Goal: Task Accomplishment & Management: Complete application form

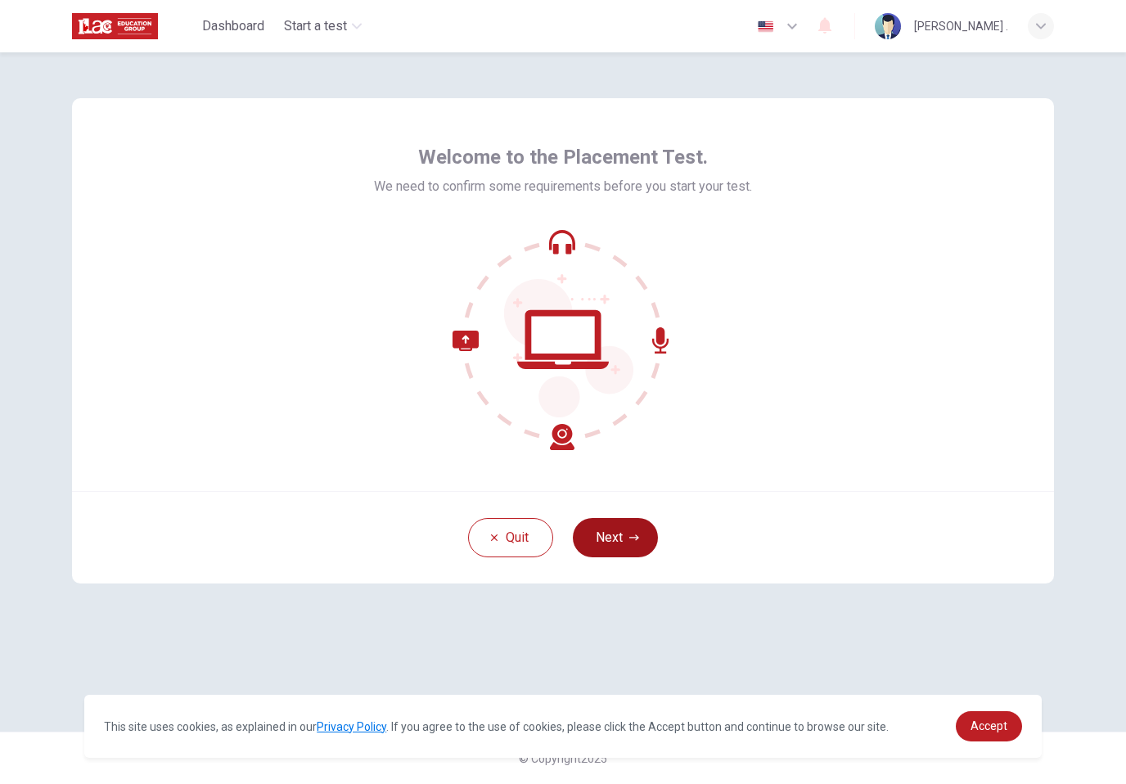
click at [611, 532] on button "Next" at bounding box center [615, 537] width 85 height 39
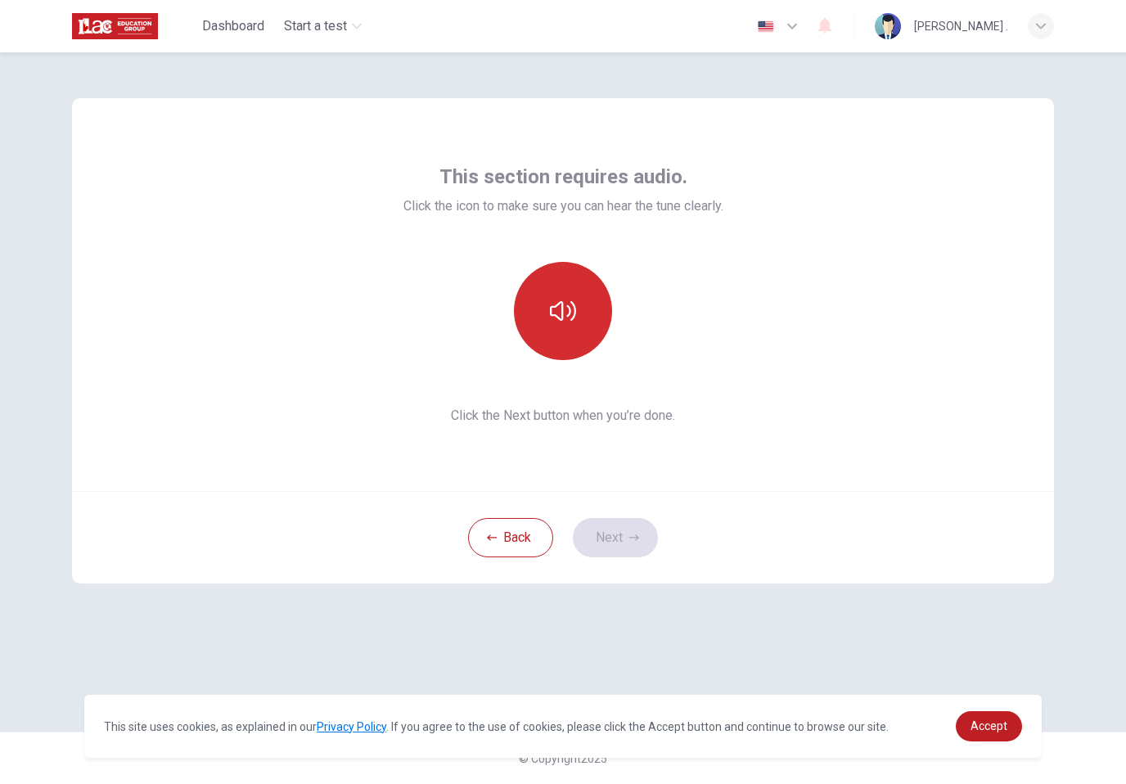
click at [581, 354] on button "button" at bounding box center [563, 311] width 98 height 98
click at [586, 349] on button "button" at bounding box center [563, 311] width 98 height 98
click at [644, 538] on button "Next" at bounding box center [615, 537] width 85 height 39
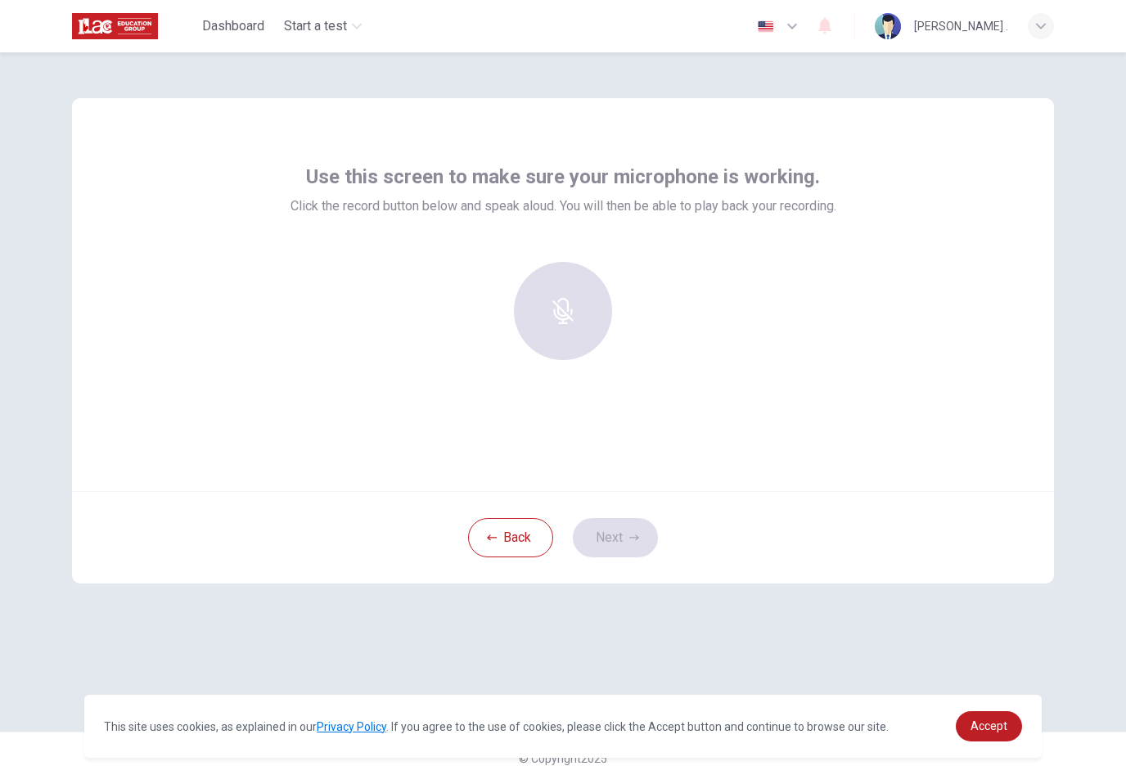
click at [583, 367] on div at bounding box center [564, 317] width 546 height 111
click at [582, 326] on div "button" at bounding box center [563, 311] width 98 height 98
click at [571, 334] on h6 "Stop" at bounding box center [563, 326] width 25 height 20
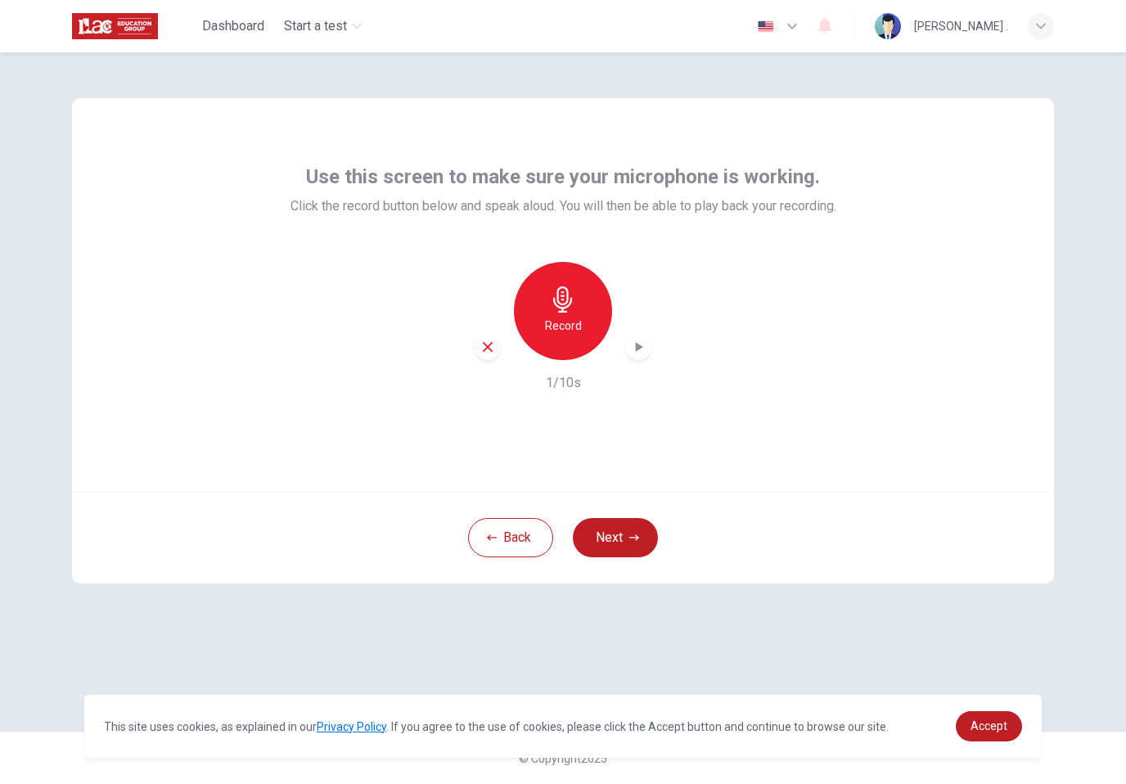
click at [559, 344] on div "Record" at bounding box center [563, 311] width 98 height 98
click at [571, 331] on h6 "Stop" at bounding box center [563, 326] width 25 height 20
click at [627, 346] on div "button" at bounding box center [638, 347] width 26 height 26
click at [631, 348] on icon "button" at bounding box center [638, 347] width 16 height 16
click at [627, 540] on button "Next" at bounding box center [615, 537] width 85 height 39
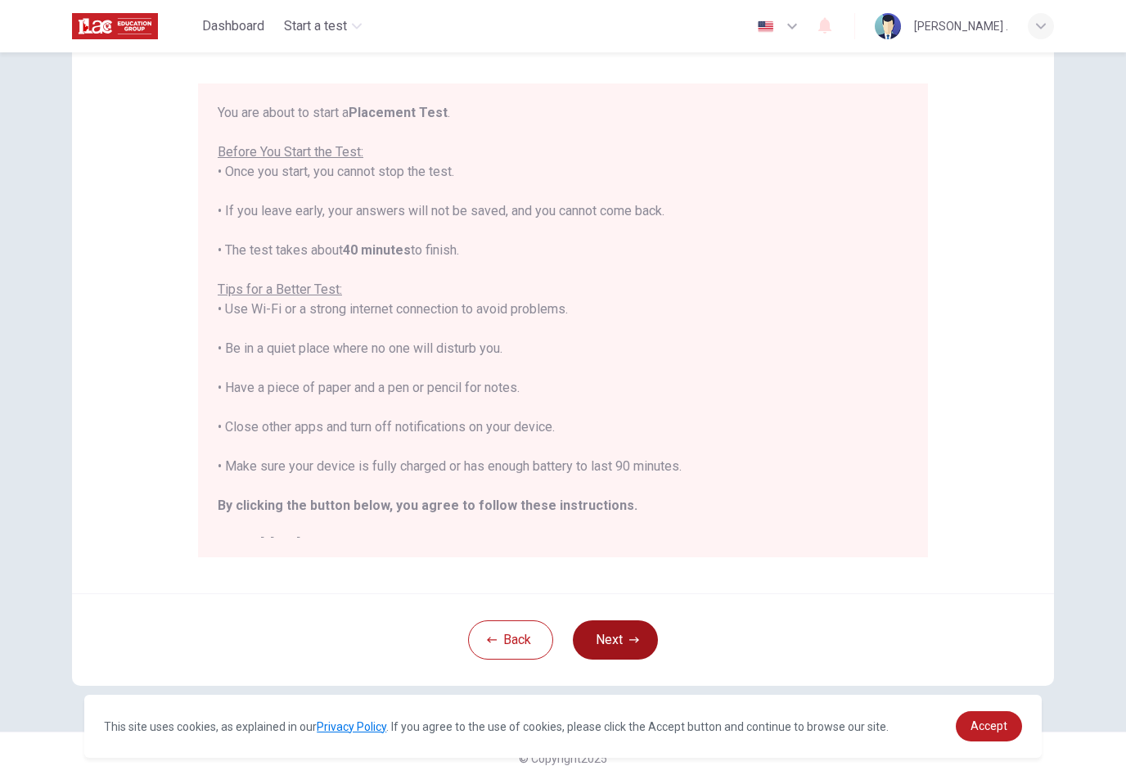
scroll to position [126, 0]
click at [654, 628] on button "Next" at bounding box center [615, 639] width 85 height 39
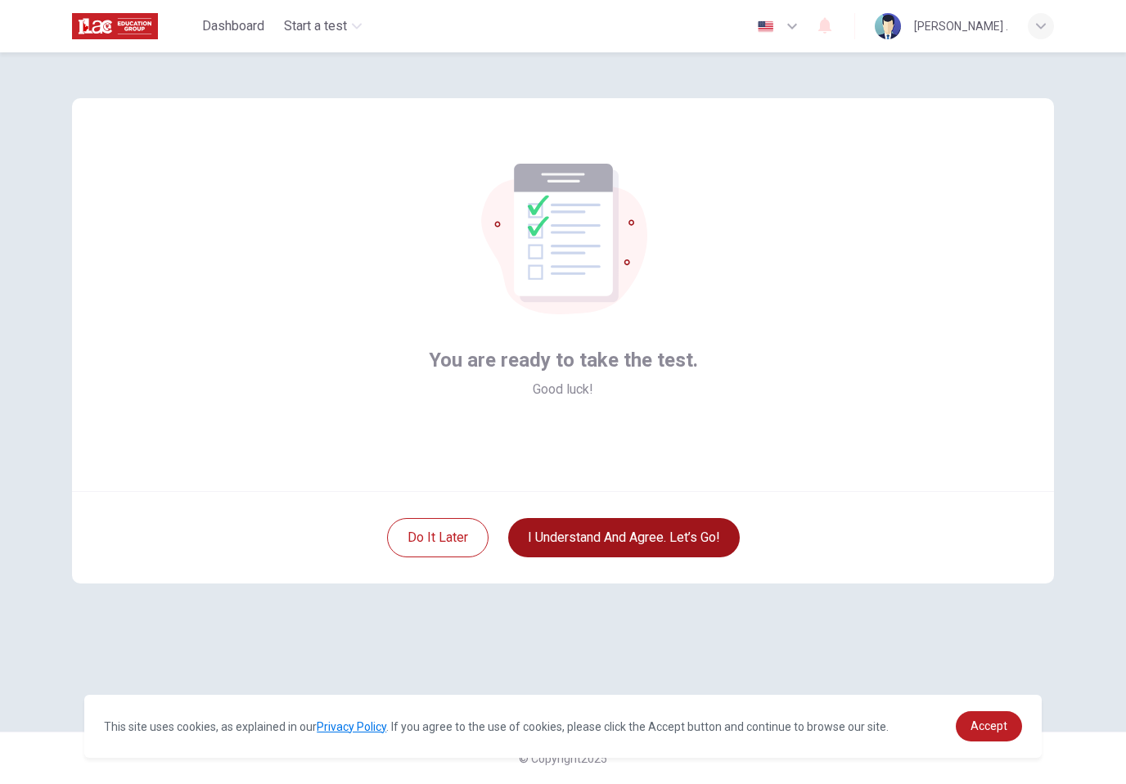
click at [664, 527] on button "I understand and agree. Let’s go!" at bounding box center [624, 537] width 232 height 39
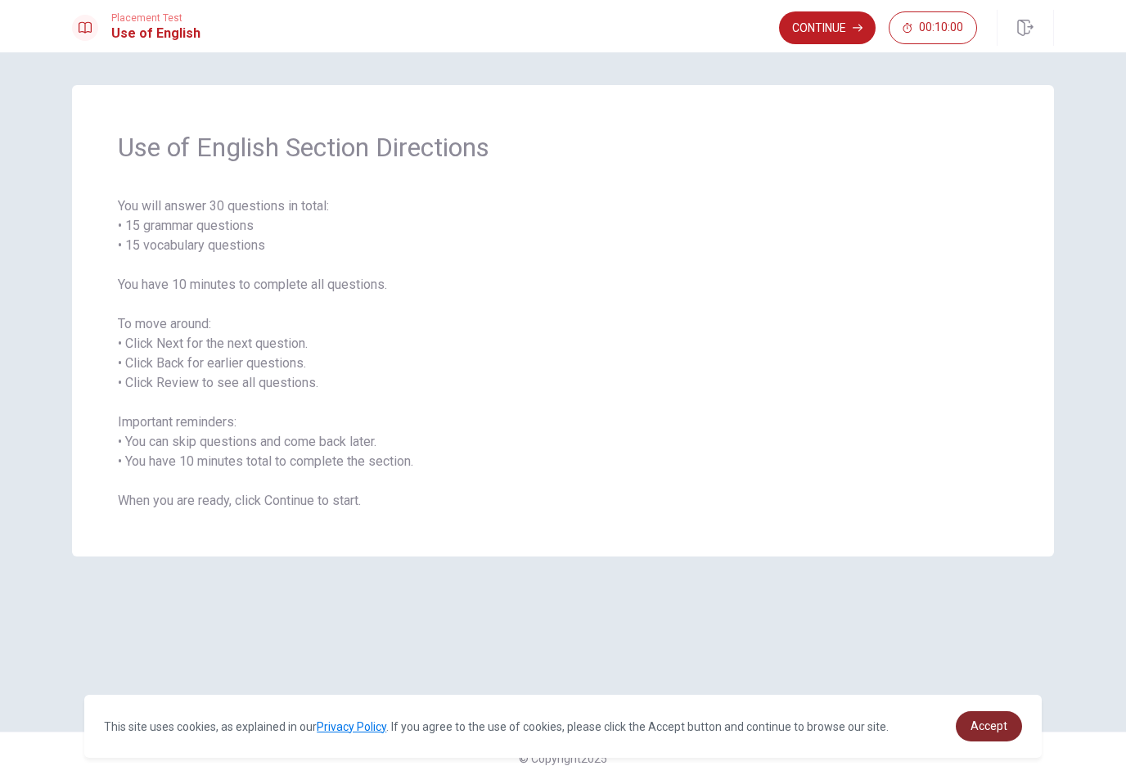
click at [993, 723] on span "Accept" at bounding box center [989, 725] width 37 height 13
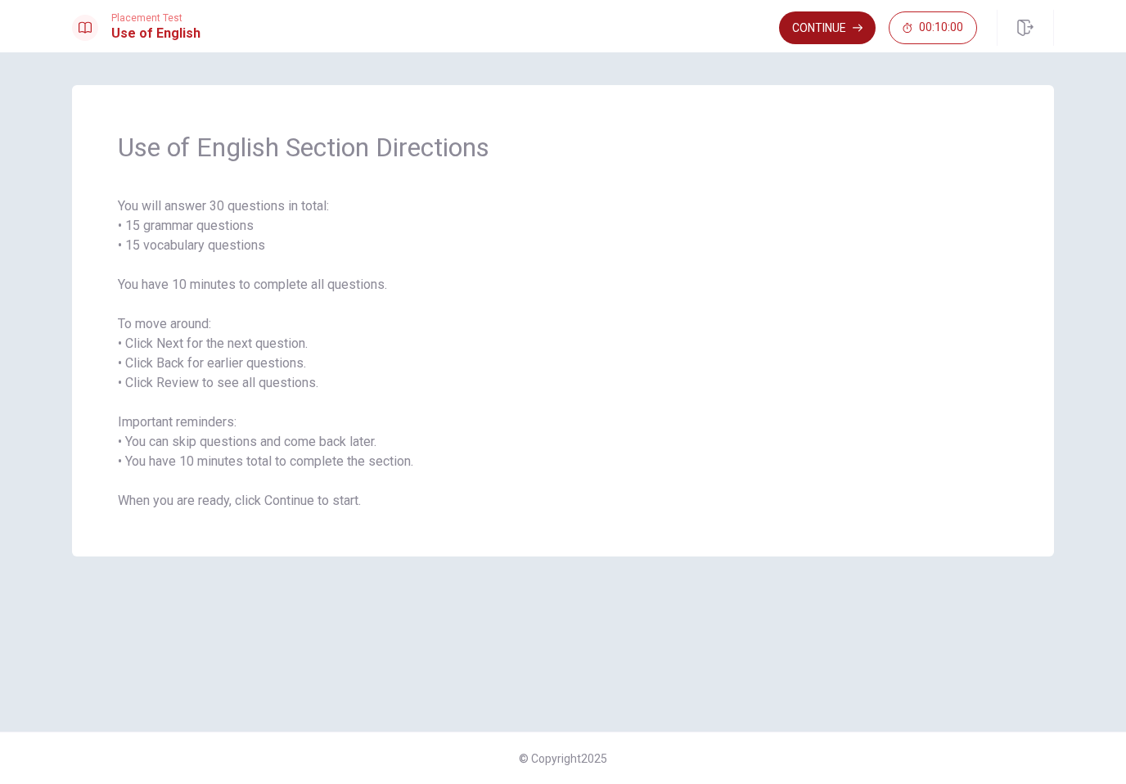
click at [831, 24] on button "Continue" at bounding box center [827, 27] width 97 height 33
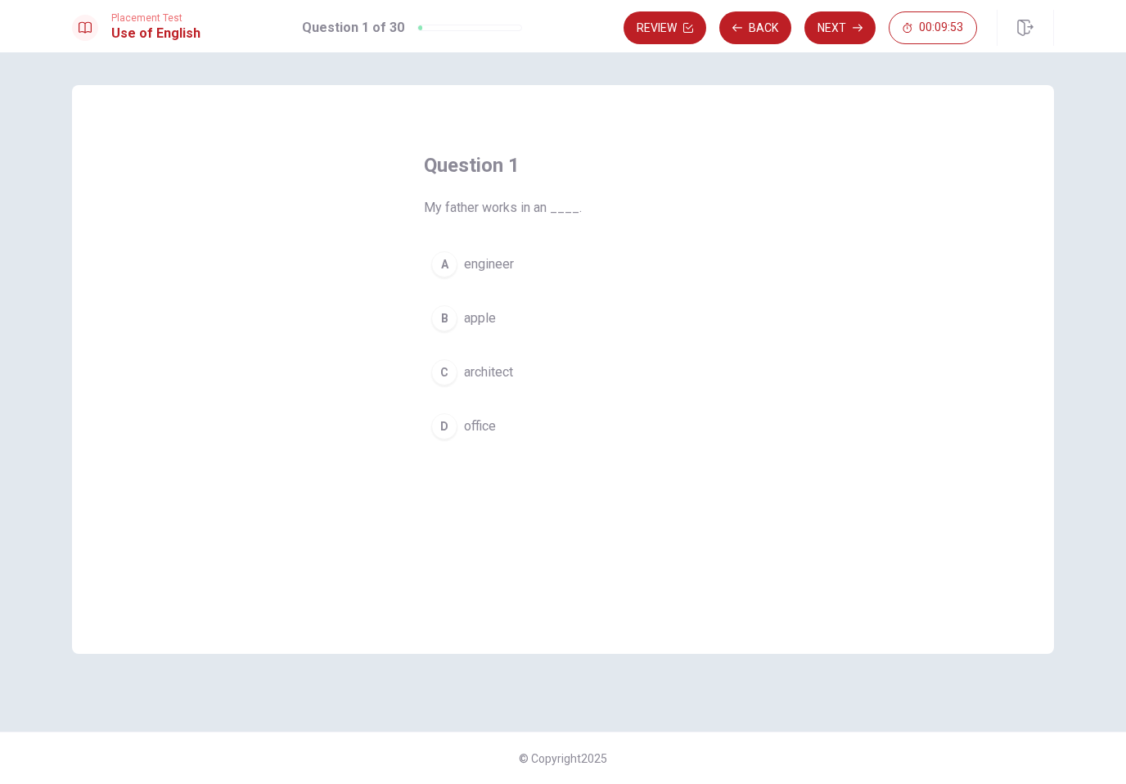
click at [476, 434] on span "office" at bounding box center [480, 427] width 32 height 20
click at [855, 34] on button "Next" at bounding box center [839, 27] width 71 height 33
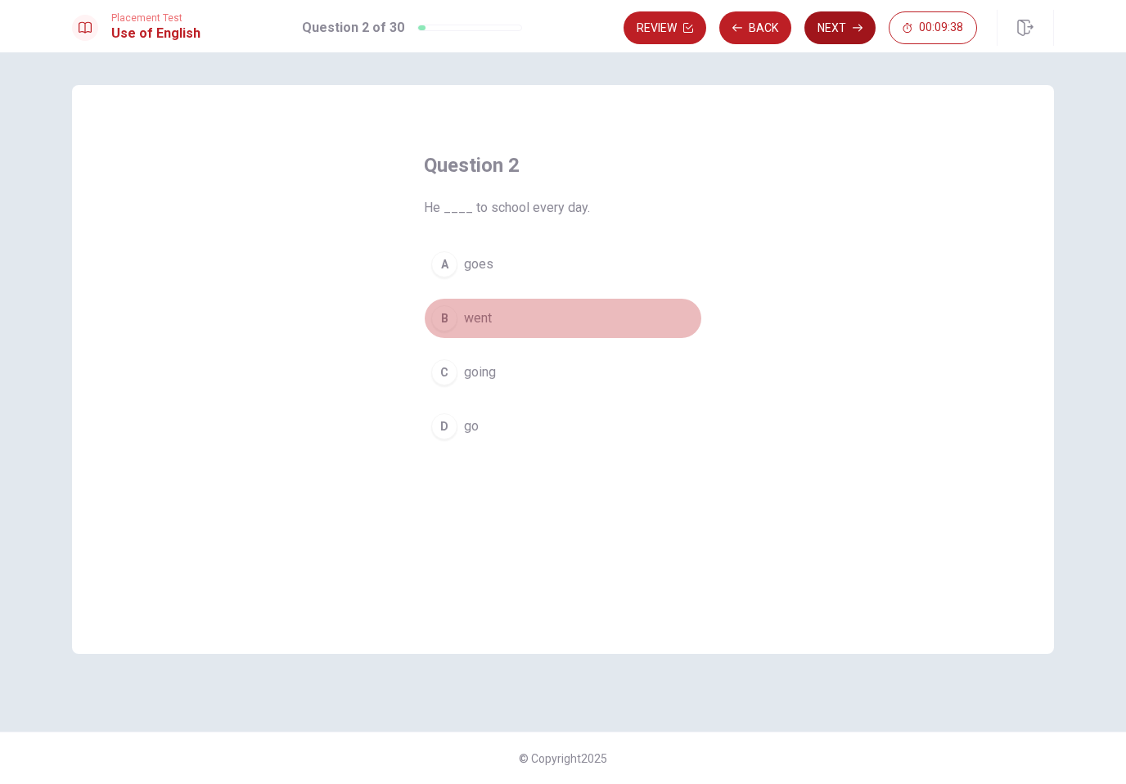
click at [486, 338] on button "B went" at bounding box center [563, 318] width 278 height 41
click at [846, 26] on button "Next" at bounding box center [839, 27] width 71 height 33
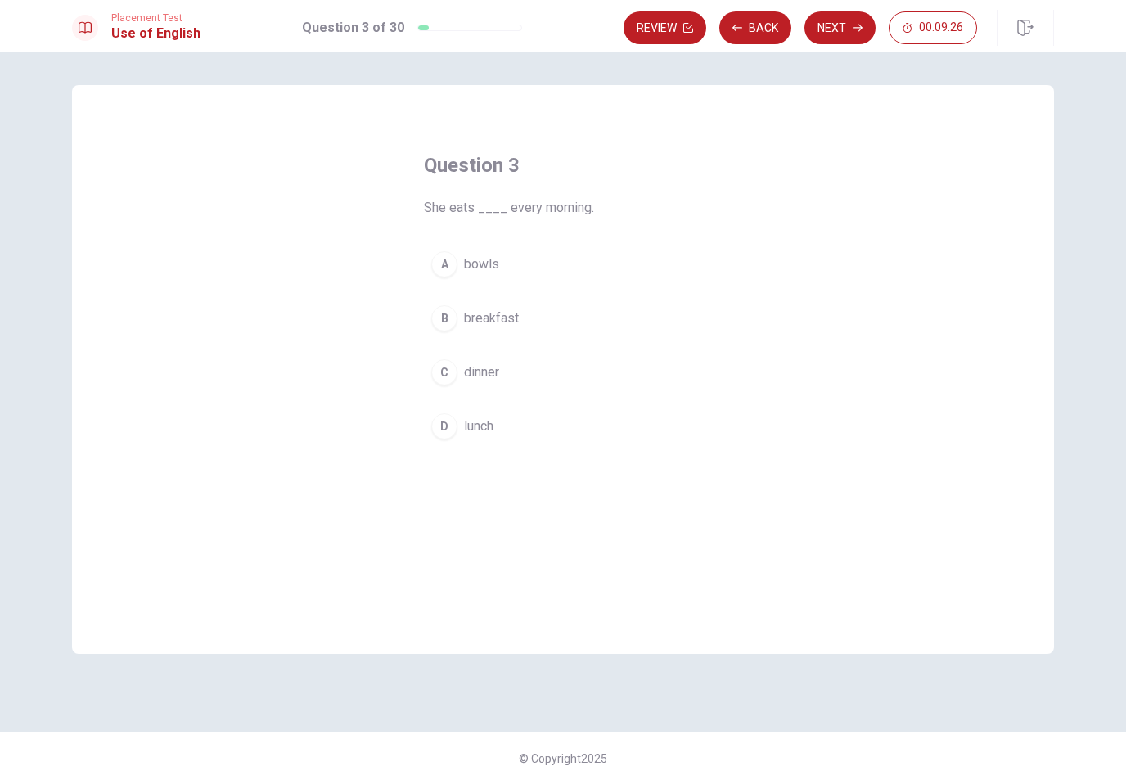
click at [483, 321] on span "breakfast" at bounding box center [491, 319] width 55 height 20
click at [563, 262] on button "A bowls" at bounding box center [563, 264] width 278 height 41
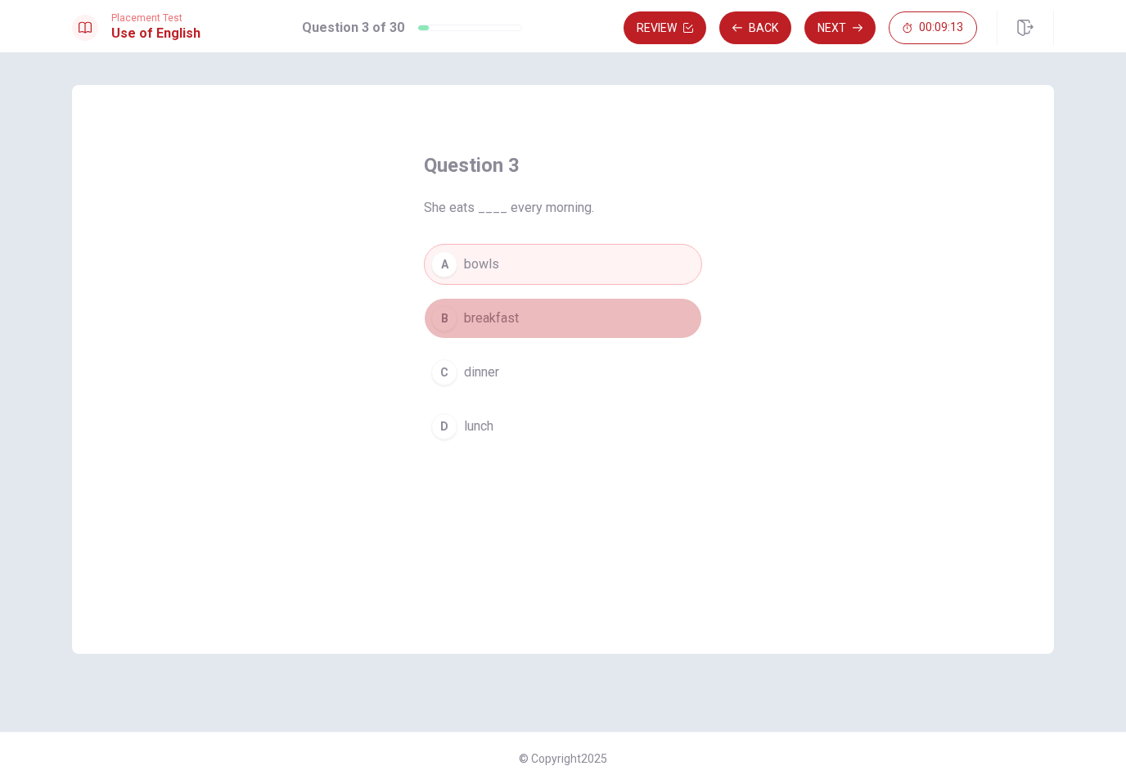
click at [553, 316] on button "B breakfast" at bounding box center [563, 318] width 278 height 41
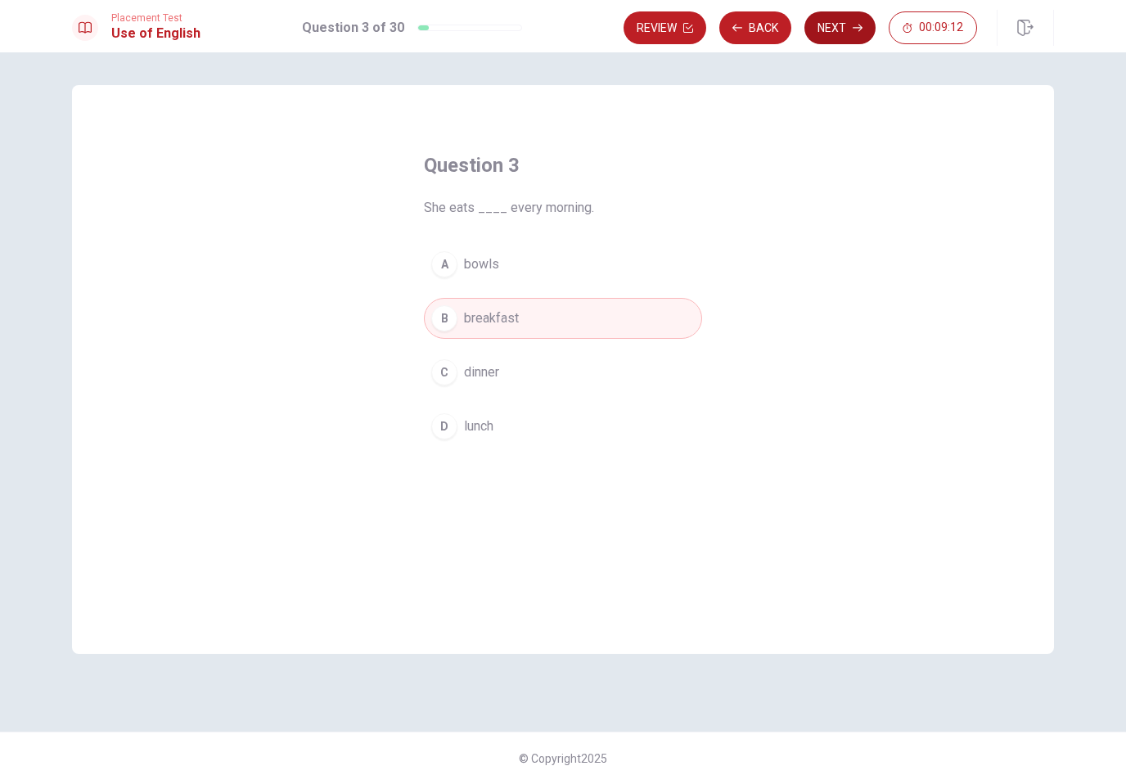
click at [852, 21] on button "Next" at bounding box center [839, 27] width 71 height 33
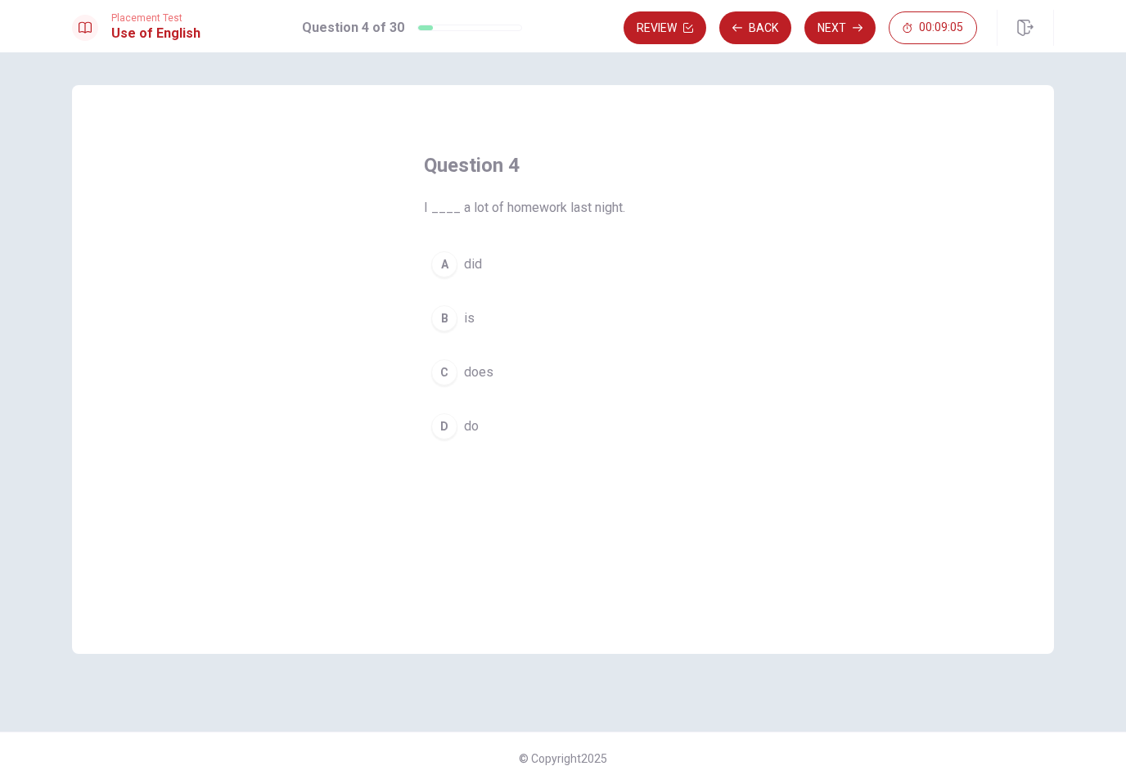
click at [576, 262] on button "A did" at bounding box center [563, 264] width 278 height 41
click at [854, 25] on icon "button" at bounding box center [858, 28] width 10 height 10
click at [557, 328] on button "B has" at bounding box center [563, 318] width 278 height 41
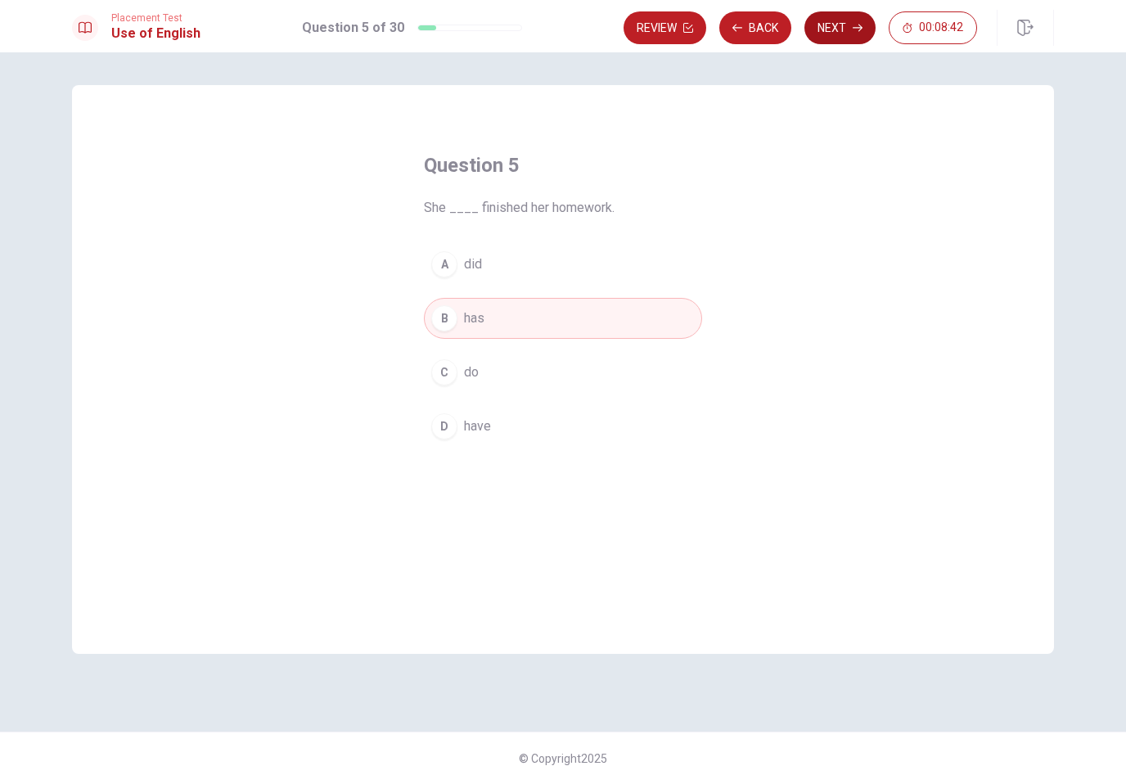
click at [836, 38] on button "Next" at bounding box center [839, 27] width 71 height 33
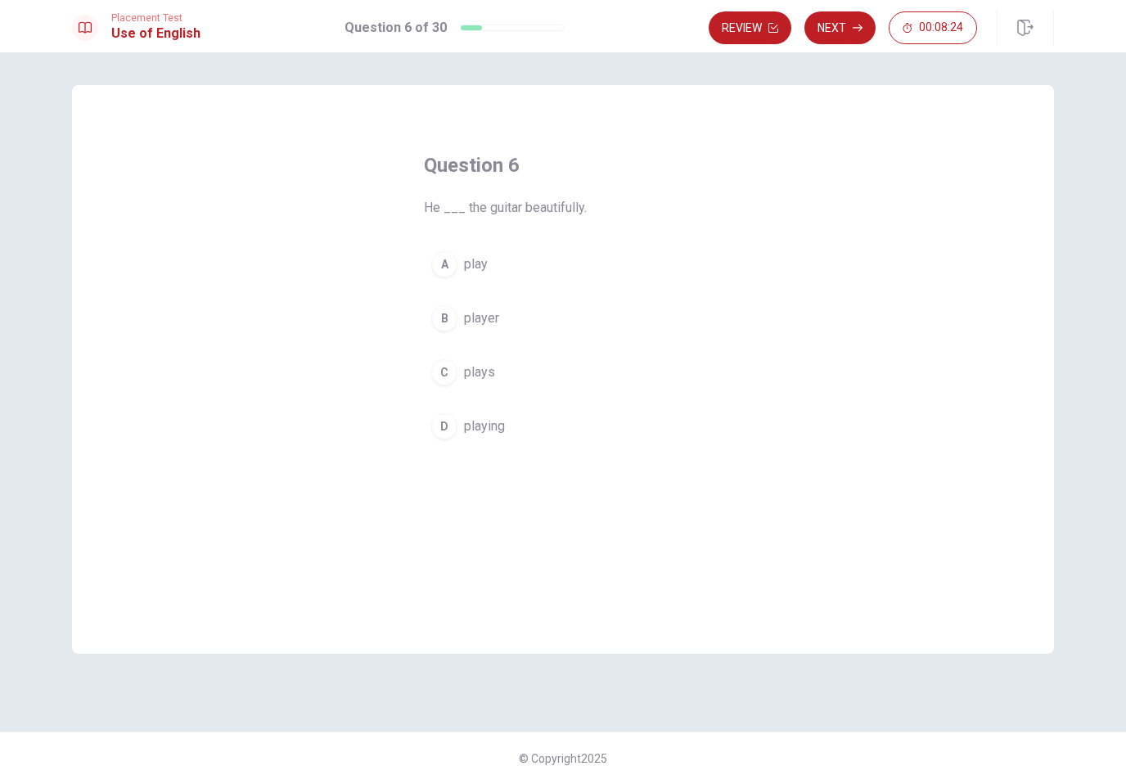
click at [445, 380] on div "C" at bounding box center [444, 372] width 26 height 26
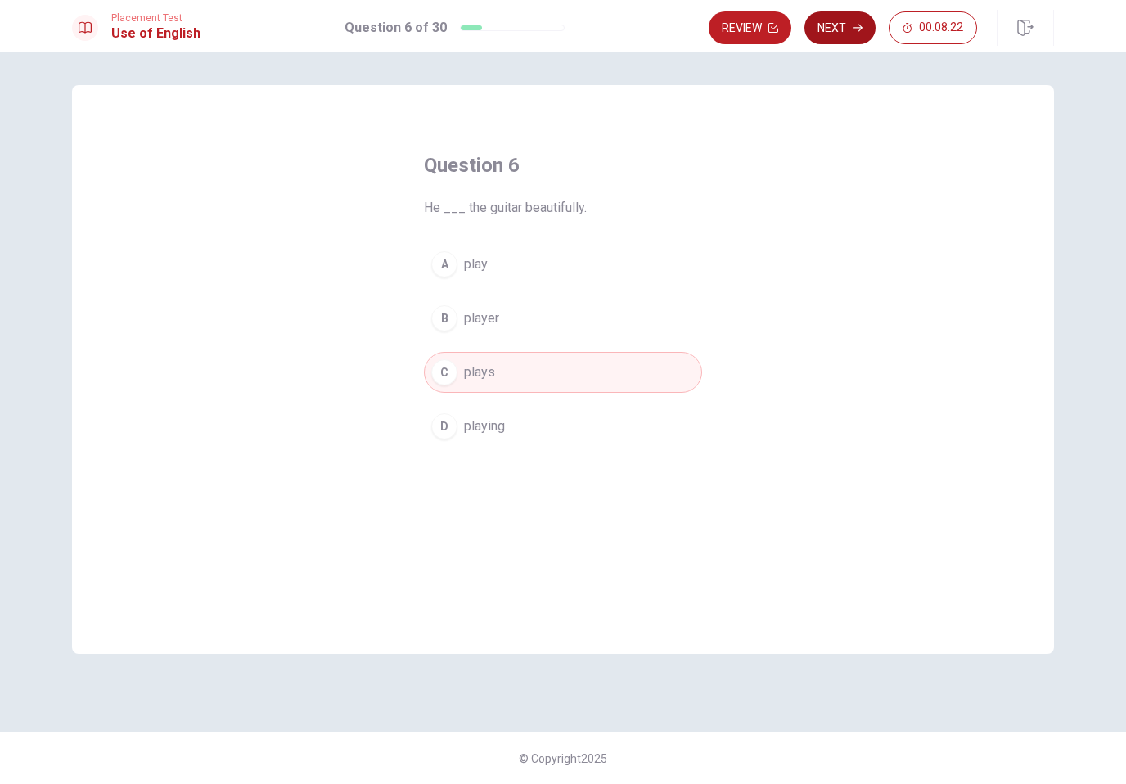
click at [834, 12] on button "Next" at bounding box center [839, 27] width 71 height 33
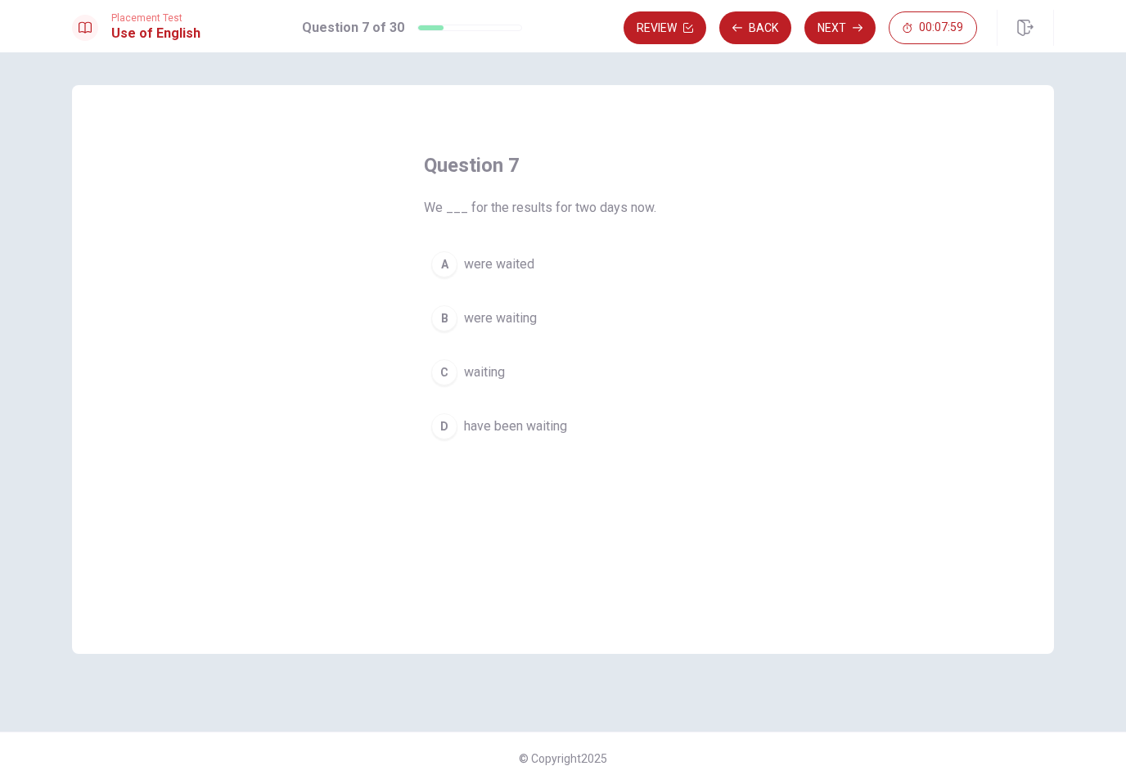
click at [569, 439] on button "D have been waiting" at bounding box center [563, 426] width 278 height 41
click at [867, 25] on button "Next" at bounding box center [839, 27] width 71 height 33
click at [491, 417] on span "smile" at bounding box center [480, 427] width 32 height 20
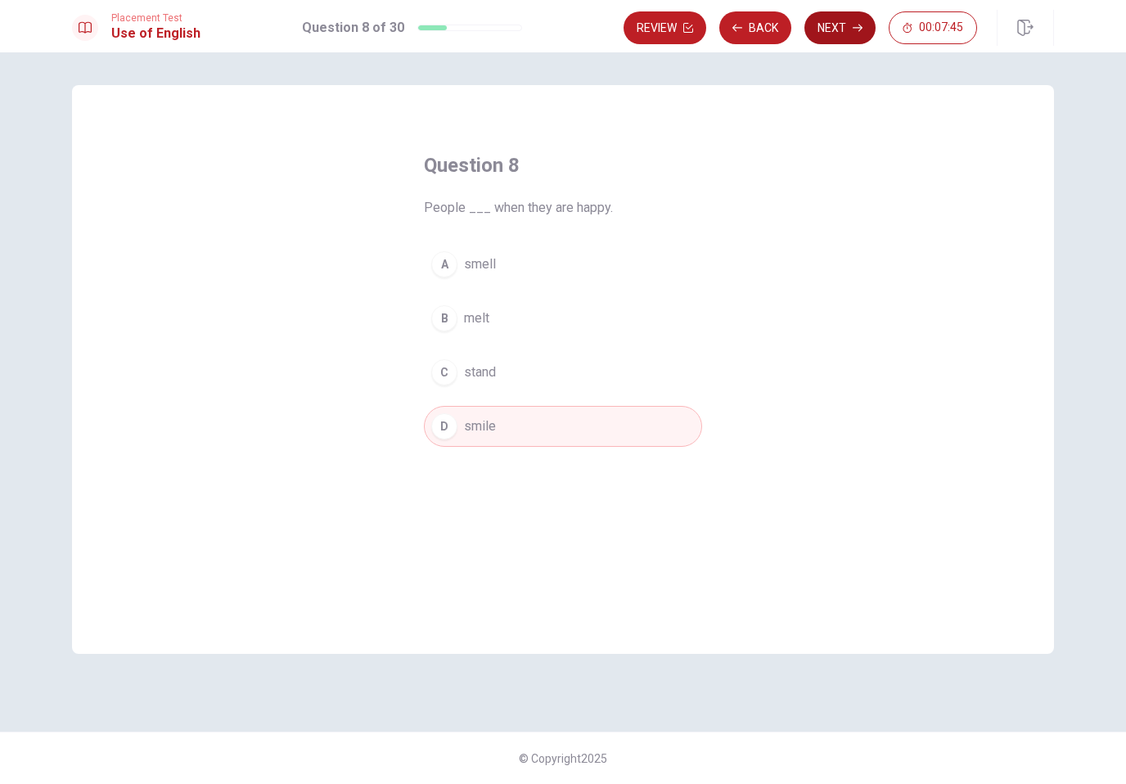
click at [843, 11] on button "Next" at bounding box center [839, 27] width 71 height 33
click at [511, 418] on button "D building" at bounding box center [563, 426] width 278 height 41
click at [835, 30] on button "Next" at bounding box center [839, 27] width 71 height 33
click at [528, 263] on button "A Strong" at bounding box center [563, 264] width 278 height 41
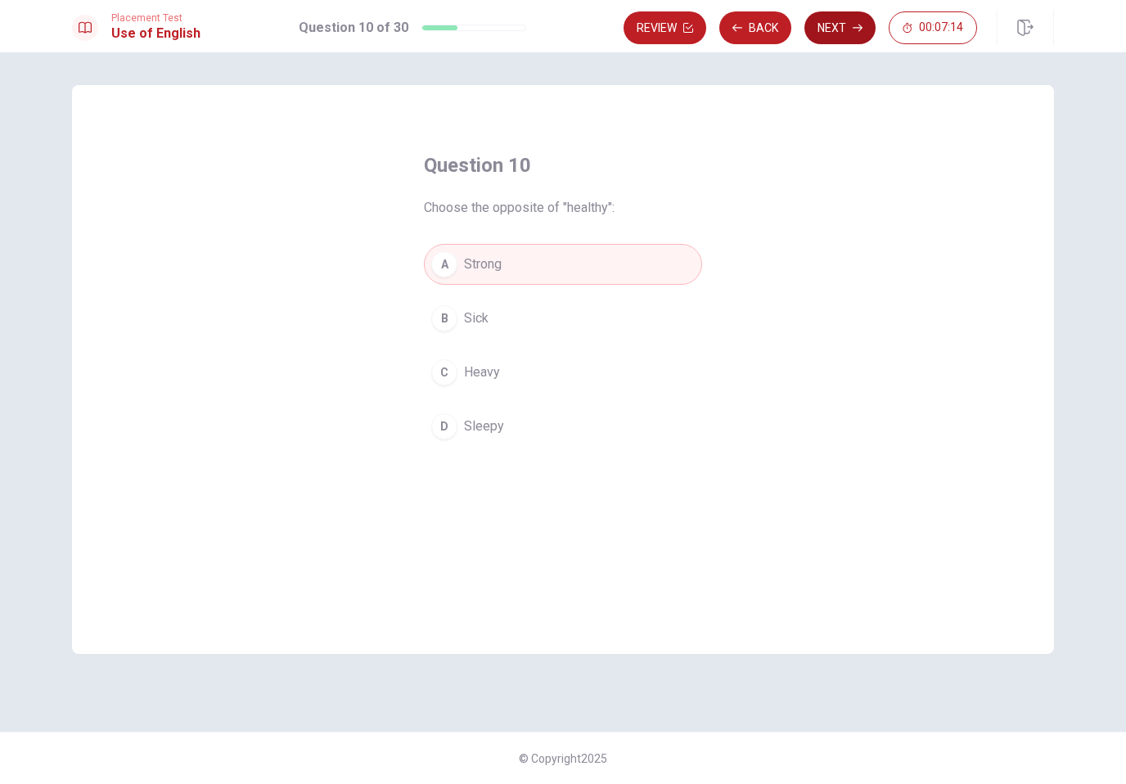
click at [844, 37] on button "Next" at bounding box center [839, 27] width 71 height 33
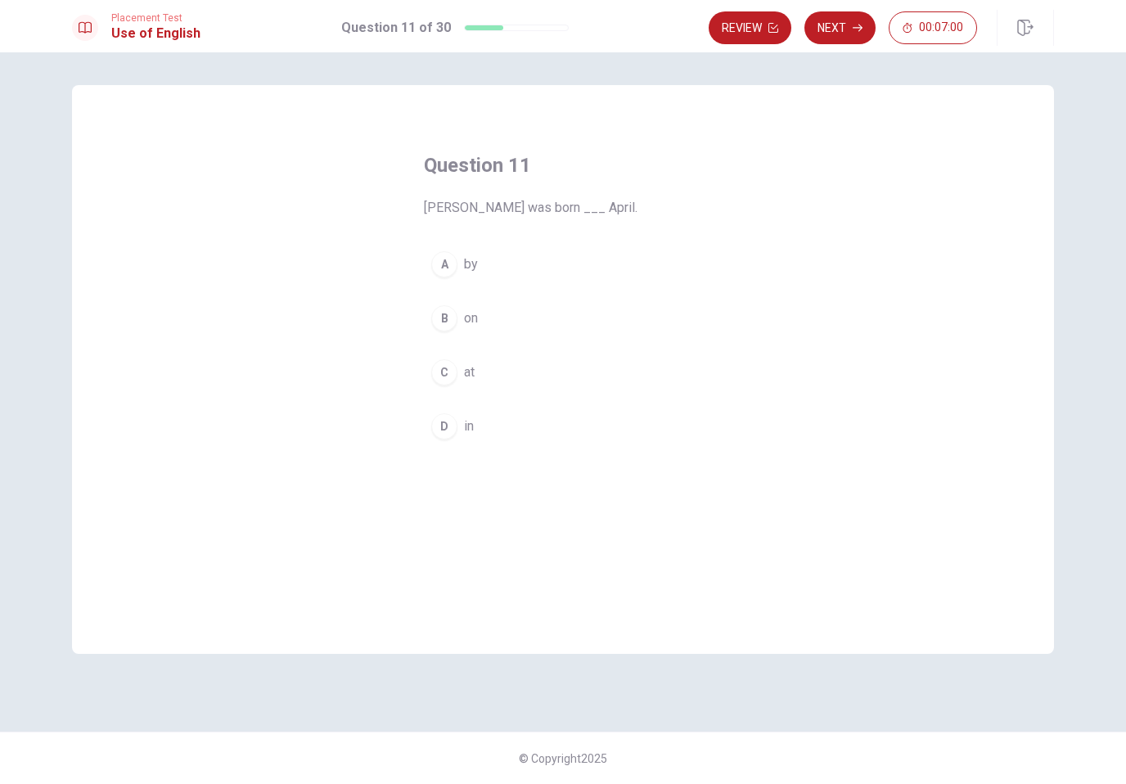
click at [552, 457] on div "Question 11 [PERSON_NAME] was born ___ April. A by B on C at D in" at bounding box center [563, 299] width 344 height 347
click at [507, 444] on button "D in" at bounding box center [563, 426] width 278 height 41
click at [859, 24] on icon "button" at bounding box center [858, 28] width 10 height 10
click at [485, 437] on button "D was" at bounding box center [563, 426] width 278 height 41
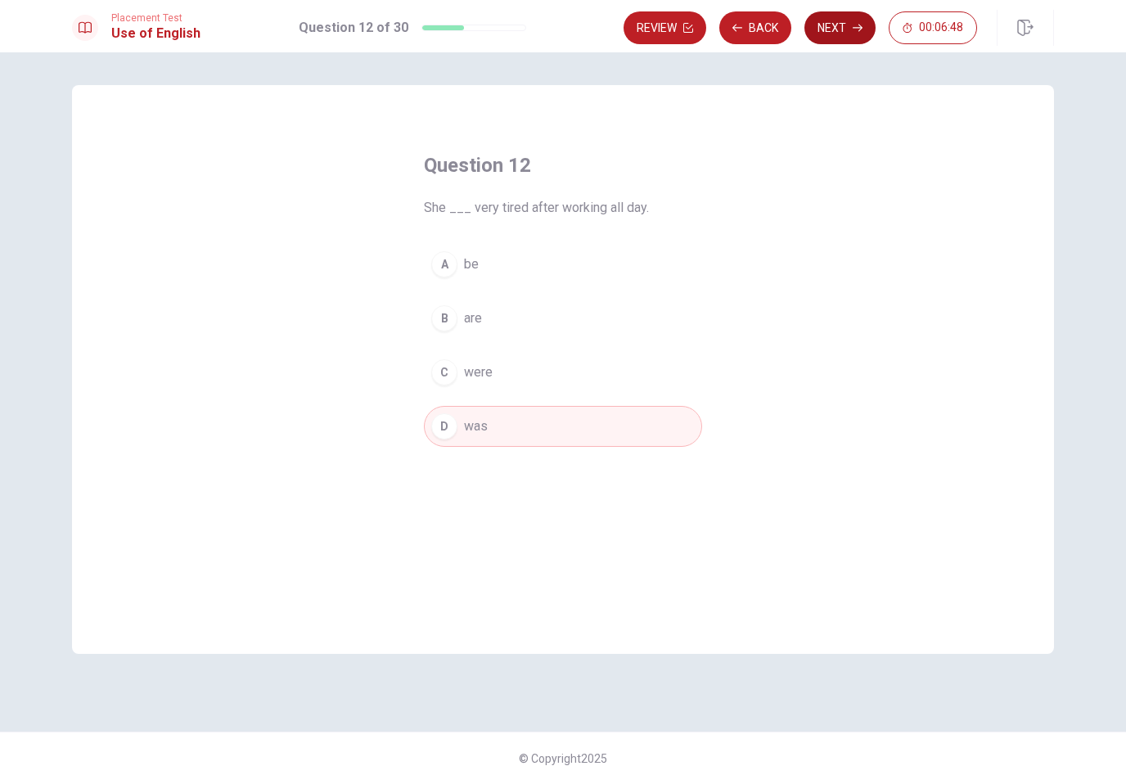
click at [864, 30] on button "Next" at bounding box center [839, 27] width 71 height 33
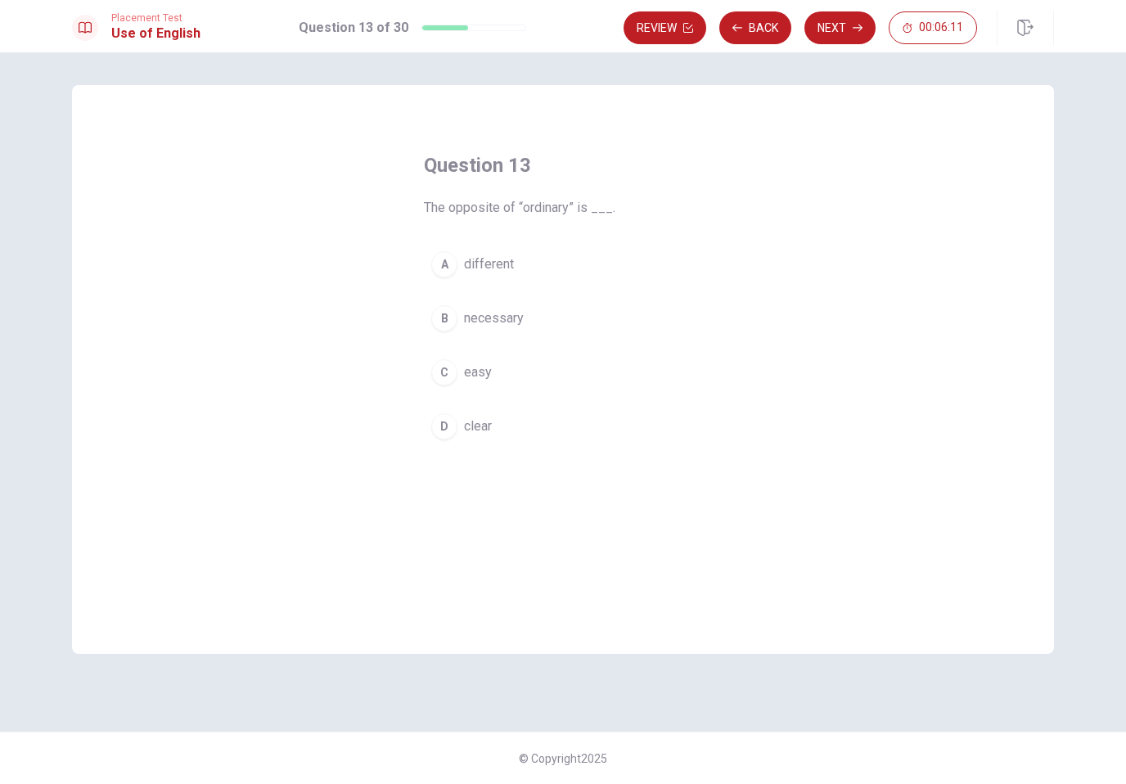
click at [506, 249] on button "A different" at bounding box center [563, 264] width 278 height 41
click at [858, 29] on icon "button" at bounding box center [858, 28] width 10 height 10
click at [524, 415] on button "D will call" at bounding box center [563, 426] width 278 height 41
click at [857, 22] on button "Next" at bounding box center [839, 27] width 71 height 33
click at [502, 322] on span "Shorten" at bounding box center [486, 319] width 44 height 20
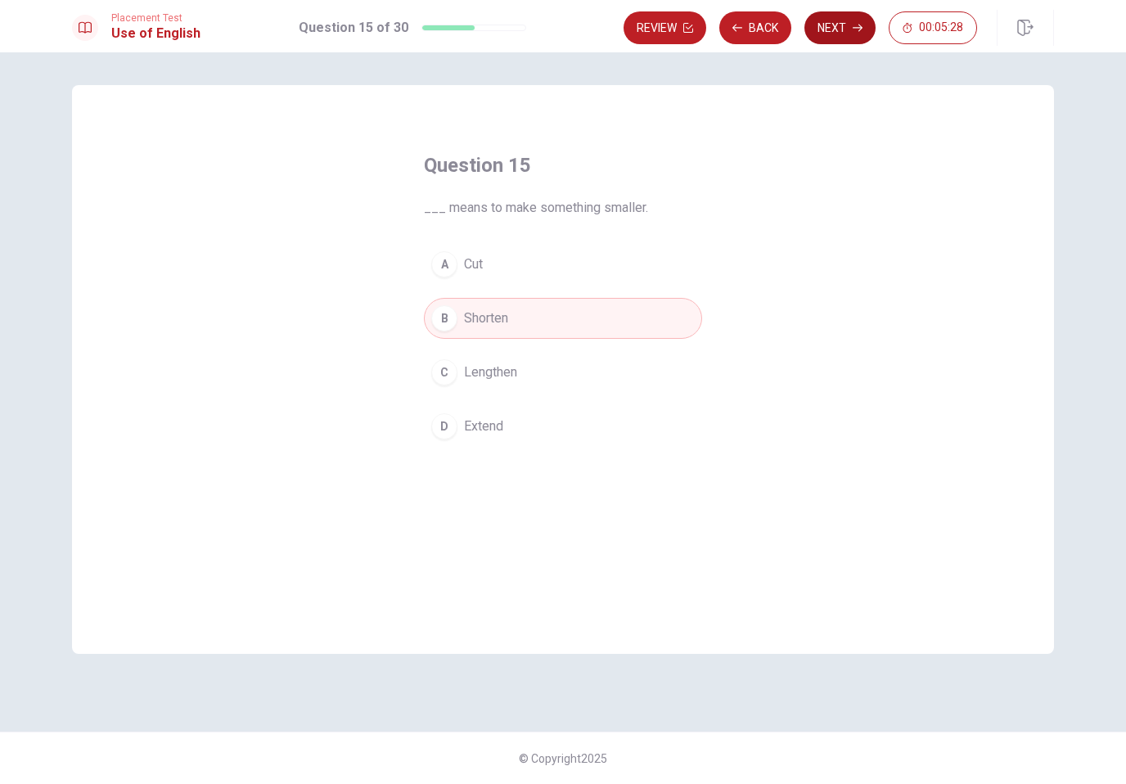
click at [871, 21] on button "Next" at bounding box center [839, 27] width 71 height 33
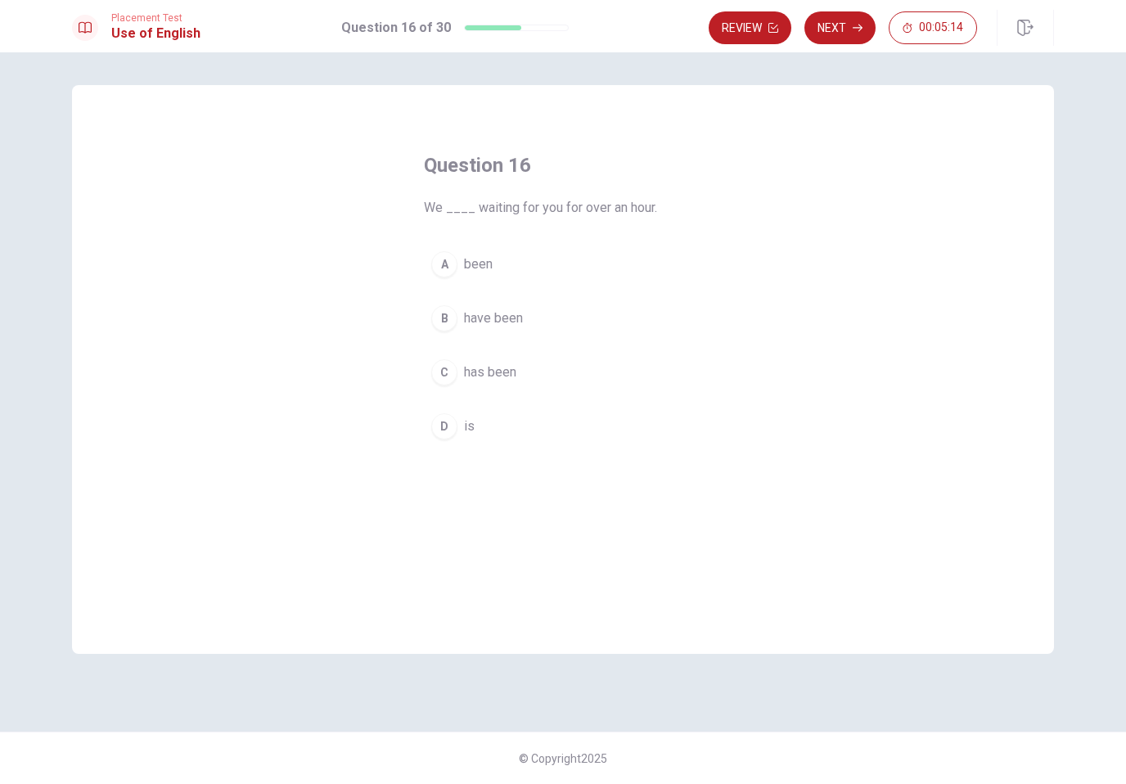
click at [588, 308] on button "B have been" at bounding box center [563, 318] width 278 height 41
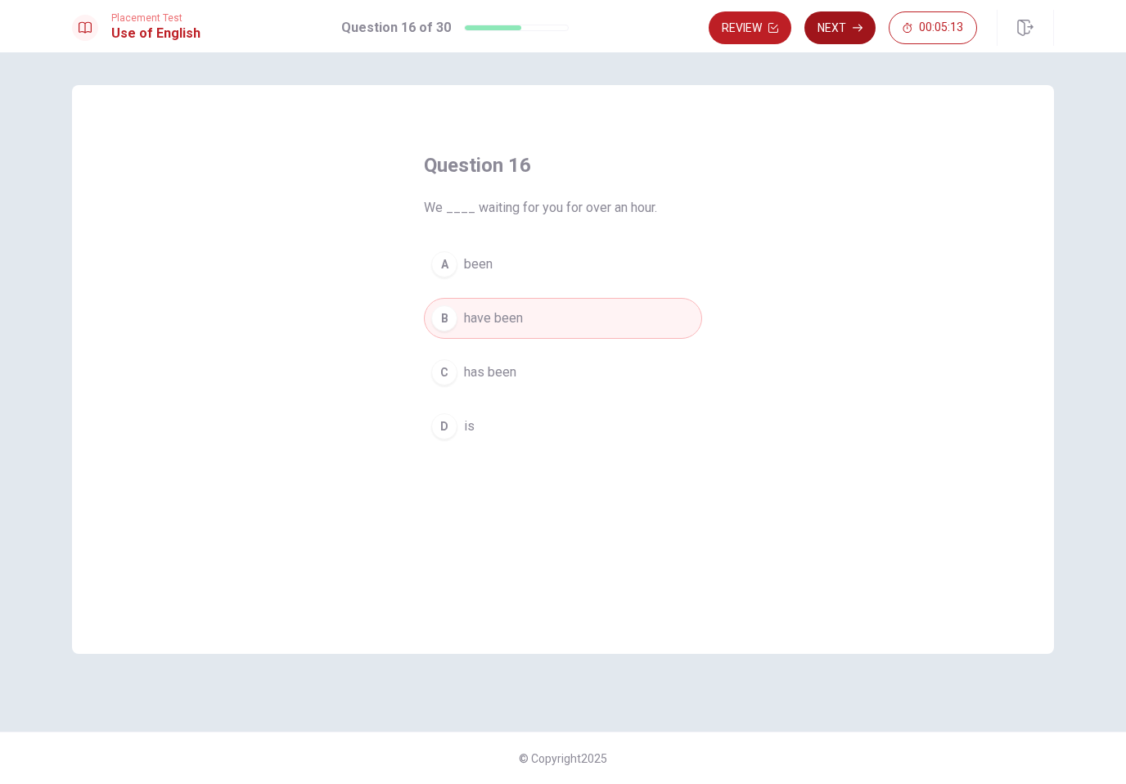
click at [863, 34] on button "Next" at bounding box center [839, 27] width 71 height 33
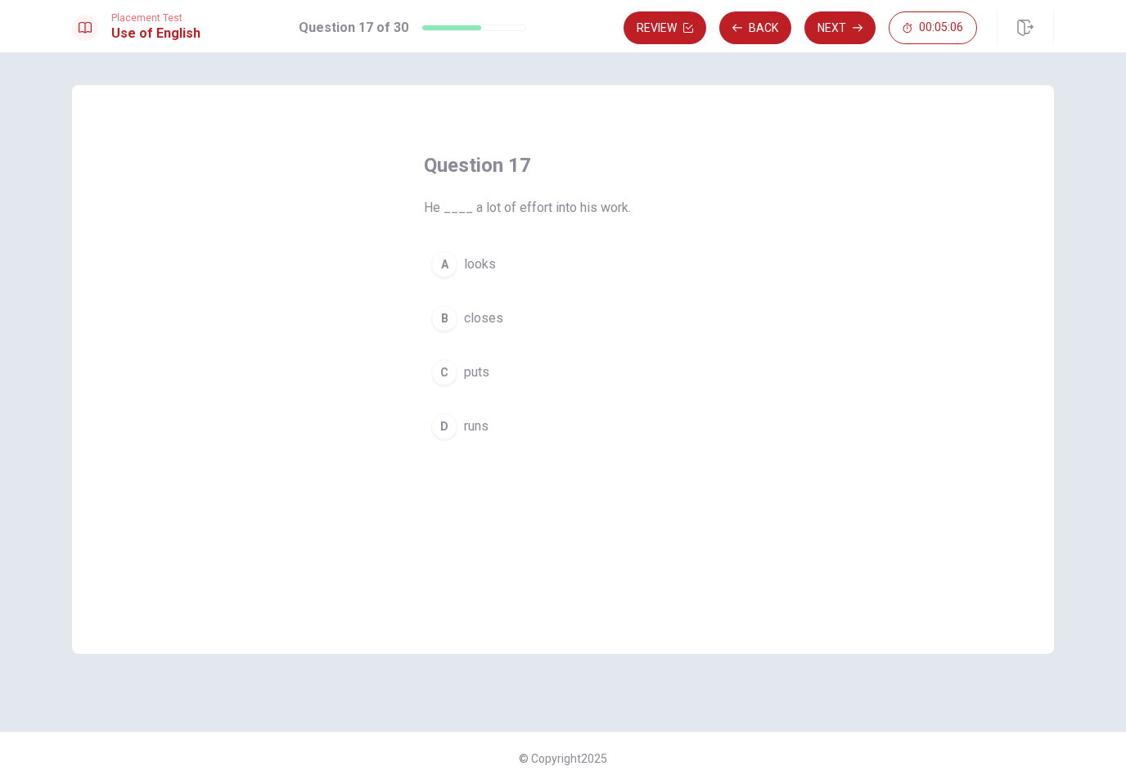
click at [460, 374] on button "C puts" at bounding box center [563, 372] width 278 height 41
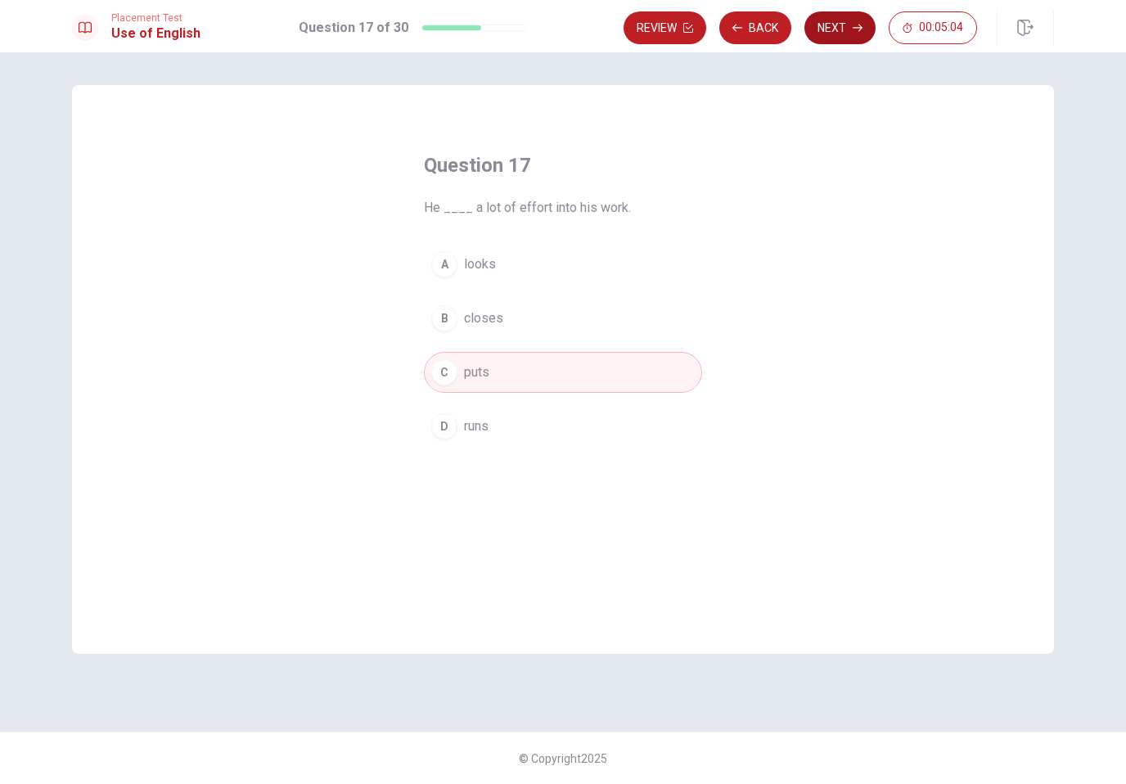
click at [854, 28] on icon "button" at bounding box center [858, 28] width 10 height 7
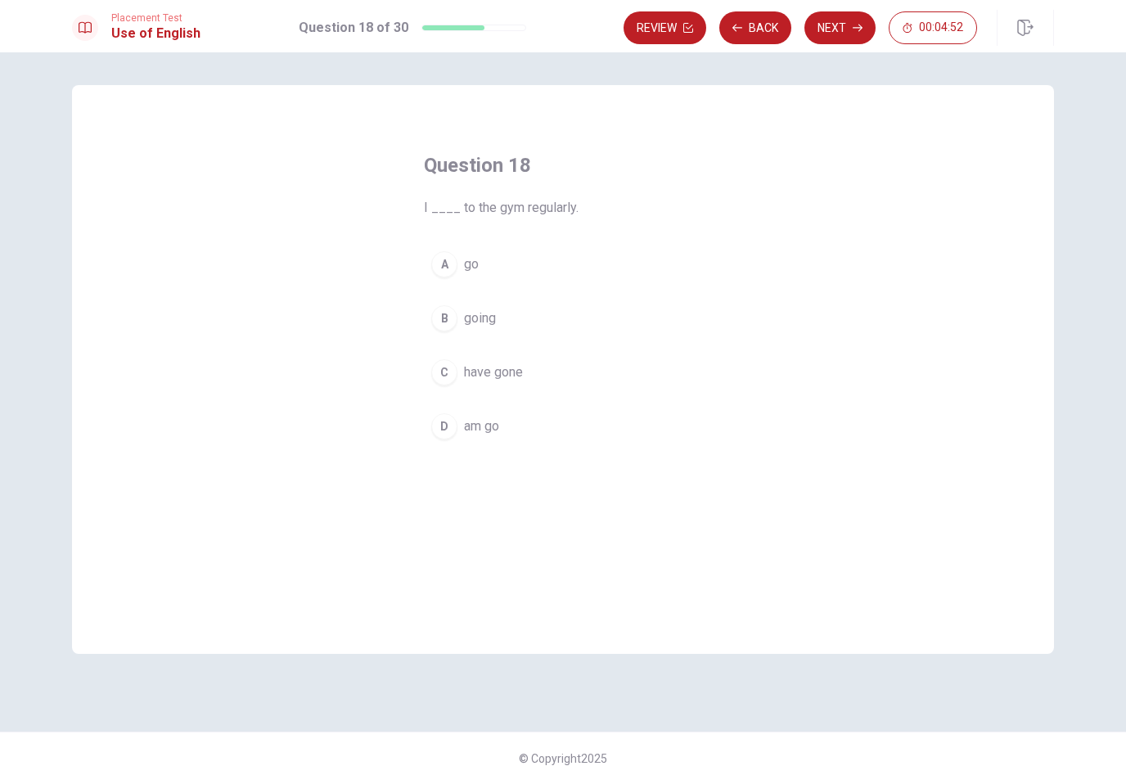
click at [442, 274] on div "A" at bounding box center [444, 264] width 26 height 26
click at [823, 7] on div "Placement Test Use of English Question 18 of 30 Review Back Next 00:04:50" at bounding box center [563, 26] width 1126 height 52
click at [854, 20] on button "Next" at bounding box center [839, 27] width 71 height 33
click at [440, 372] on div "C" at bounding box center [444, 372] width 26 height 26
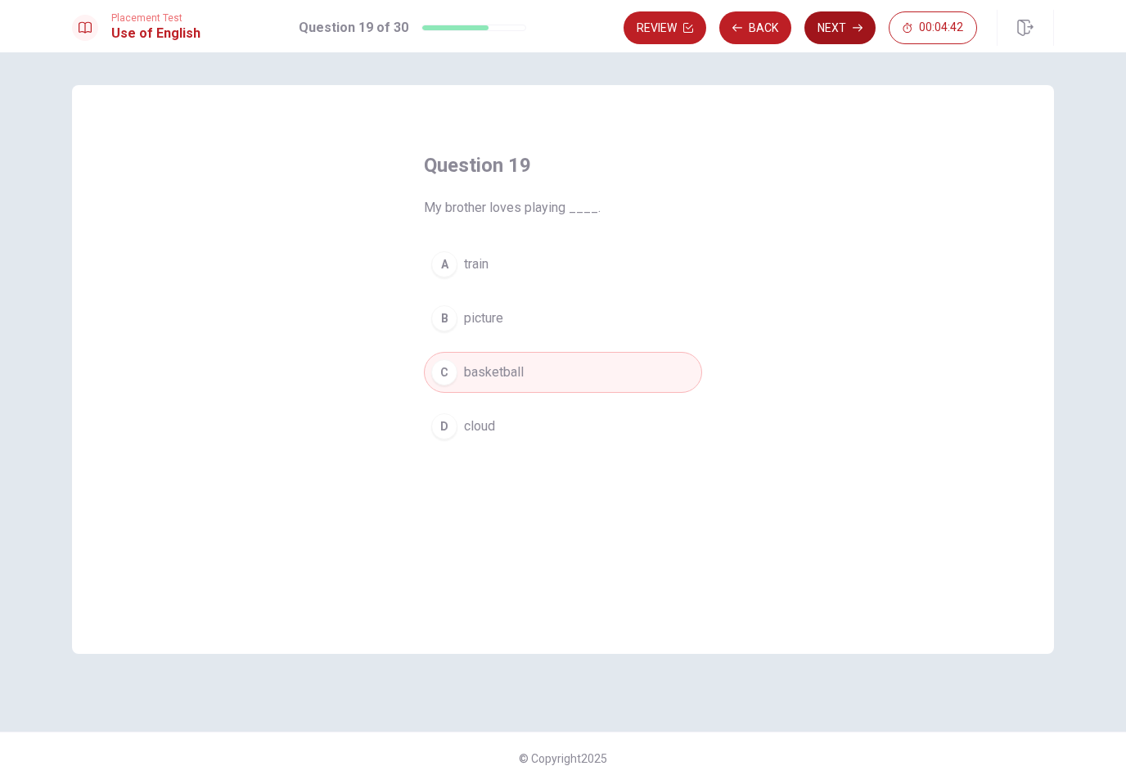
click at [848, 25] on button "Next" at bounding box center [839, 27] width 71 height 33
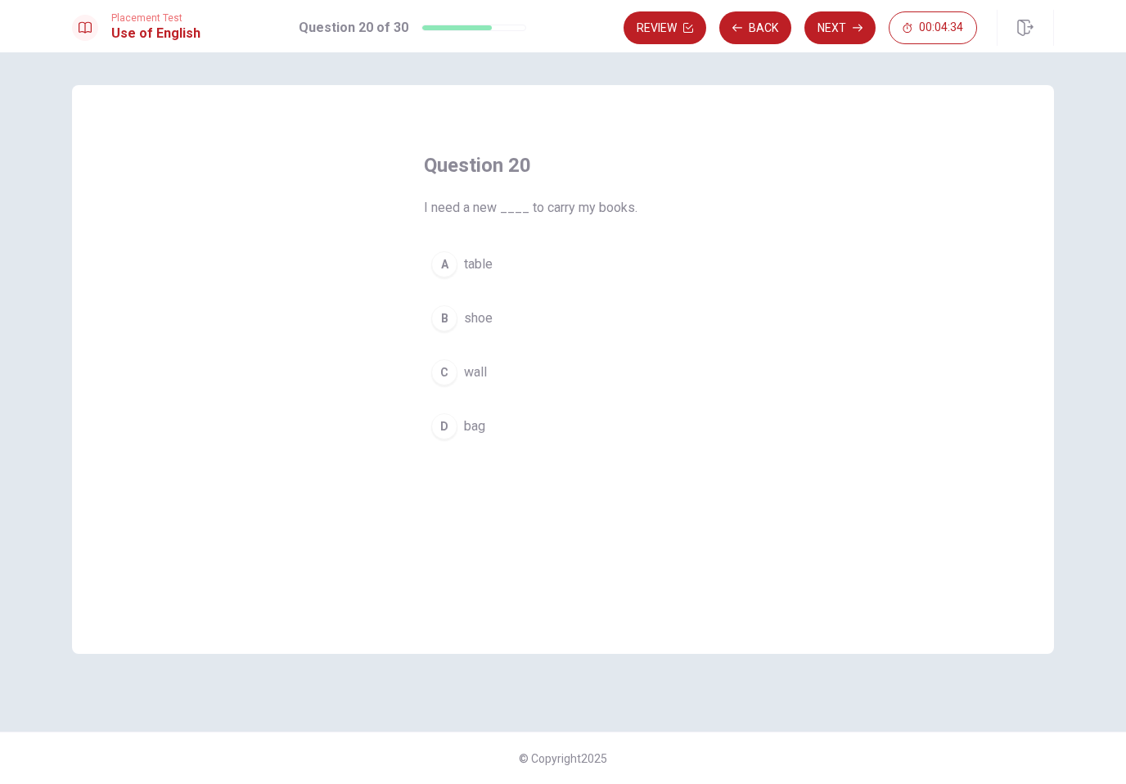
click at [444, 435] on div "D" at bounding box center [444, 426] width 26 height 26
click at [842, 39] on button "Next" at bounding box center [839, 27] width 71 height 33
click at [445, 369] on div "C" at bounding box center [444, 372] width 26 height 26
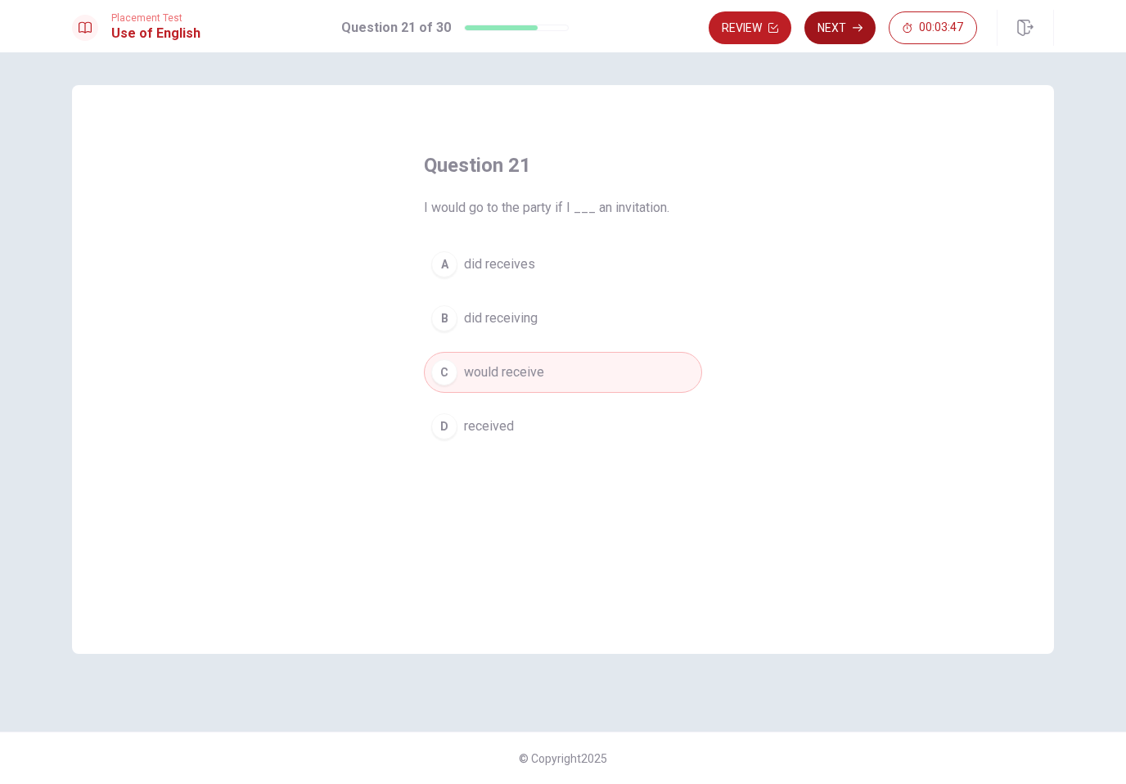
click at [865, 24] on button "Next" at bounding box center [839, 27] width 71 height 33
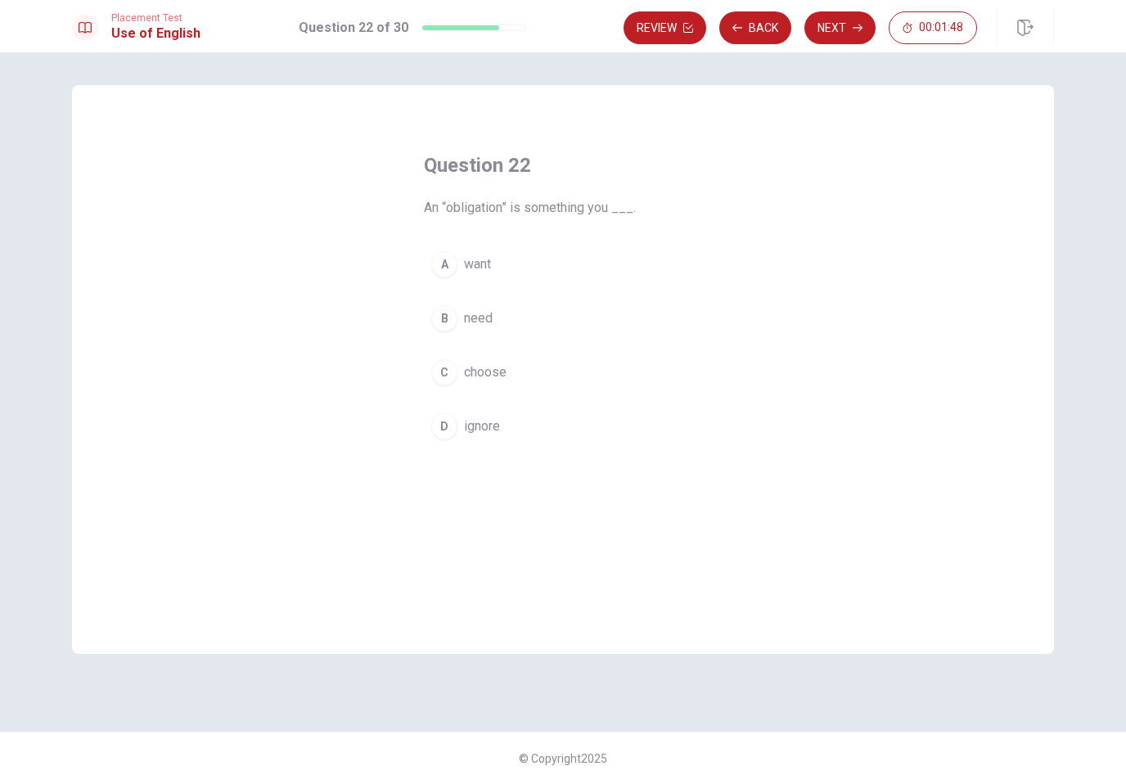
click at [488, 476] on div "Question 22 An “obligation” is something you ___. A want B need C choose D igno…" at bounding box center [563, 390] width 344 height 528
click at [482, 370] on span "choose" at bounding box center [485, 373] width 43 height 20
click at [468, 435] on span "ignore" at bounding box center [482, 427] width 36 height 20
click at [860, 25] on icon "button" at bounding box center [858, 28] width 10 height 10
click at [479, 412] on button "C did" at bounding box center [563, 392] width 278 height 41
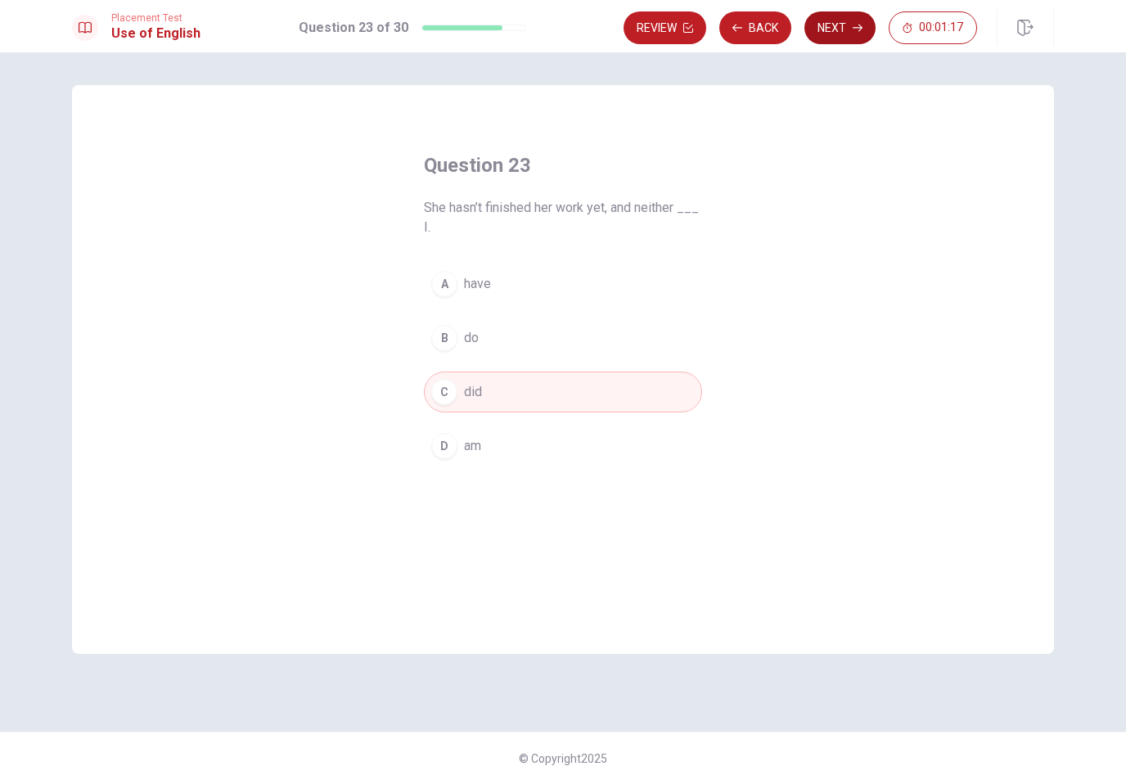
click at [840, 36] on button "Next" at bounding box center [839, 27] width 71 height 33
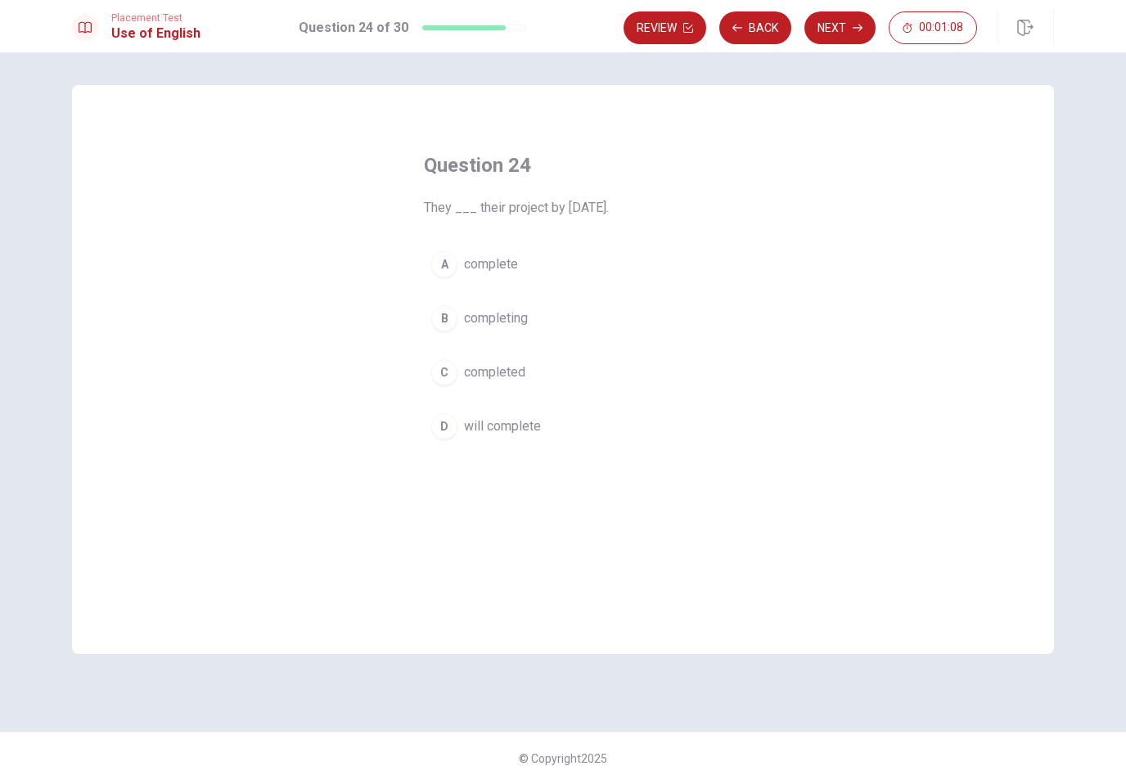
click at [469, 416] on button "D will complete" at bounding box center [563, 426] width 278 height 41
click at [824, 40] on button "Next" at bounding box center [839, 27] width 71 height 33
click at [453, 320] on div "B" at bounding box center [444, 318] width 26 height 26
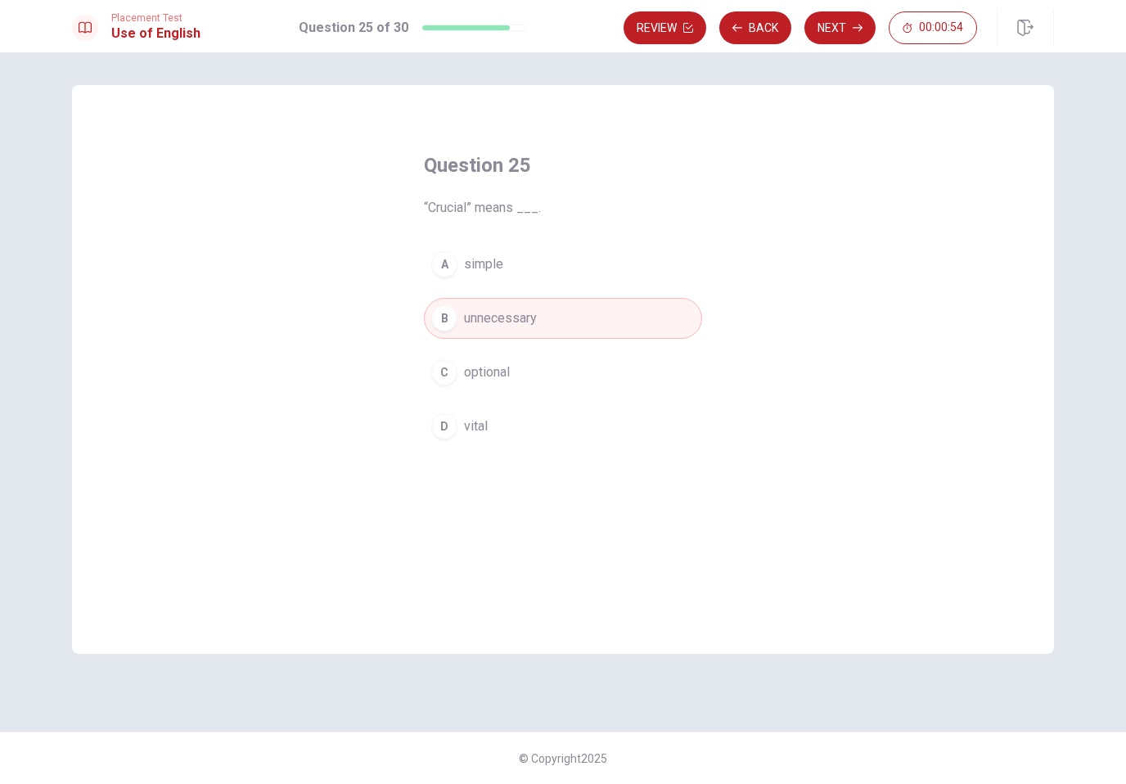
click at [450, 267] on div "A" at bounding box center [444, 264] width 26 height 26
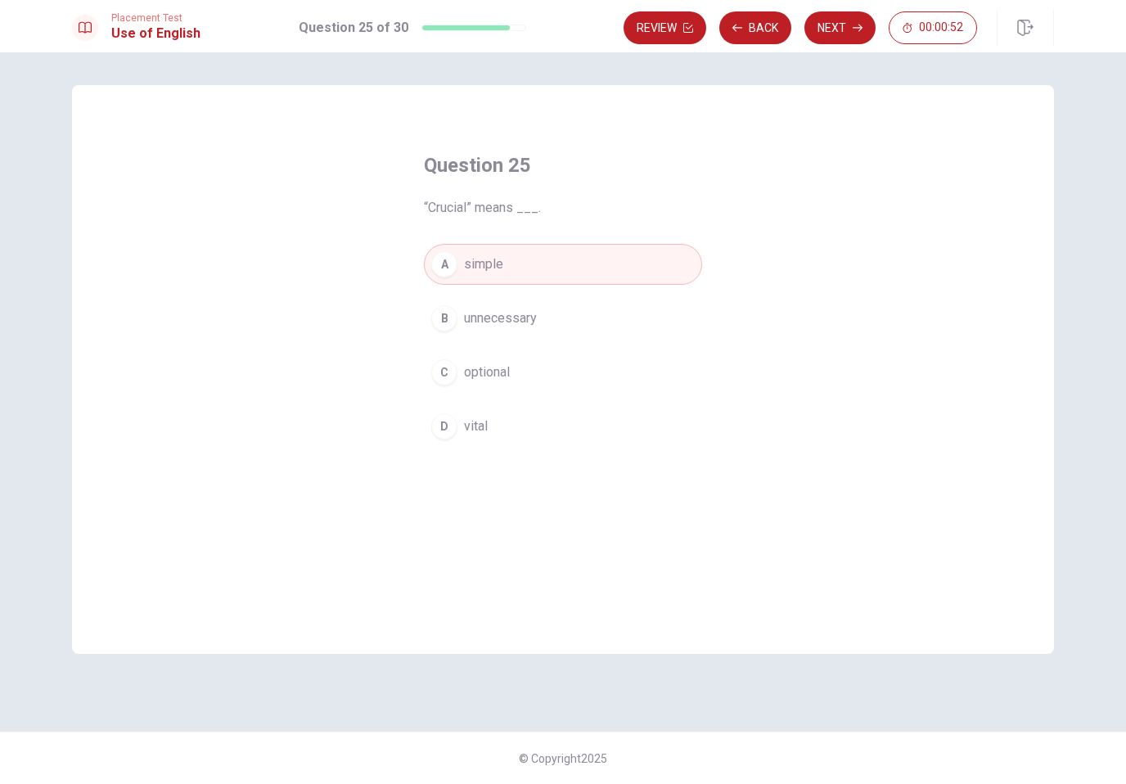
click at [444, 391] on button "C optional" at bounding box center [563, 372] width 278 height 41
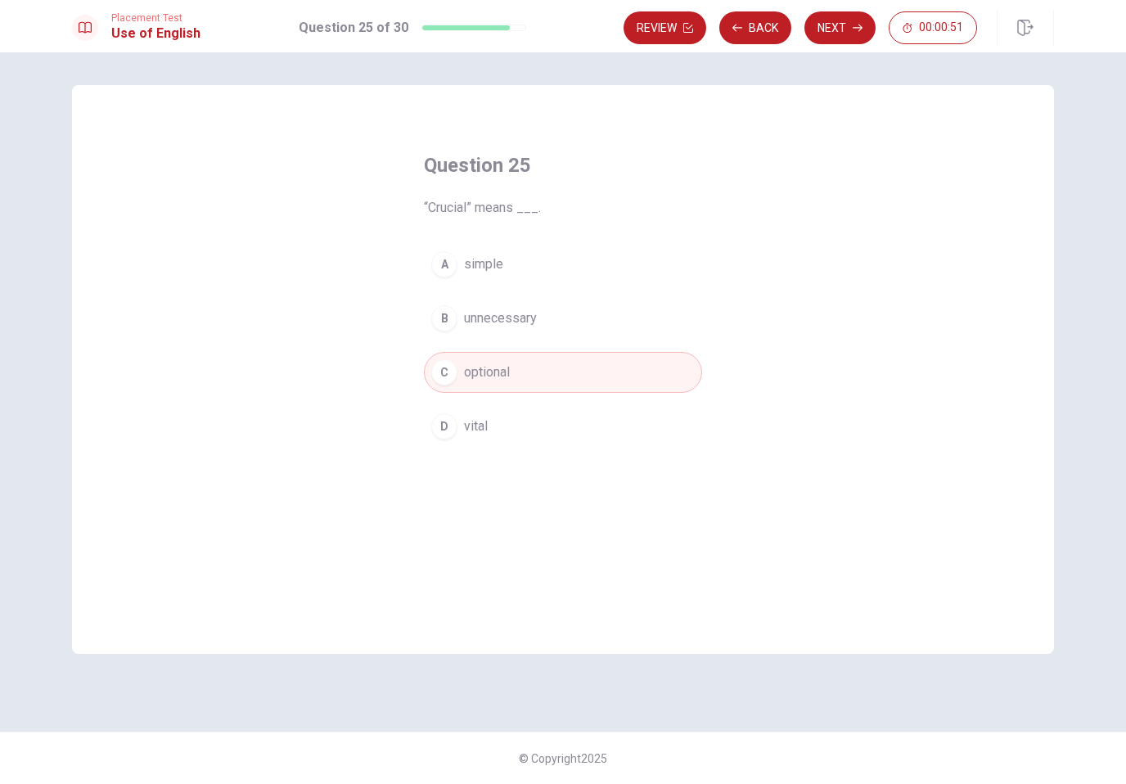
click at [453, 399] on div "A simple B unnecessary C optional D vital" at bounding box center [563, 345] width 278 height 203
click at [496, 427] on button "D vital" at bounding box center [563, 426] width 278 height 41
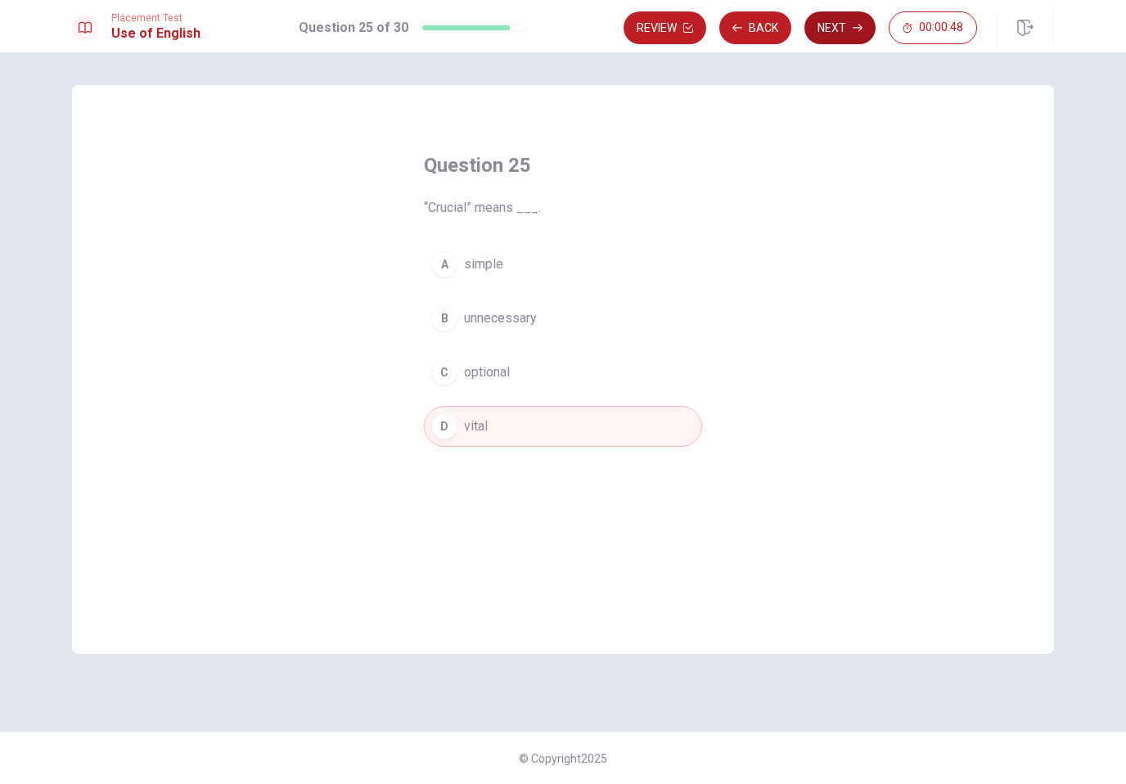
click at [822, 38] on button "Next" at bounding box center [839, 27] width 71 height 33
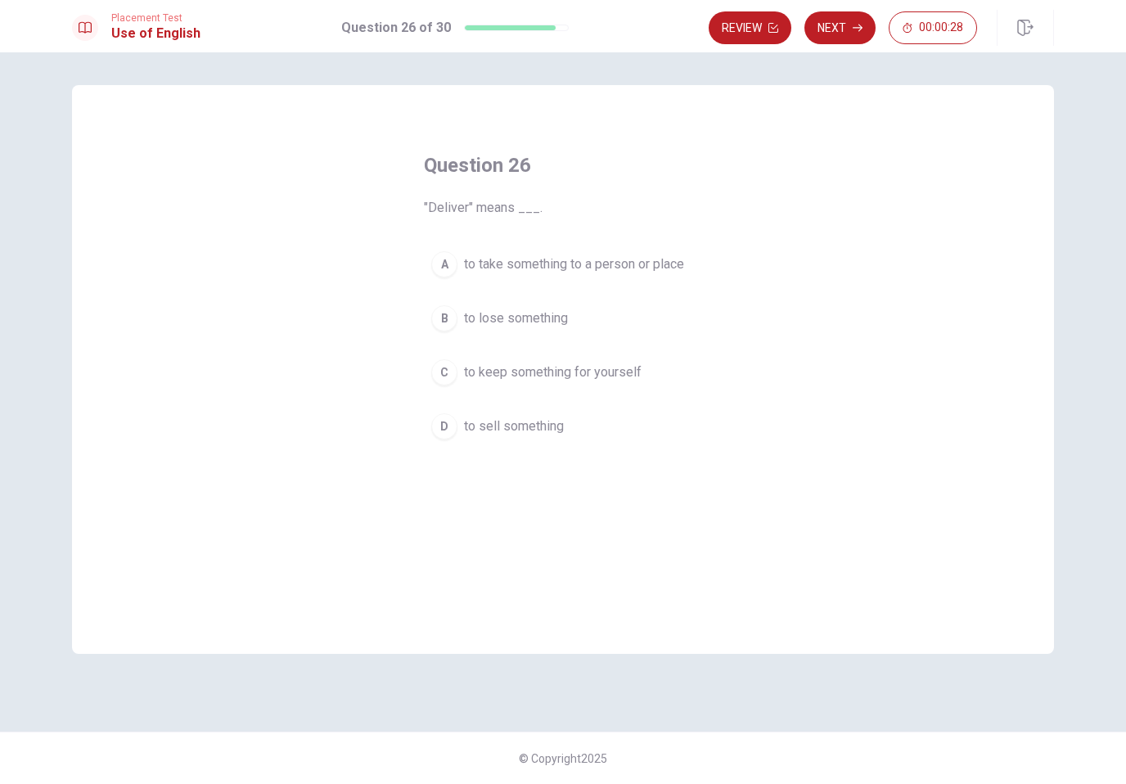
click at [669, 256] on span "to take something to a person or place" at bounding box center [574, 265] width 220 height 20
click at [859, 16] on button "Next" at bounding box center [839, 27] width 71 height 33
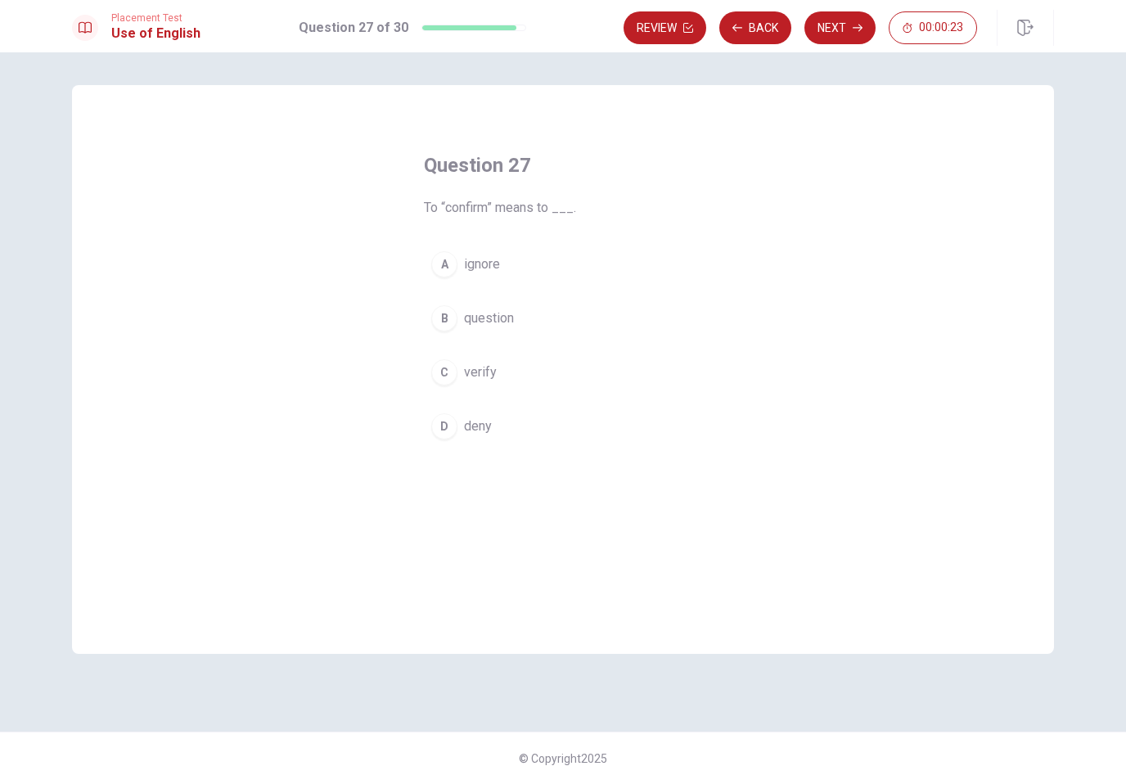
click at [489, 390] on button "C verify" at bounding box center [563, 372] width 278 height 41
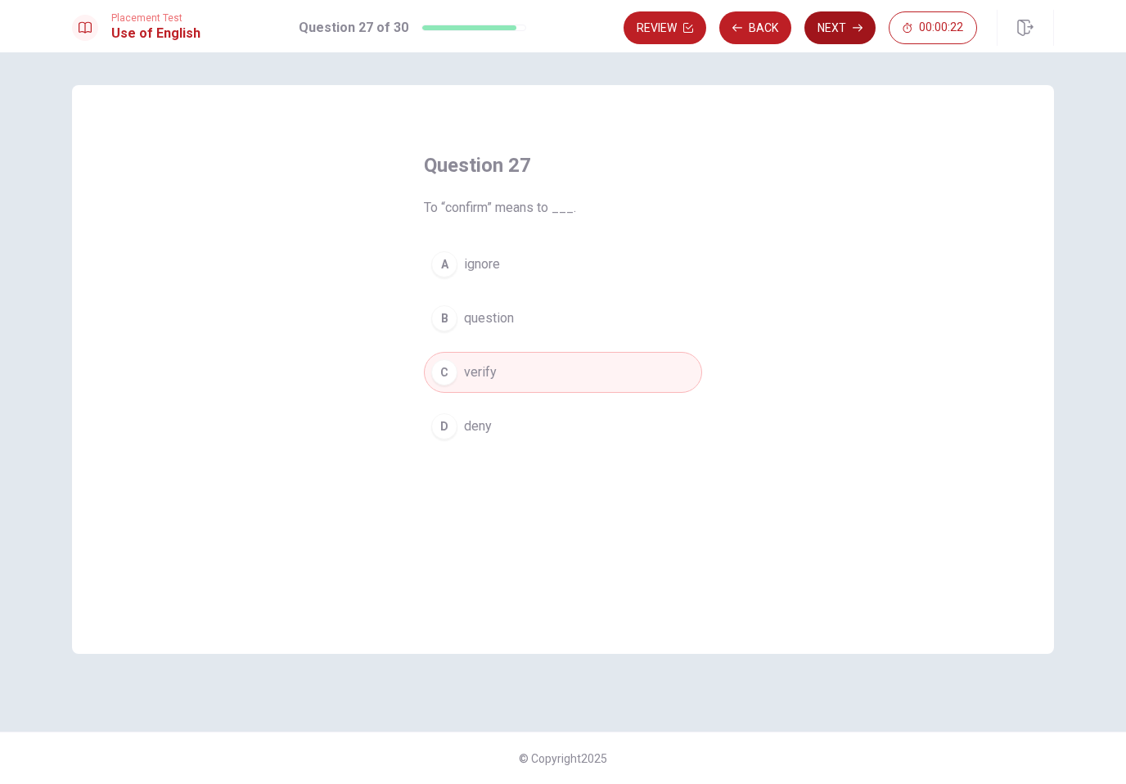
click at [838, 36] on button "Next" at bounding box center [839, 27] width 71 height 33
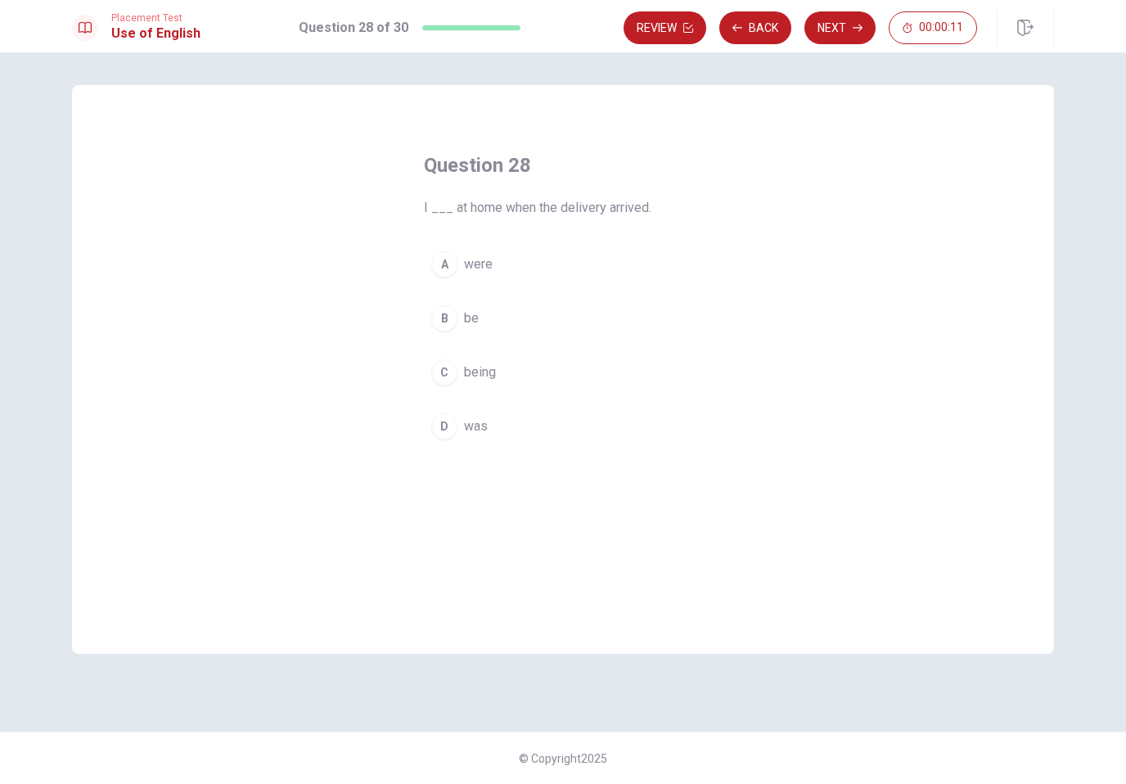
click at [511, 371] on button "C being" at bounding box center [563, 372] width 278 height 41
click at [530, 276] on button "A were" at bounding box center [563, 264] width 278 height 41
click at [518, 327] on button "B be" at bounding box center [563, 318] width 278 height 41
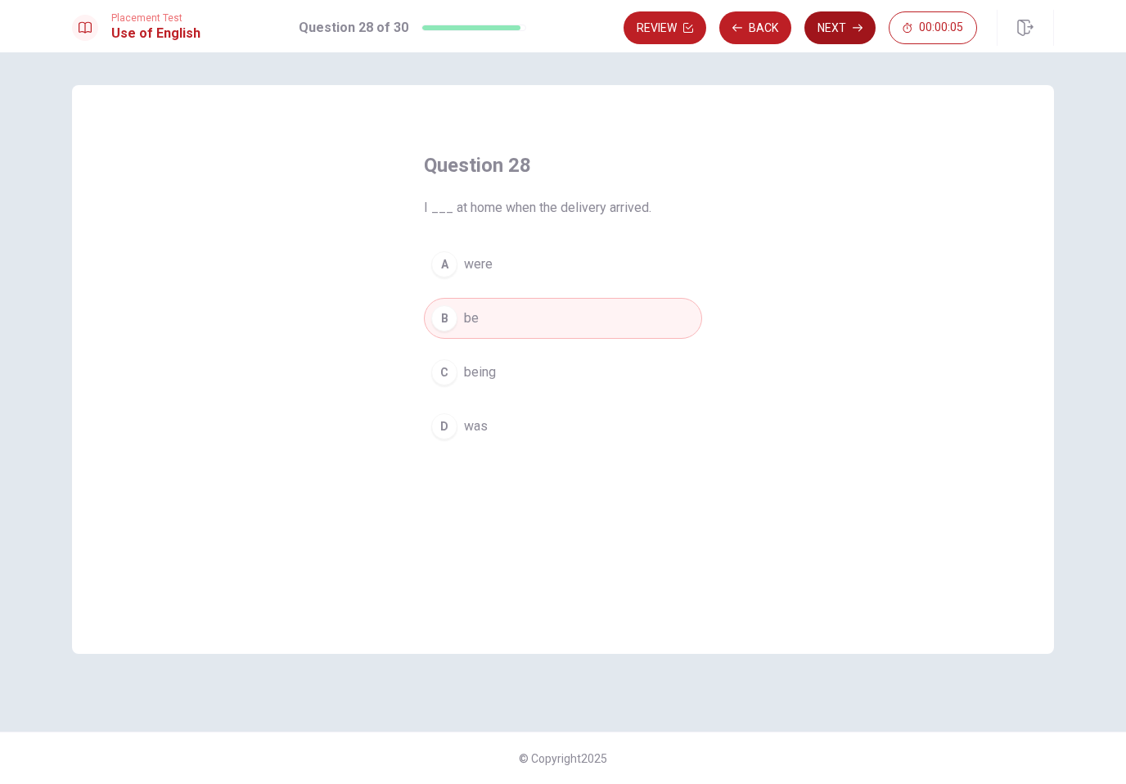
click at [845, 39] on button "Next" at bounding box center [839, 27] width 71 height 33
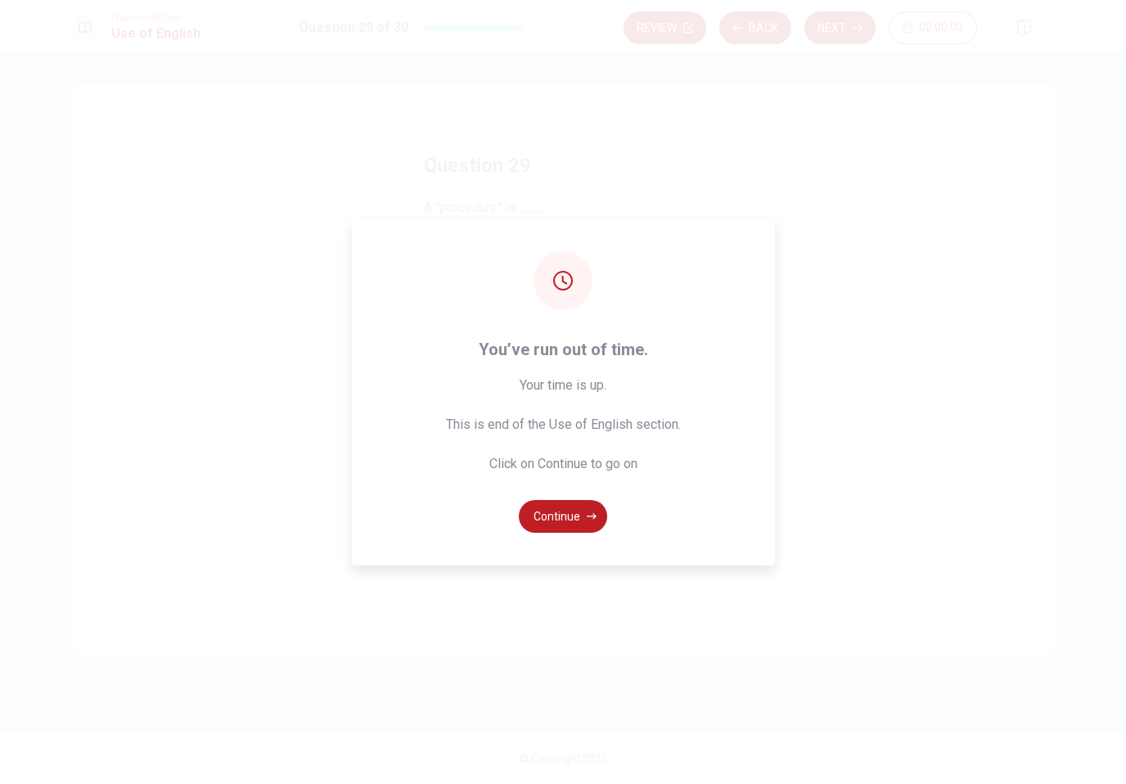
click at [539, 327] on div "You’ve run out of time. Your time is up. This is end of the Use of English sect…" at bounding box center [563, 392] width 423 height 347
click at [582, 517] on button "Continue" at bounding box center [563, 516] width 88 height 33
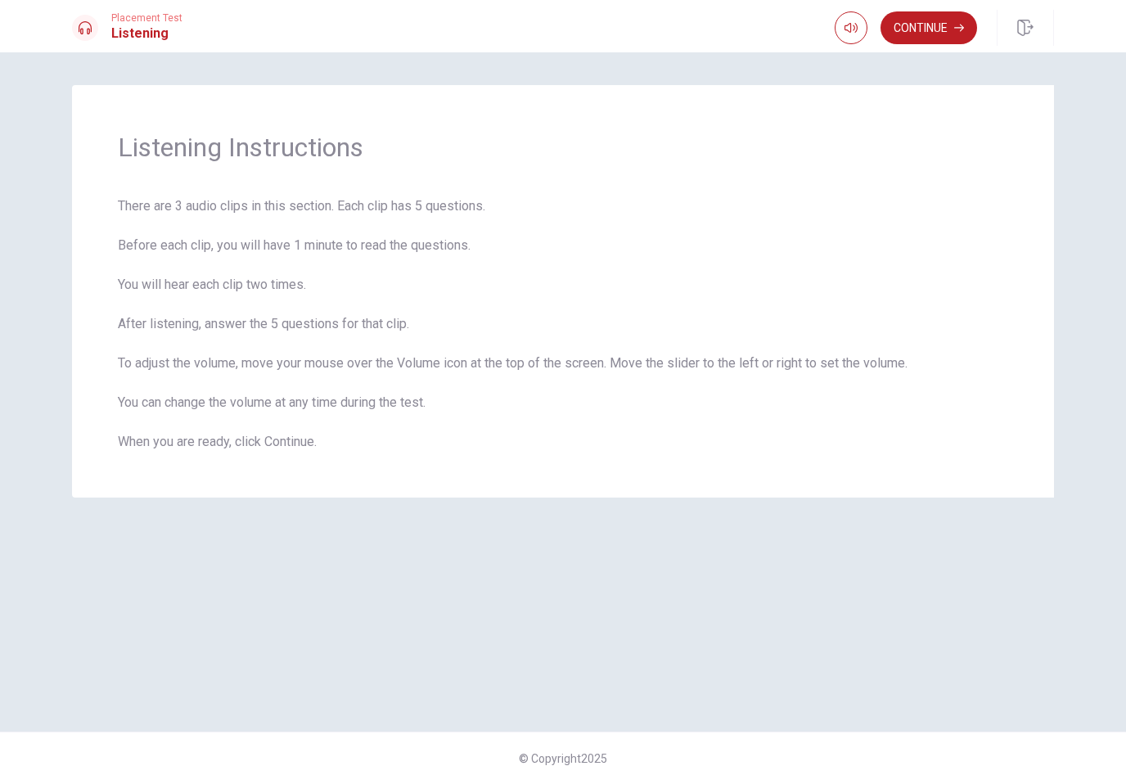
click at [928, 2] on div "Placement Test Listening Continue" at bounding box center [563, 26] width 1126 height 52
click at [941, 28] on button "Continue" at bounding box center [929, 27] width 97 height 33
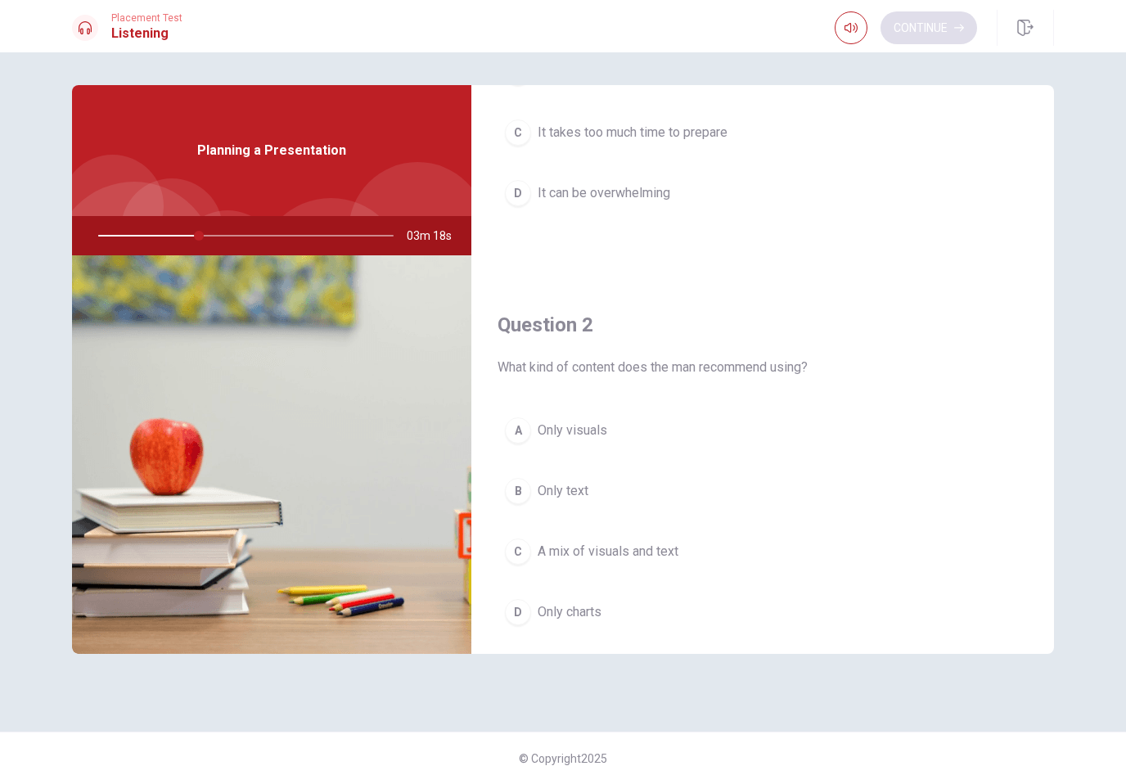
scroll to position [230, 0]
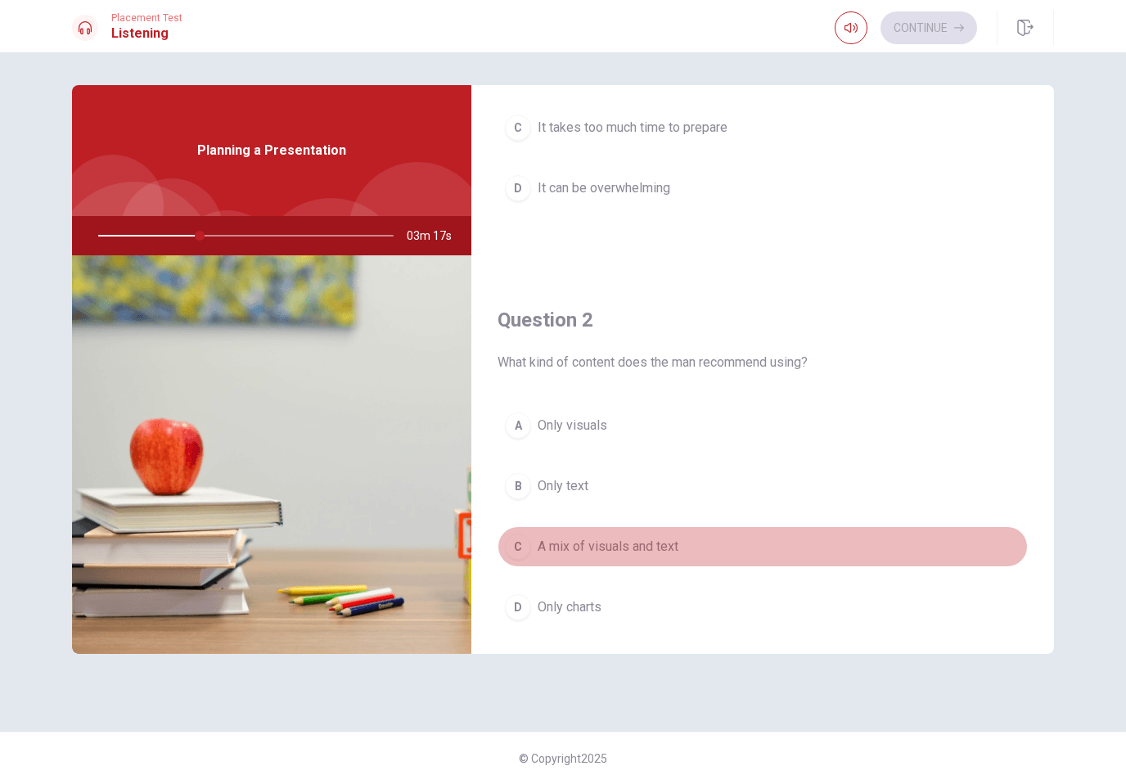
click at [847, 559] on button "C A mix of visuals and text" at bounding box center [763, 546] width 530 height 41
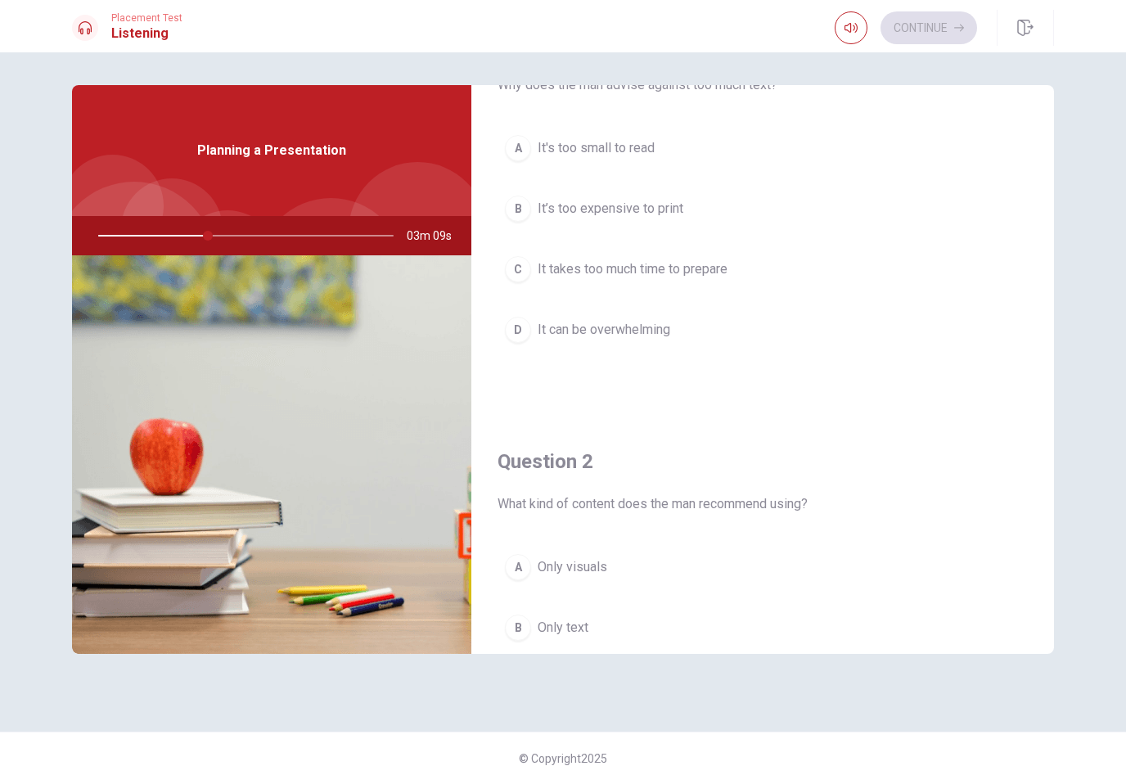
scroll to position [86, 0]
click at [819, 170] on button "A It's too small to read" at bounding box center [763, 150] width 530 height 41
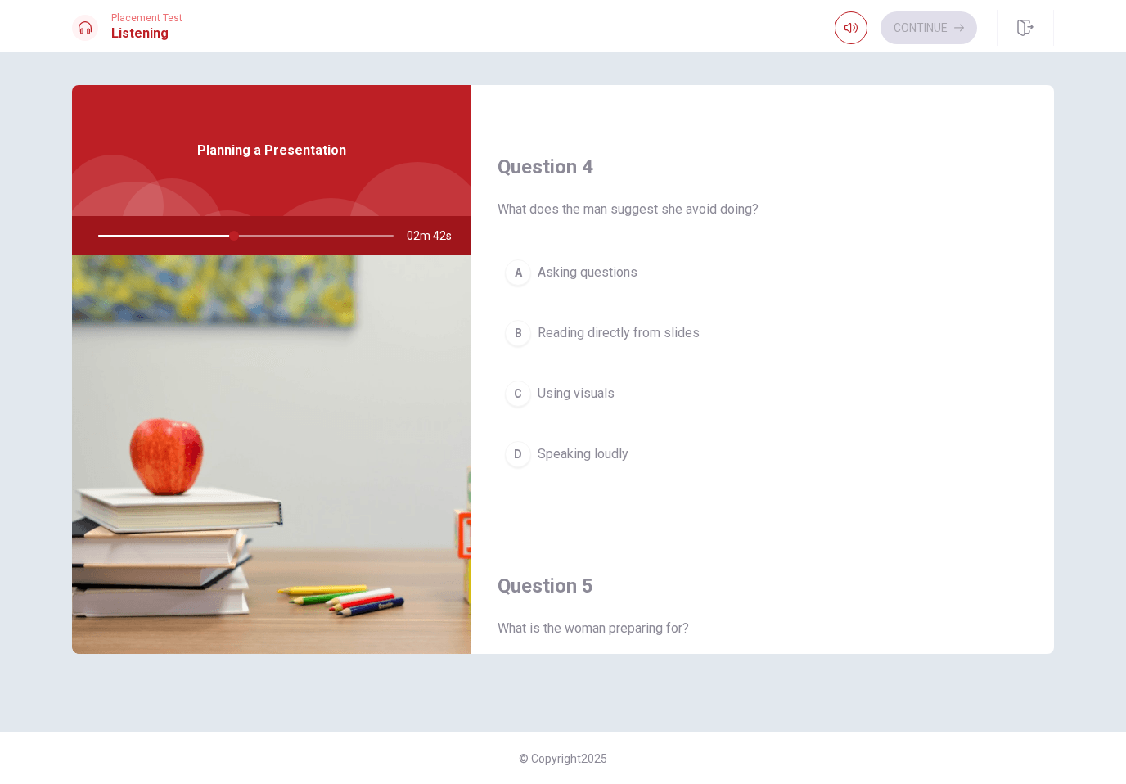
scroll to position [1201, 0]
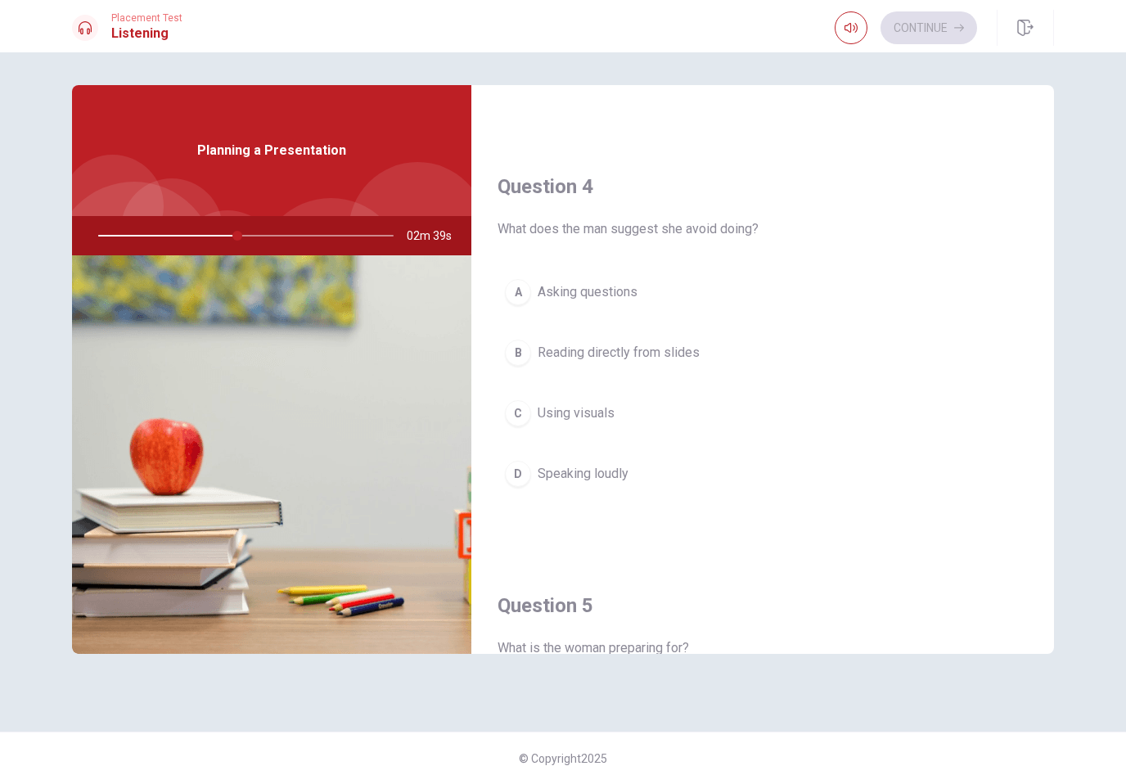
click at [928, 433] on button "C Using visuals" at bounding box center [763, 413] width 530 height 41
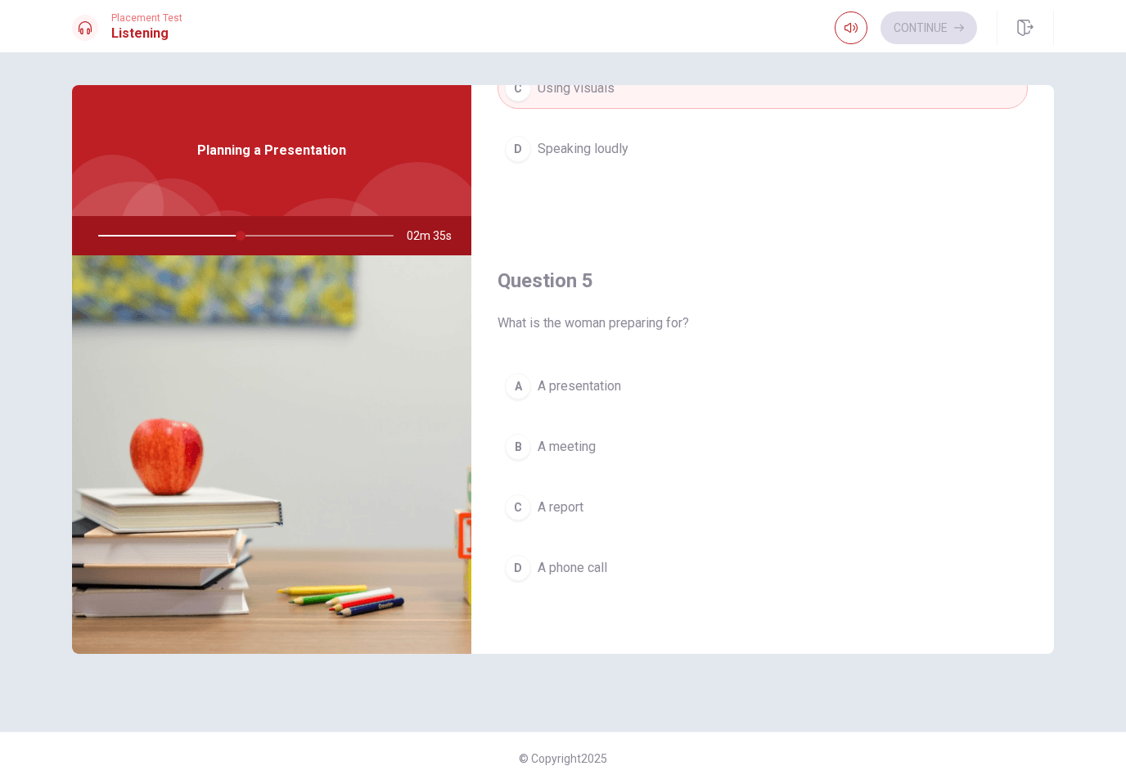
scroll to position [1526, 0]
click at [656, 395] on button "A A presentation" at bounding box center [763, 386] width 530 height 41
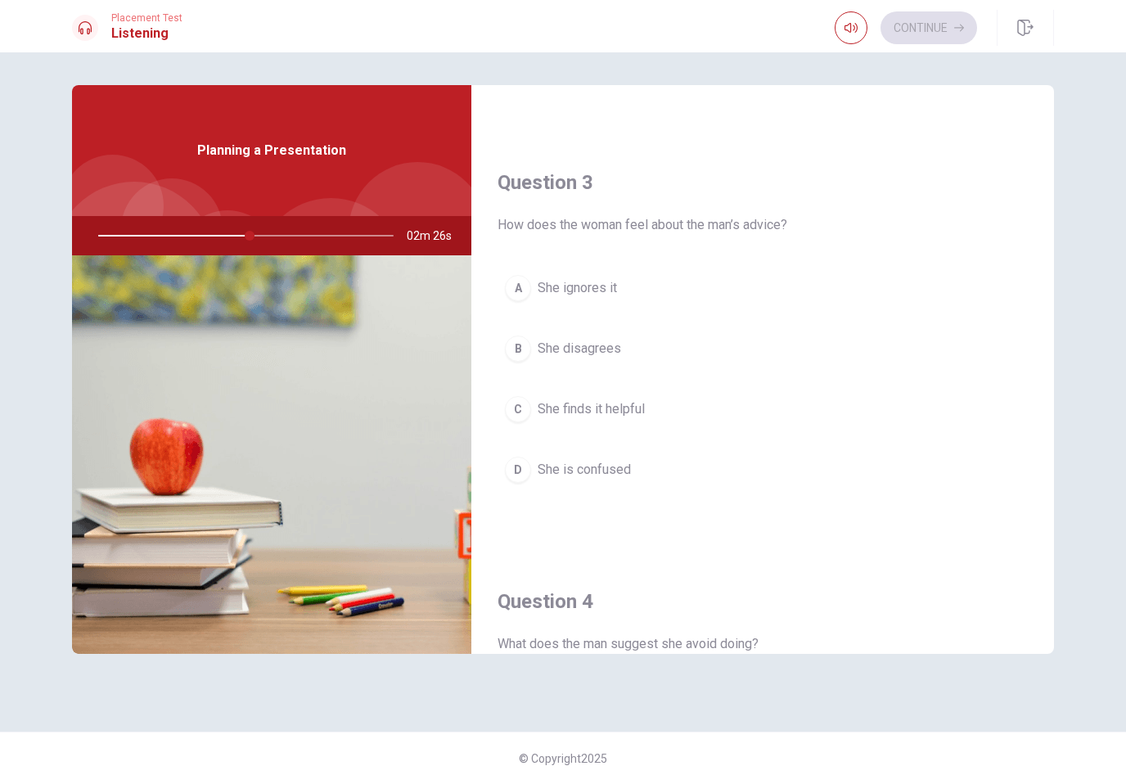
scroll to position [786, 0]
click at [687, 427] on button "C She finds it helpful" at bounding box center [763, 410] width 530 height 41
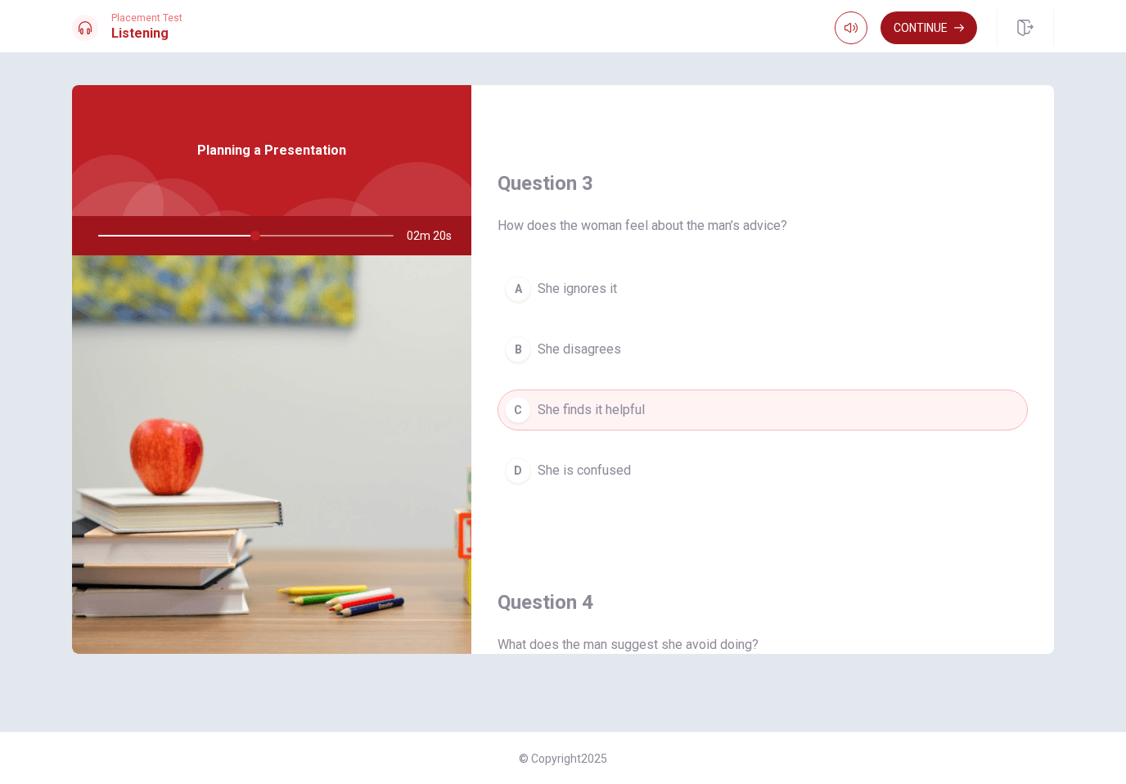
click at [932, 29] on button "Continue" at bounding box center [929, 27] width 97 height 33
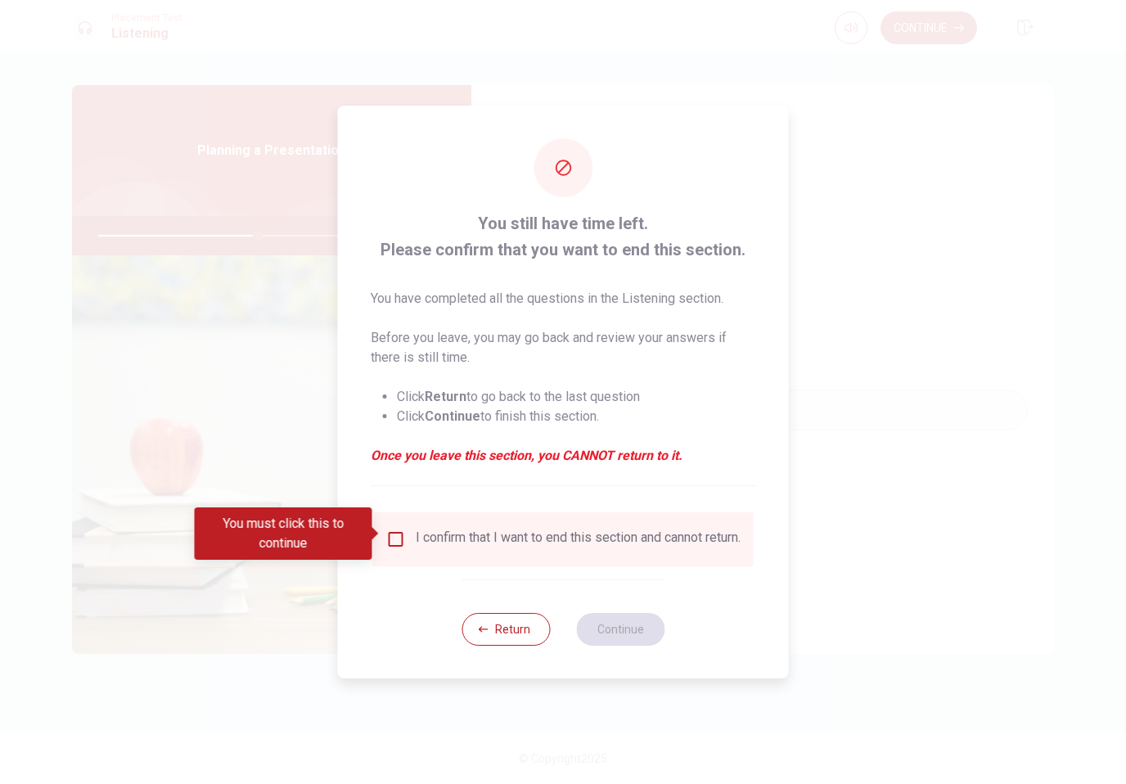
click at [390, 529] on input "You must click this to continue" at bounding box center [396, 539] width 20 height 20
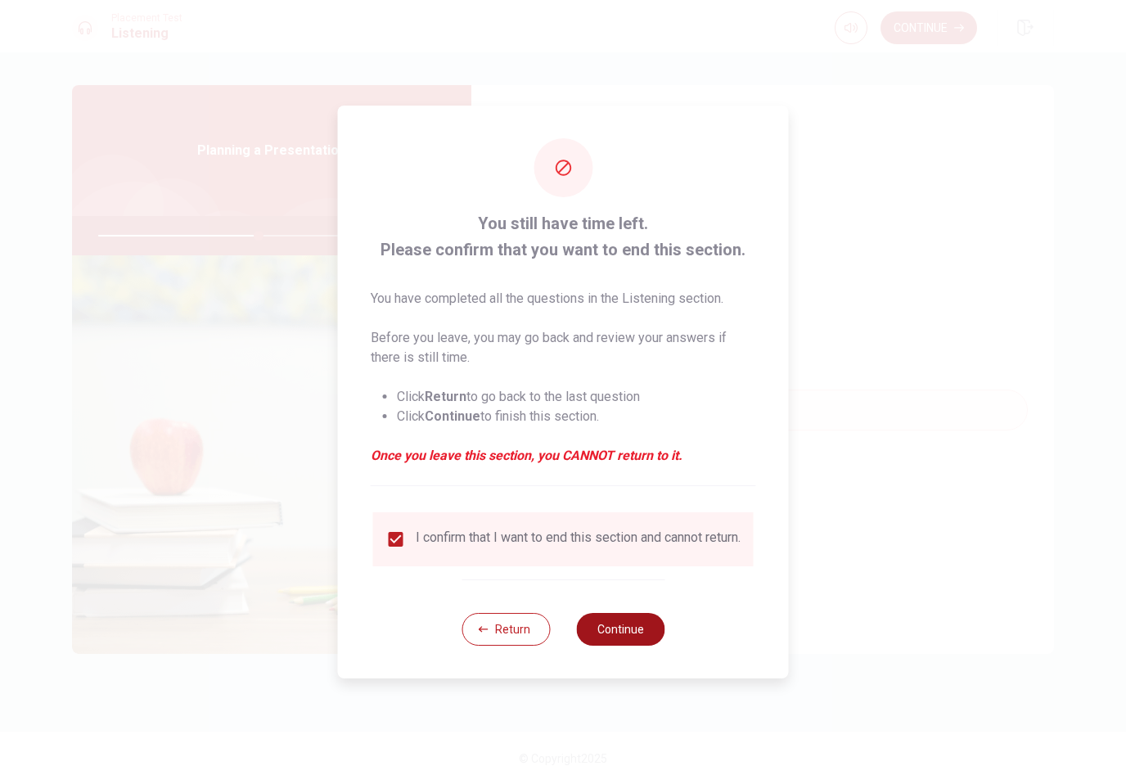
click at [629, 635] on button "Continue" at bounding box center [620, 629] width 88 height 33
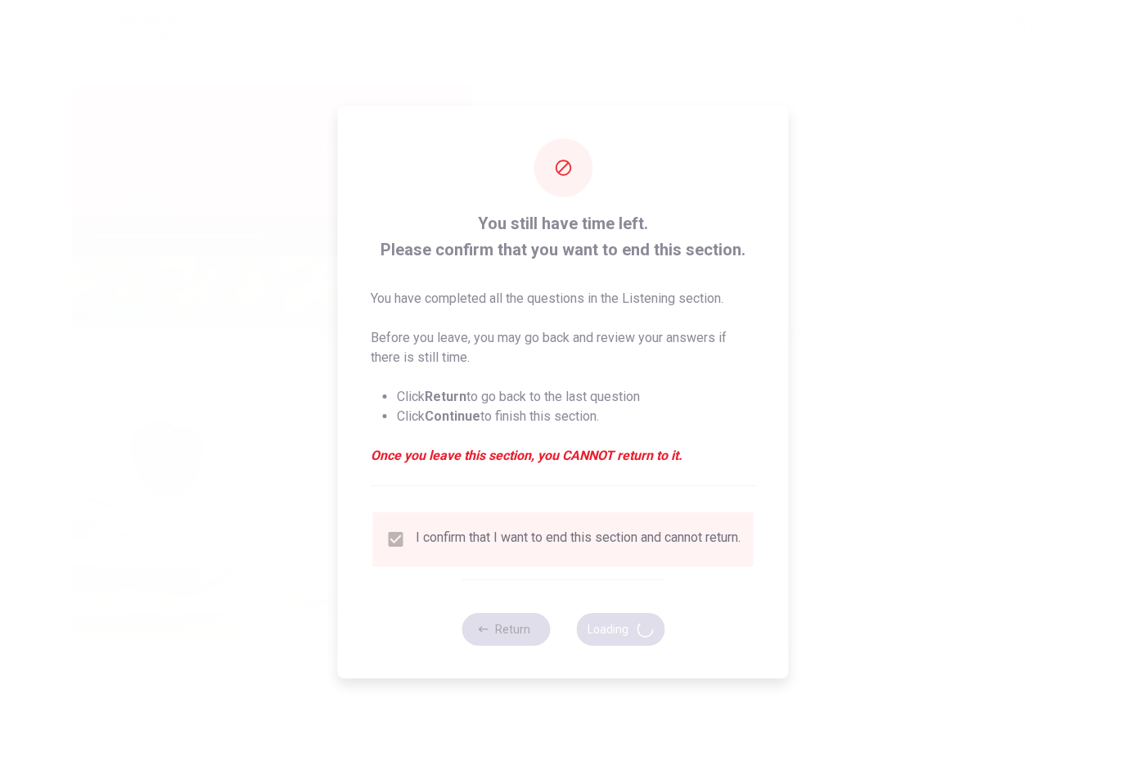
type input "55"
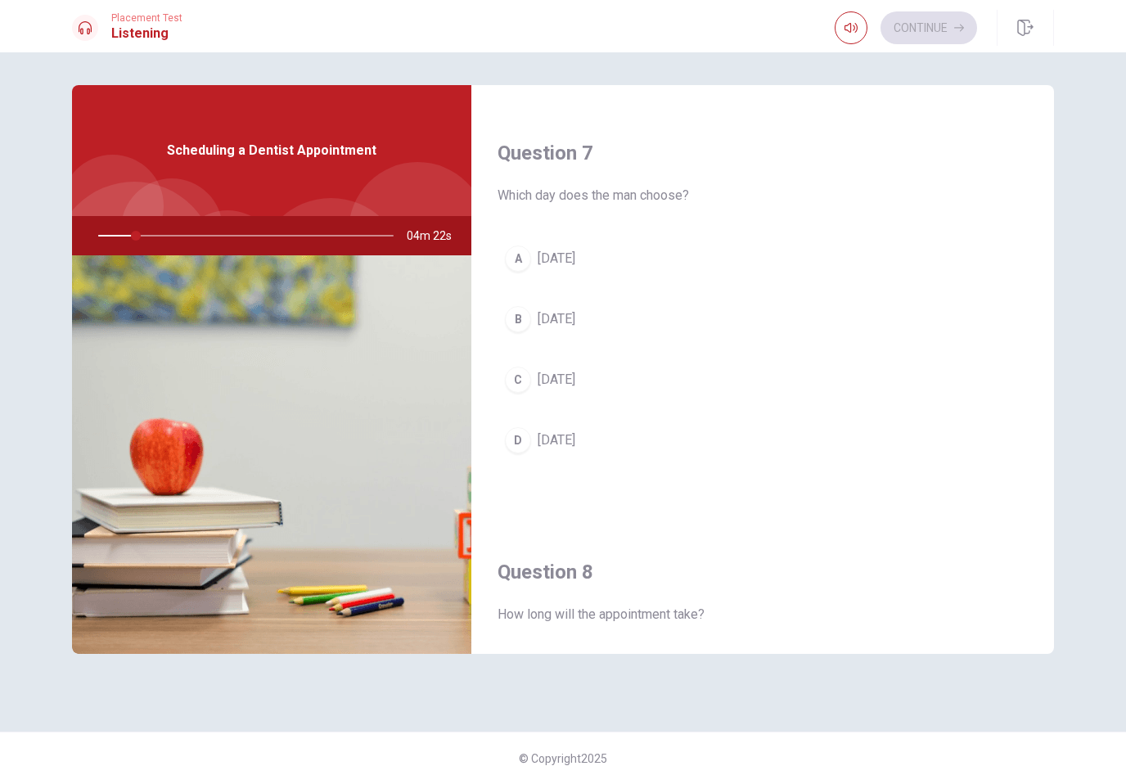
scroll to position [396, 0]
click at [953, 274] on button "A [DATE]" at bounding box center [763, 259] width 530 height 41
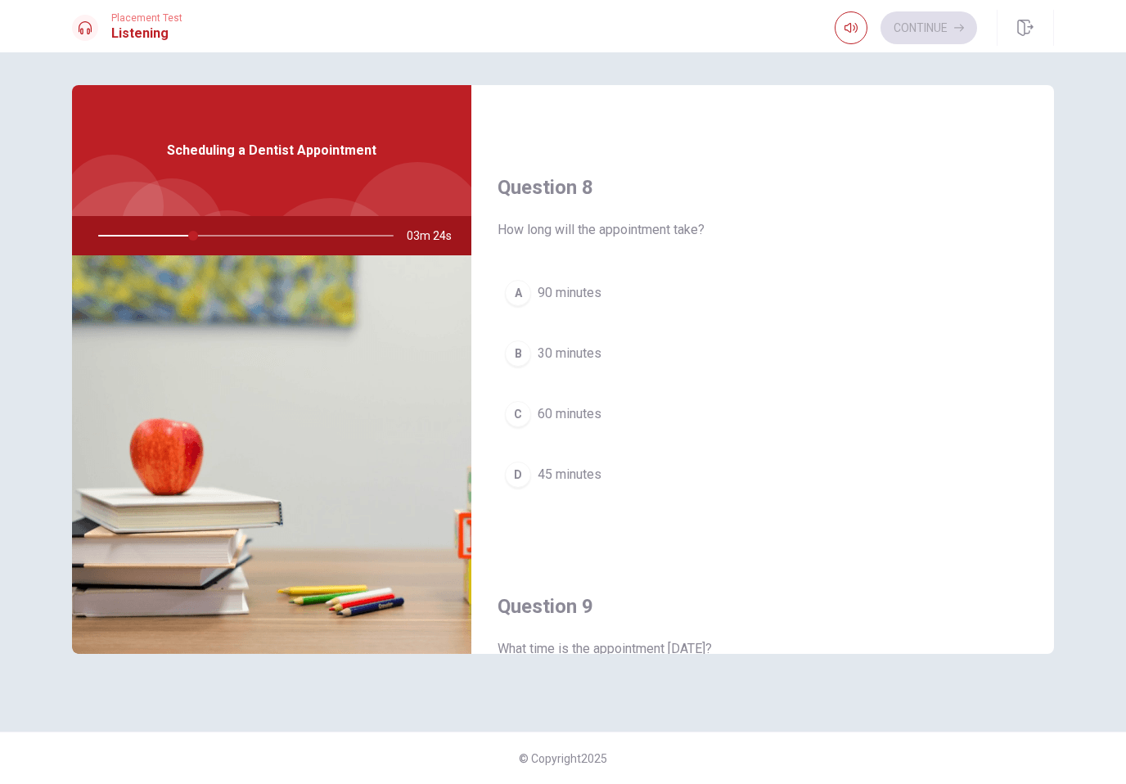
scroll to position [780, 0]
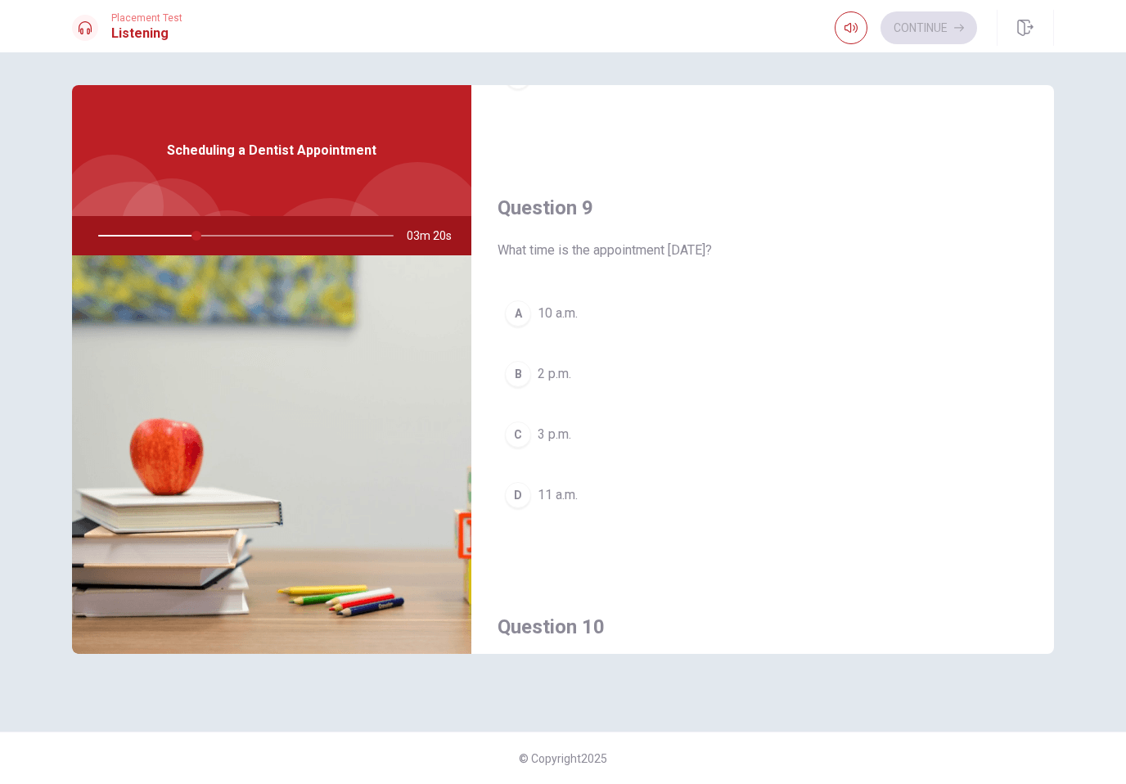
click at [894, 453] on button "C 3 p.m." at bounding box center [763, 434] width 530 height 41
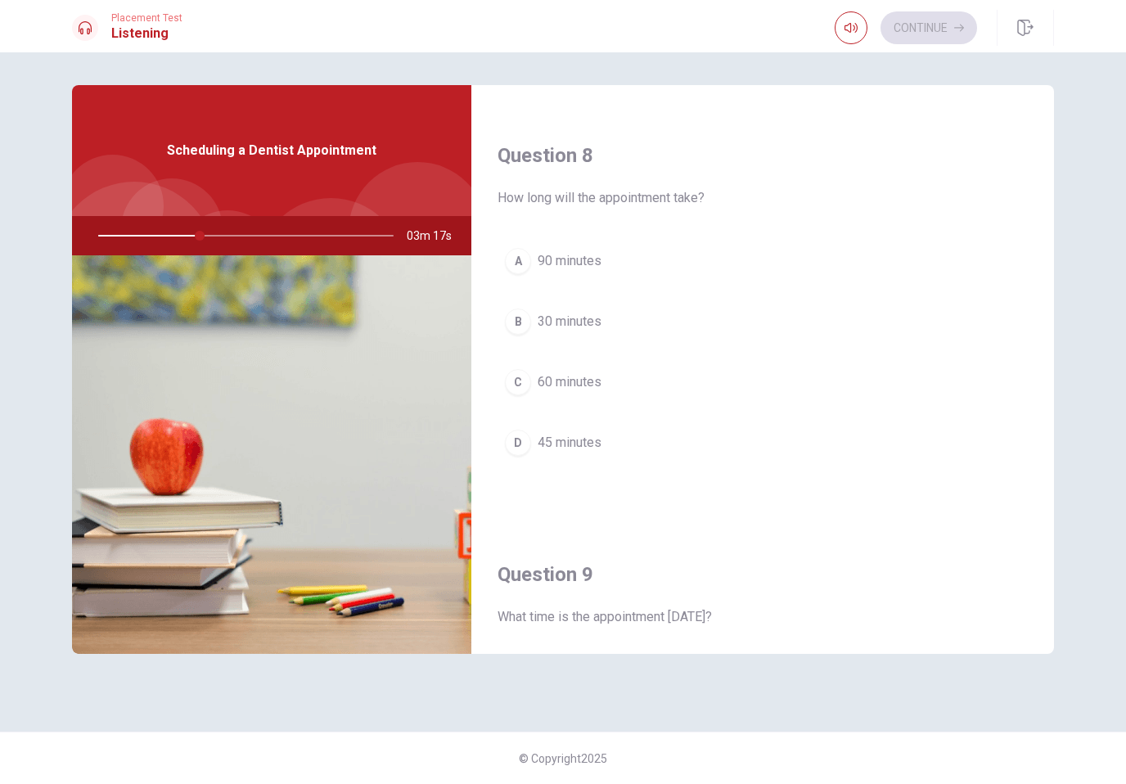
click at [917, 480] on div "A 90 minutes B 30 minutes C 60 minutes D 45 minutes" at bounding box center [763, 368] width 530 height 255
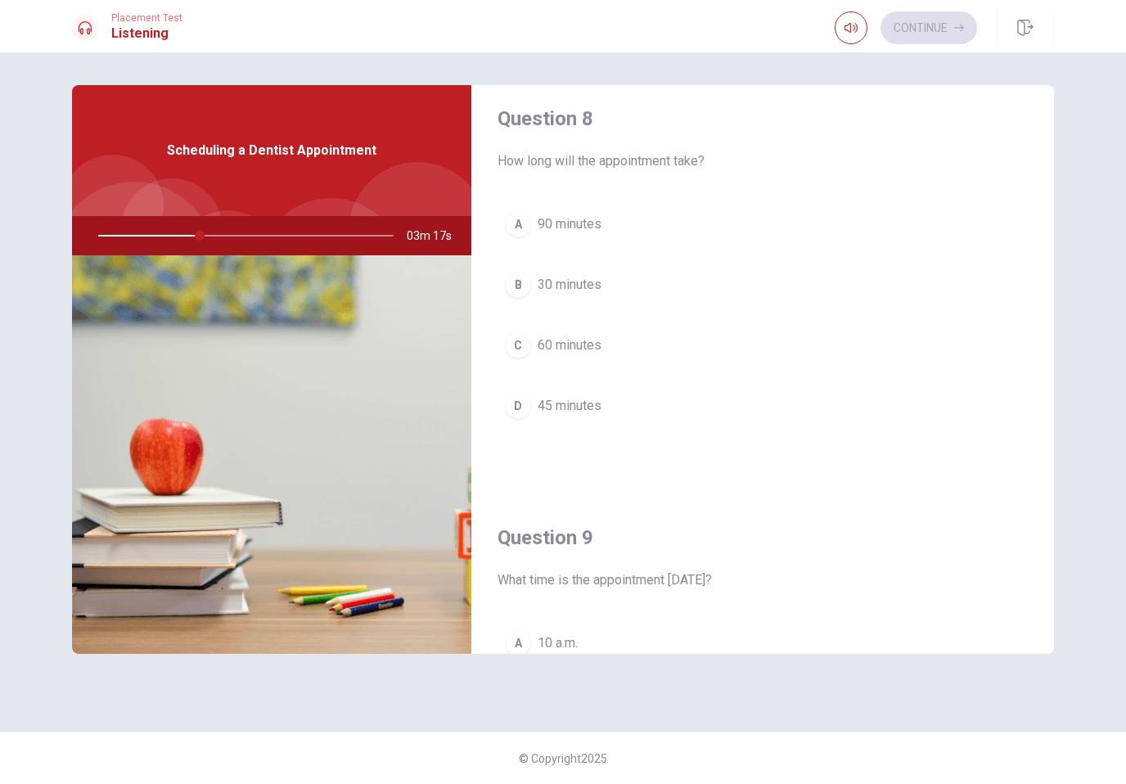
click at [934, 412] on button "D 45 minutes" at bounding box center [763, 405] width 530 height 41
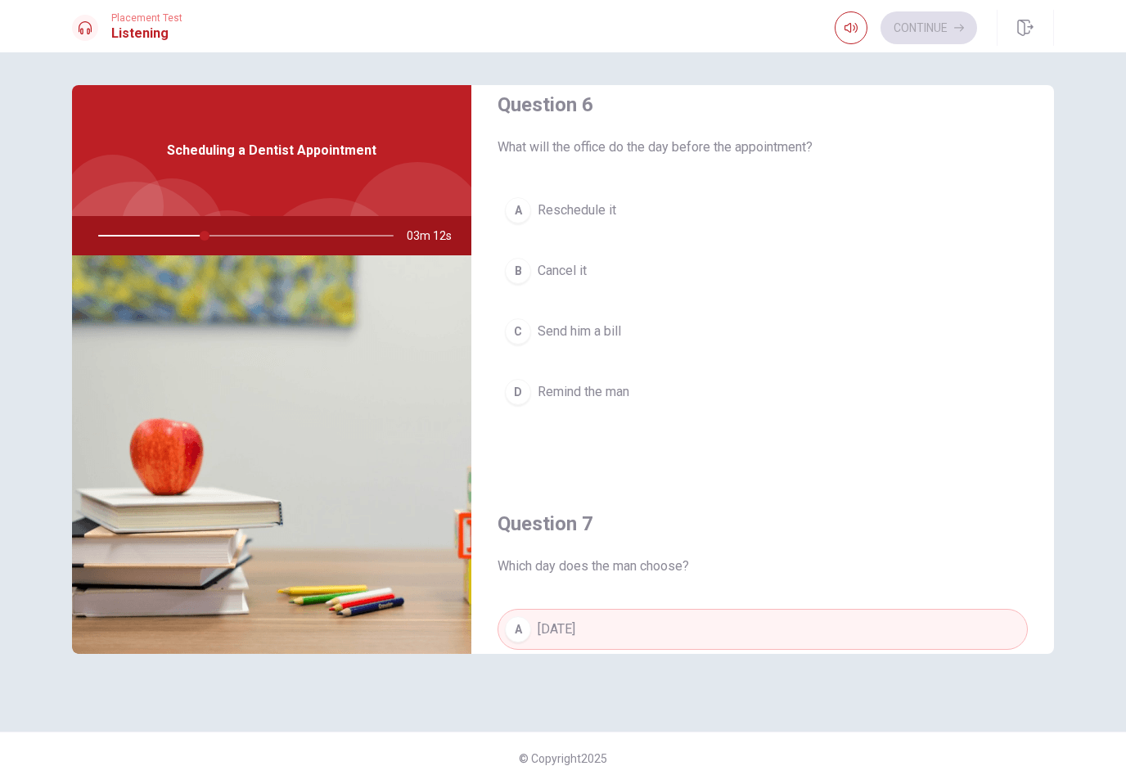
scroll to position [15, 0]
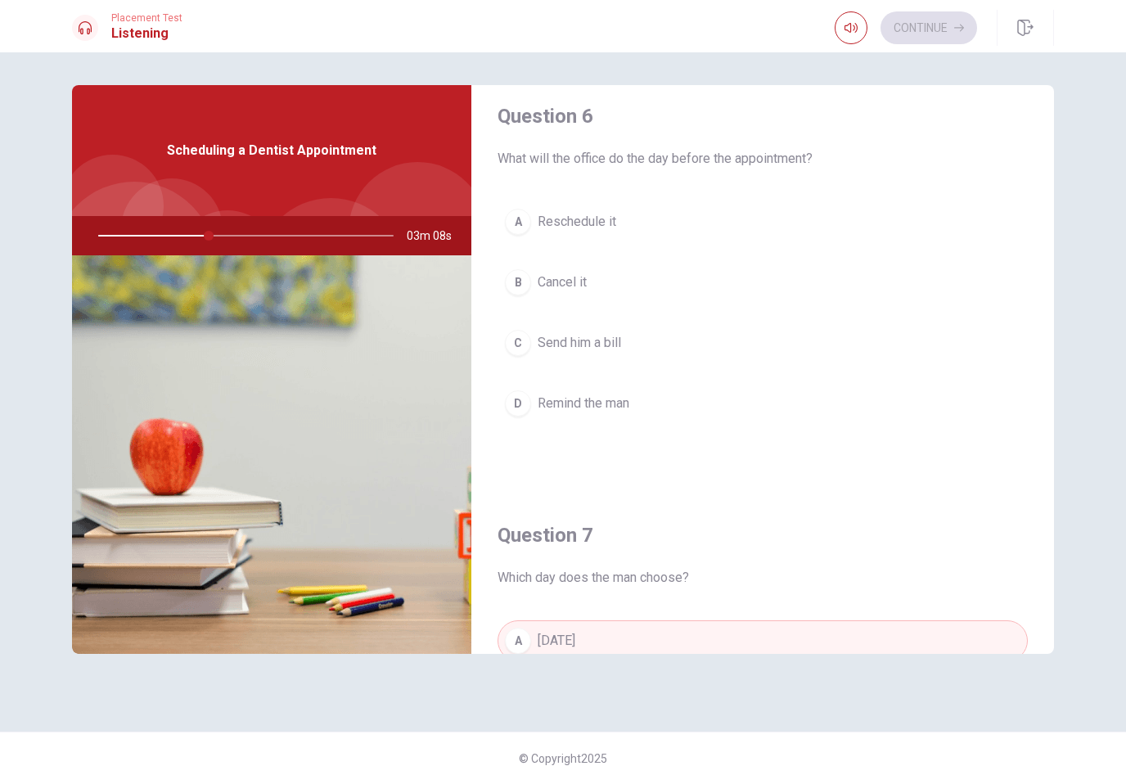
click at [908, 232] on button "A Reschedule it" at bounding box center [763, 221] width 530 height 41
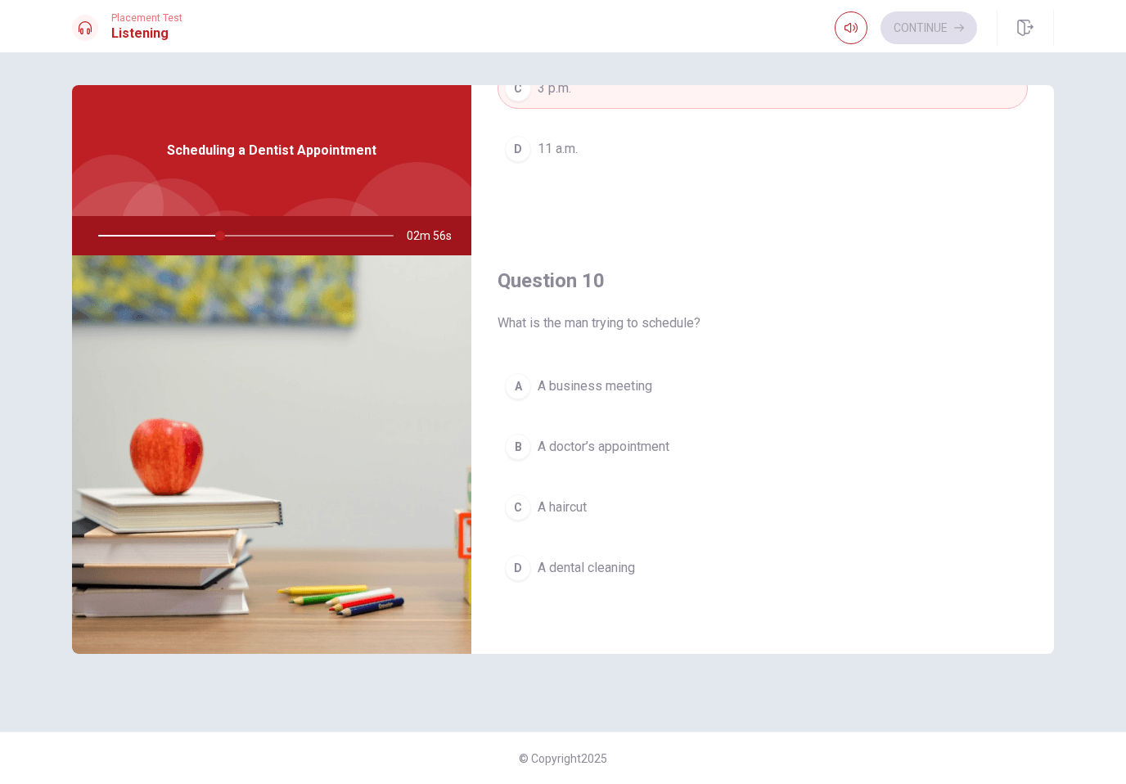
scroll to position [1526, 0]
click at [912, 601] on div "A A business meeting B A doctor’s appointment C A haircut D A dental cleaning" at bounding box center [763, 493] width 530 height 255
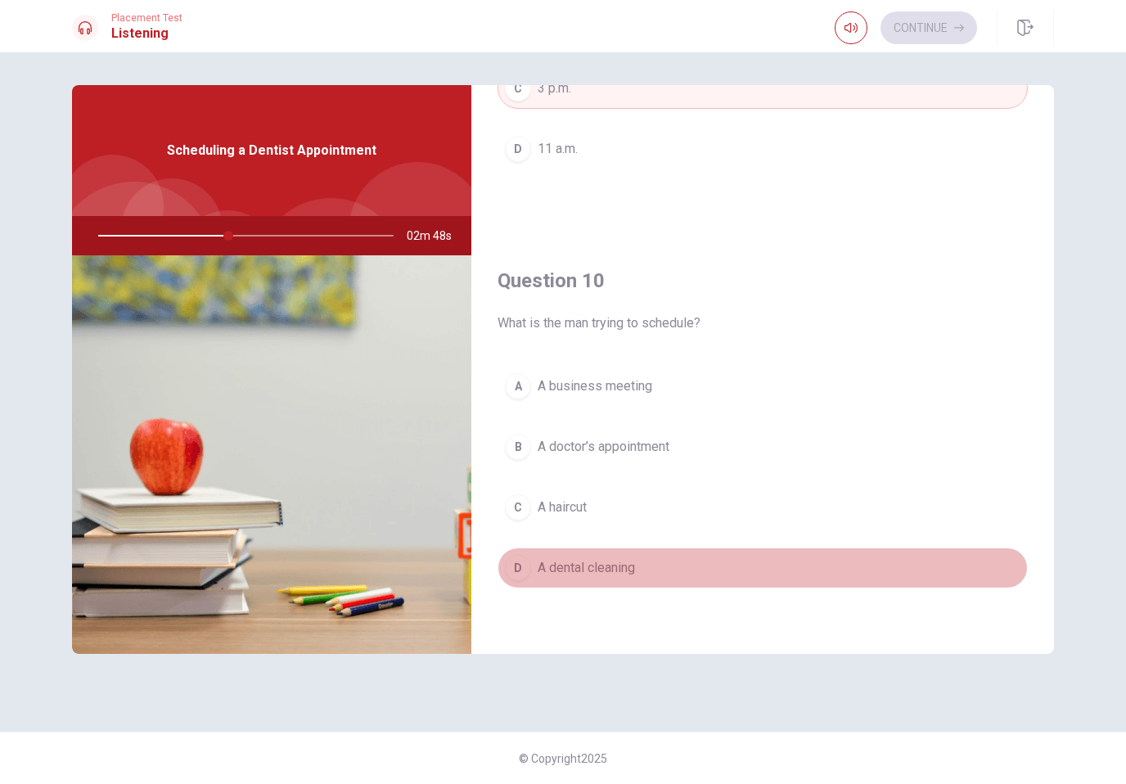
click at [912, 581] on button "D A dental cleaning" at bounding box center [763, 567] width 530 height 41
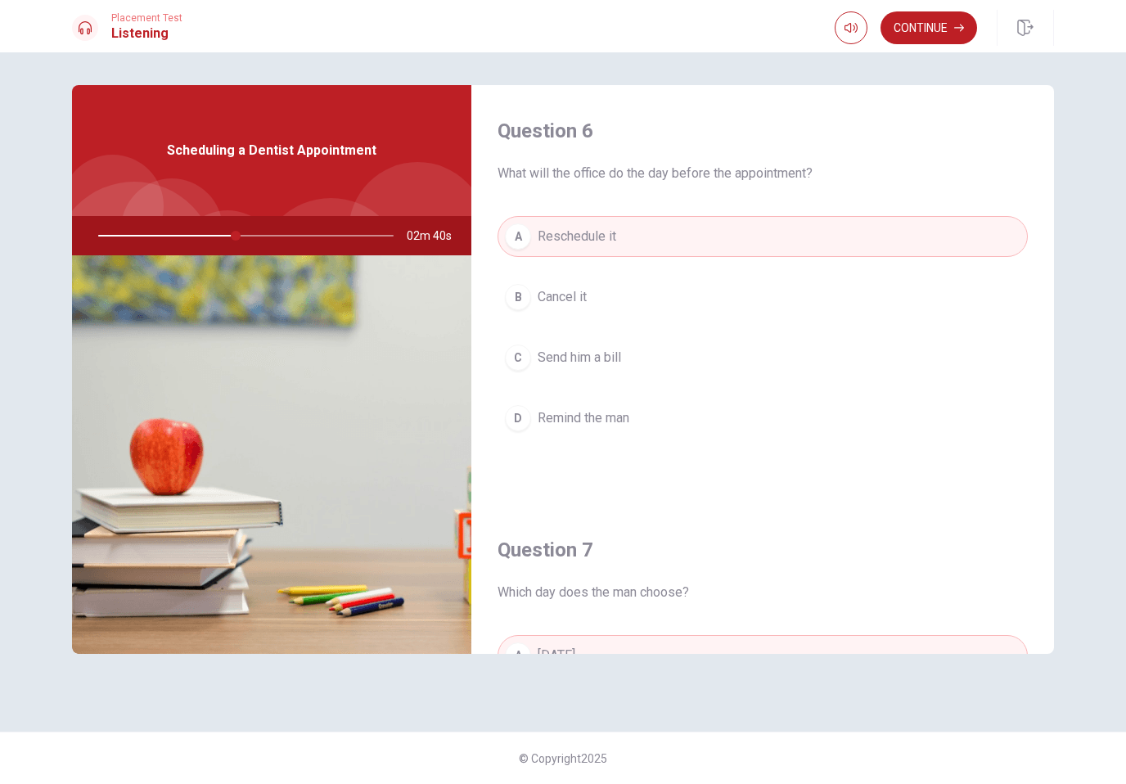
scroll to position [0, 0]
click at [937, 29] on button "Continue" at bounding box center [929, 27] width 97 height 33
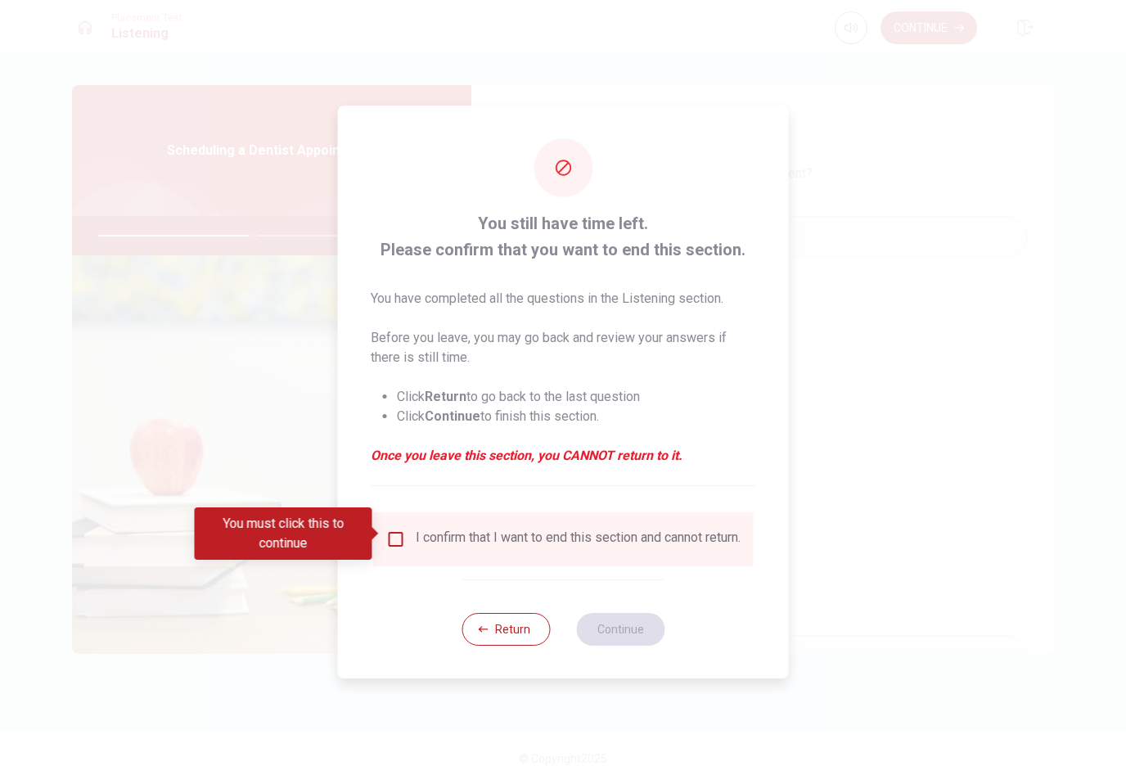
click at [387, 541] on input "You must click this to continue" at bounding box center [396, 539] width 20 height 20
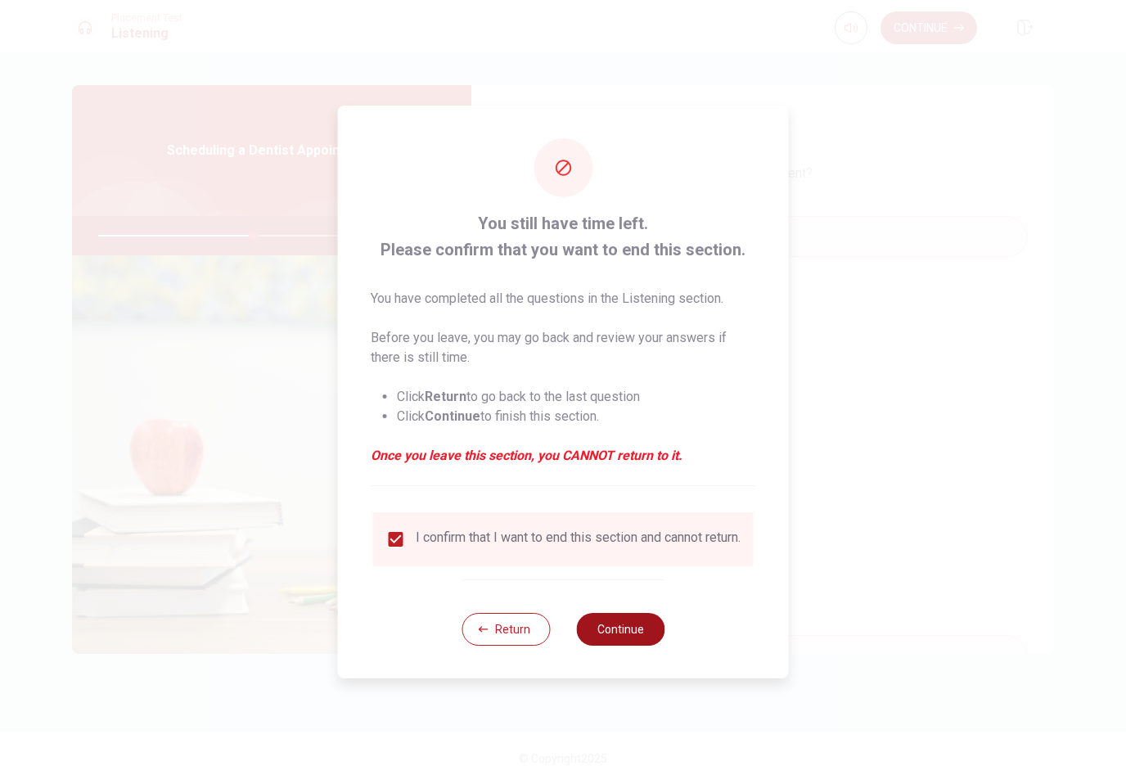
click at [606, 626] on button "Continue" at bounding box center [620, 629] width 88 height 33
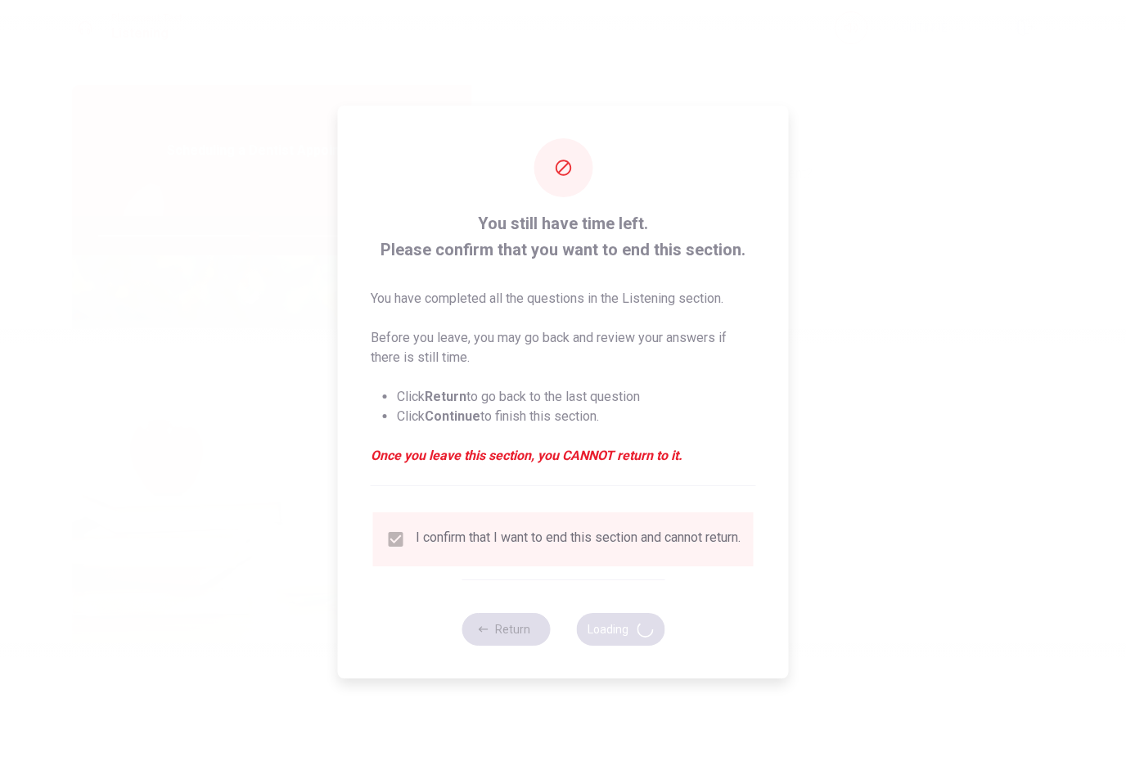
type input "53"
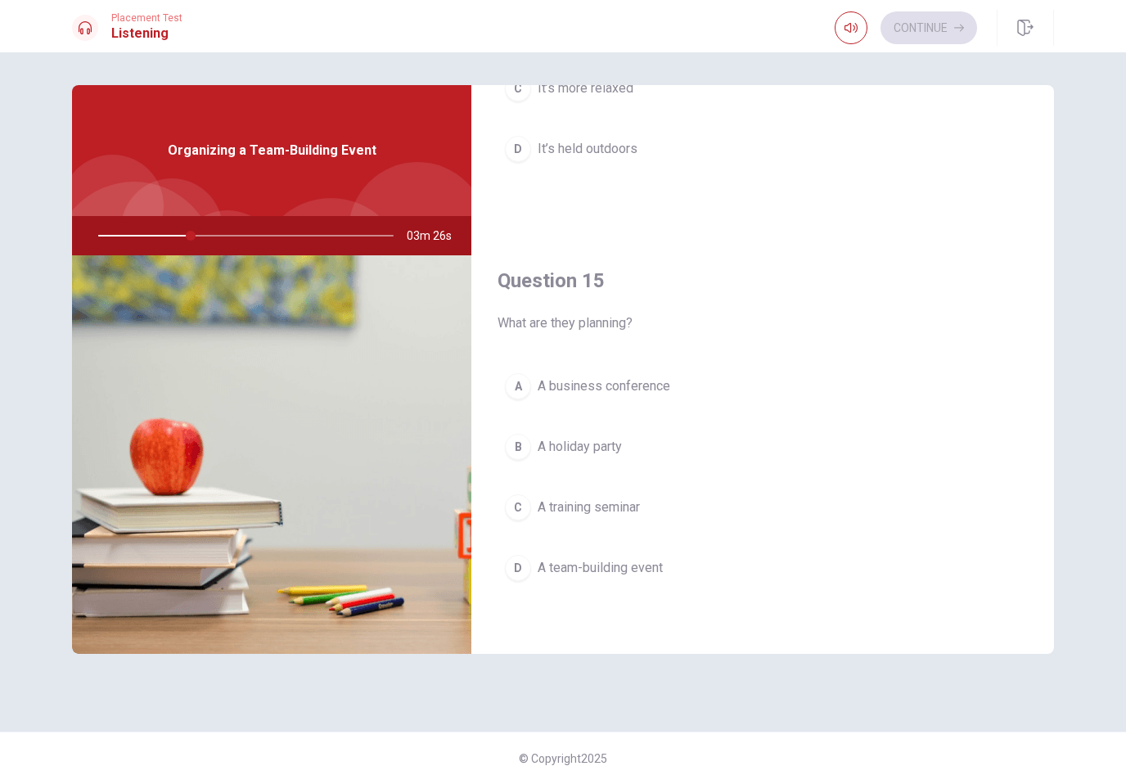
scroll to position [1526, 0]
click at [673, 568] on button "D A team-building event" at bounding box center [763, 567] width 530 height 41
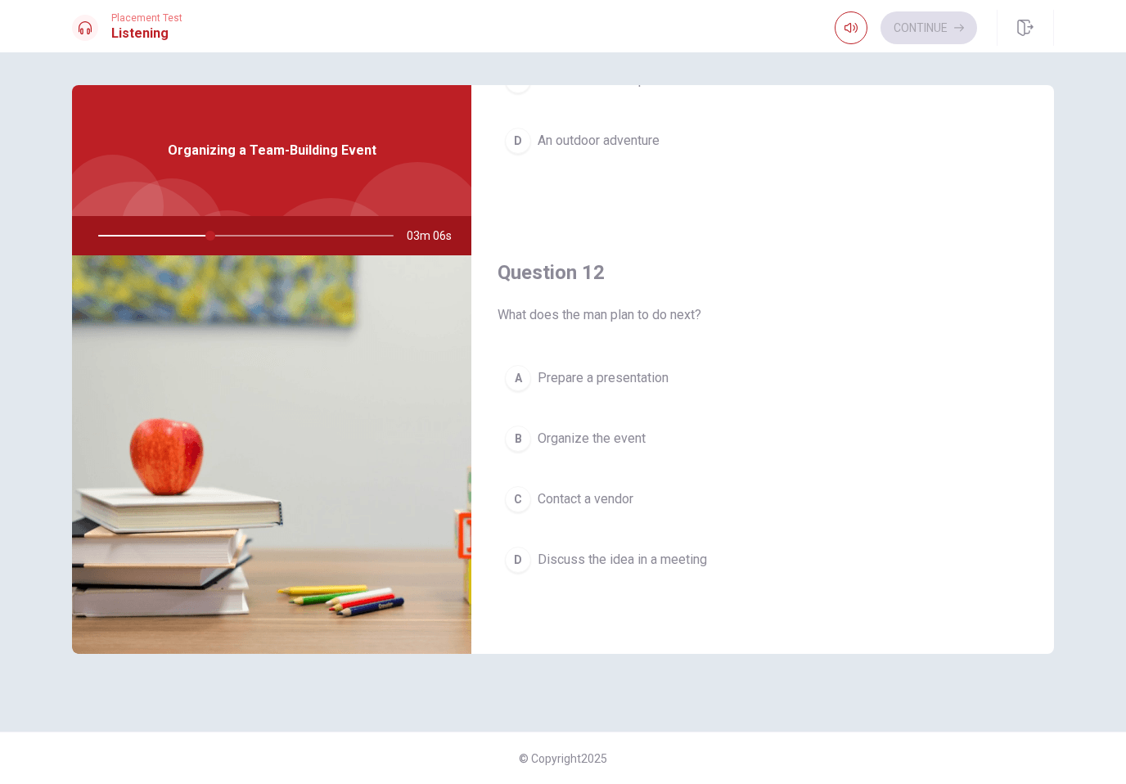
scroll to position [278, 0]
click at [720, 574] on button "D Discuss the idea in a meeting" at bounding box center [763, 558] width 530 height 41
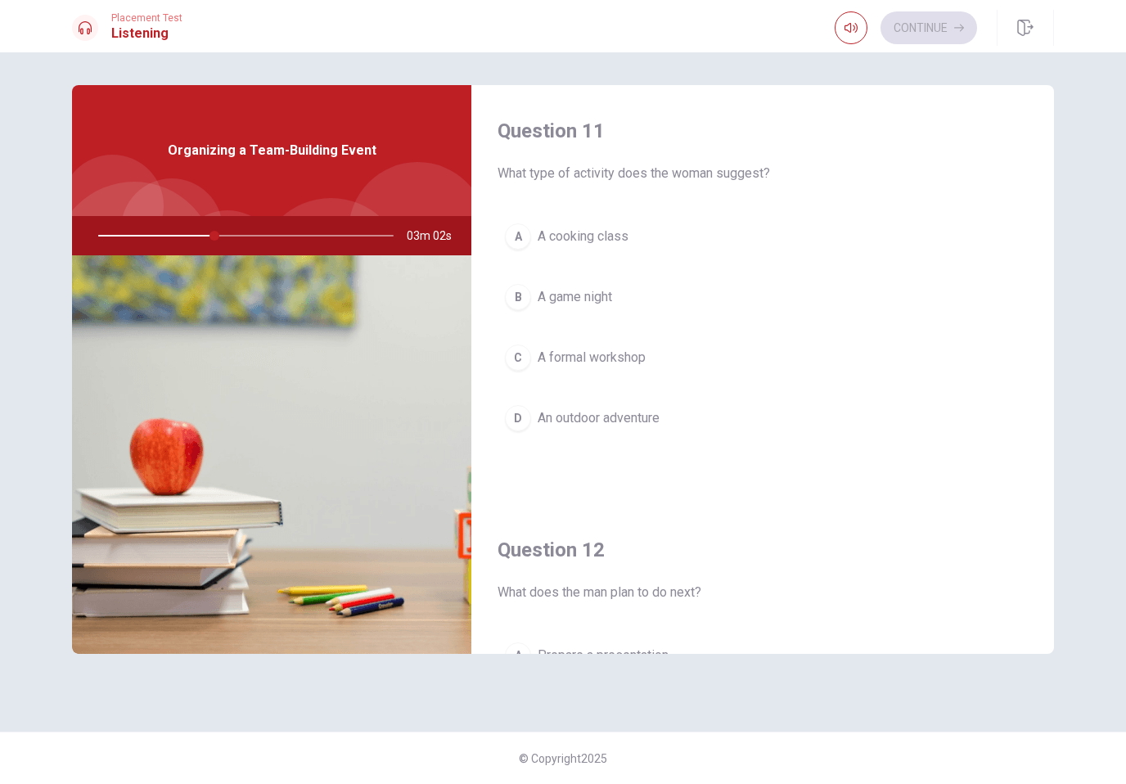
scroll to position [0, 0]
click at [698, 420] on button "D An outdoor adventure" at bounding box center [763, 418] width 530 height 41
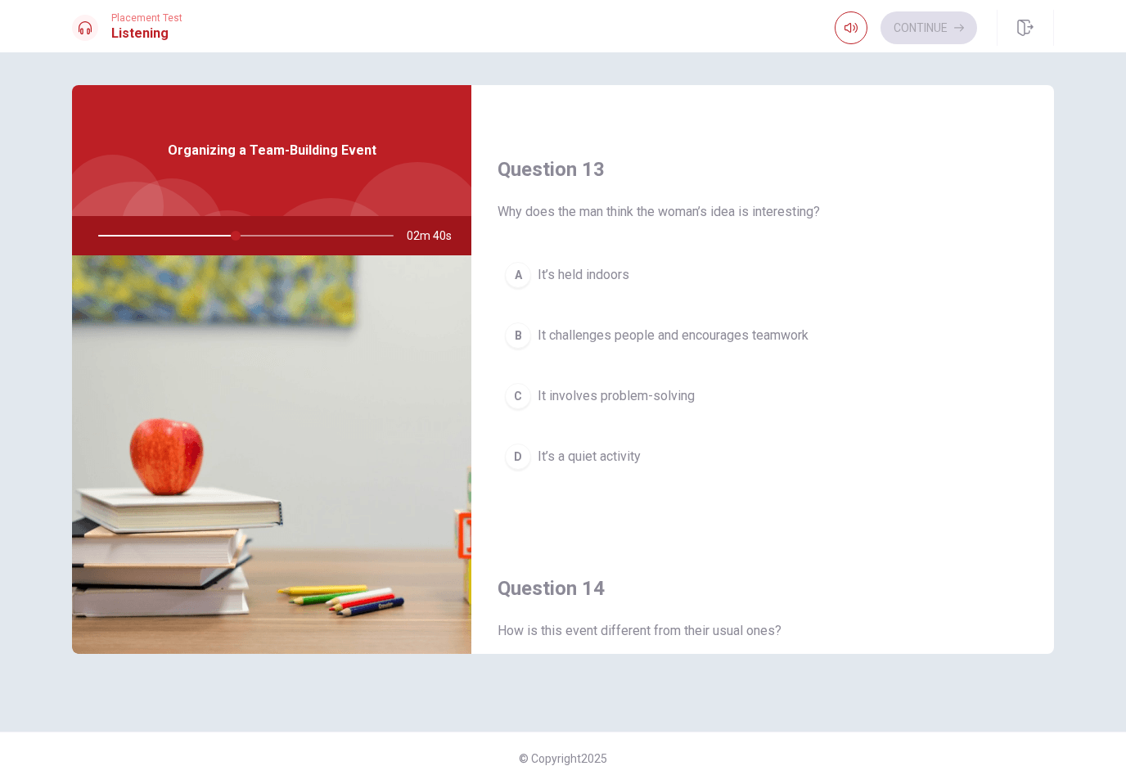
scroll to position [801, 0]
click at [843, 342] on button "B It challenges people and encourages teamwork" at bounding box center [763, 333] width 530 height 41
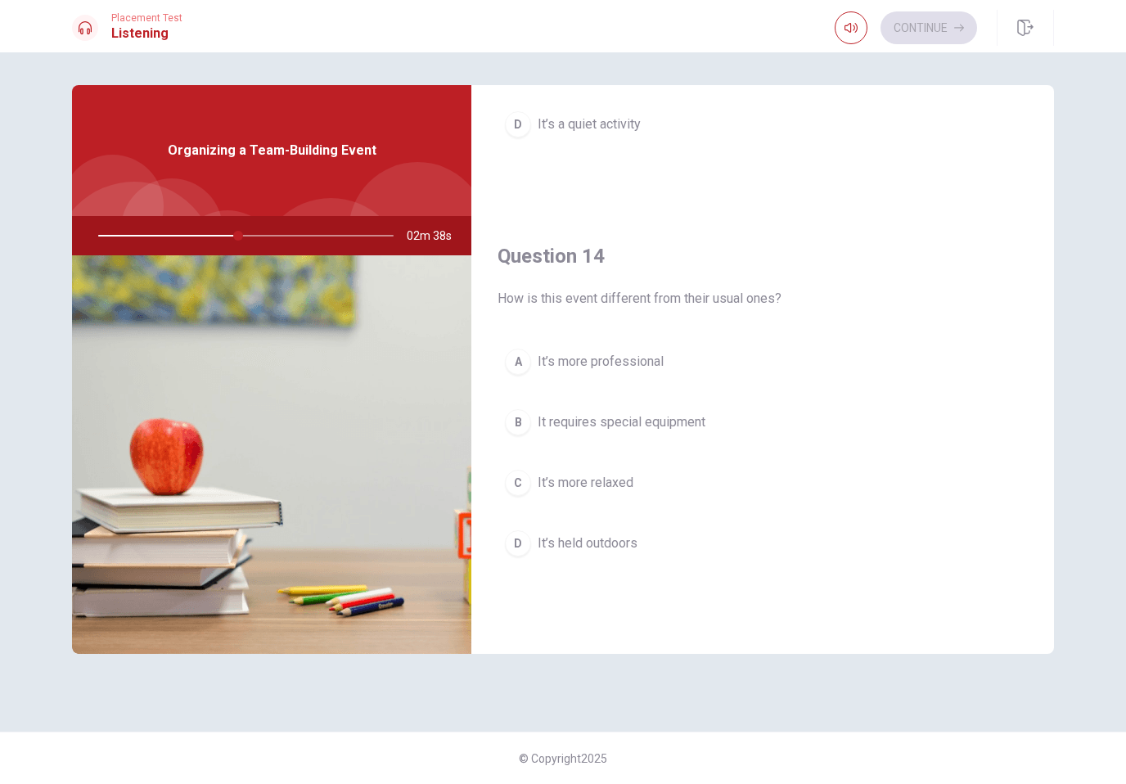
scroll to position [1142, 0]
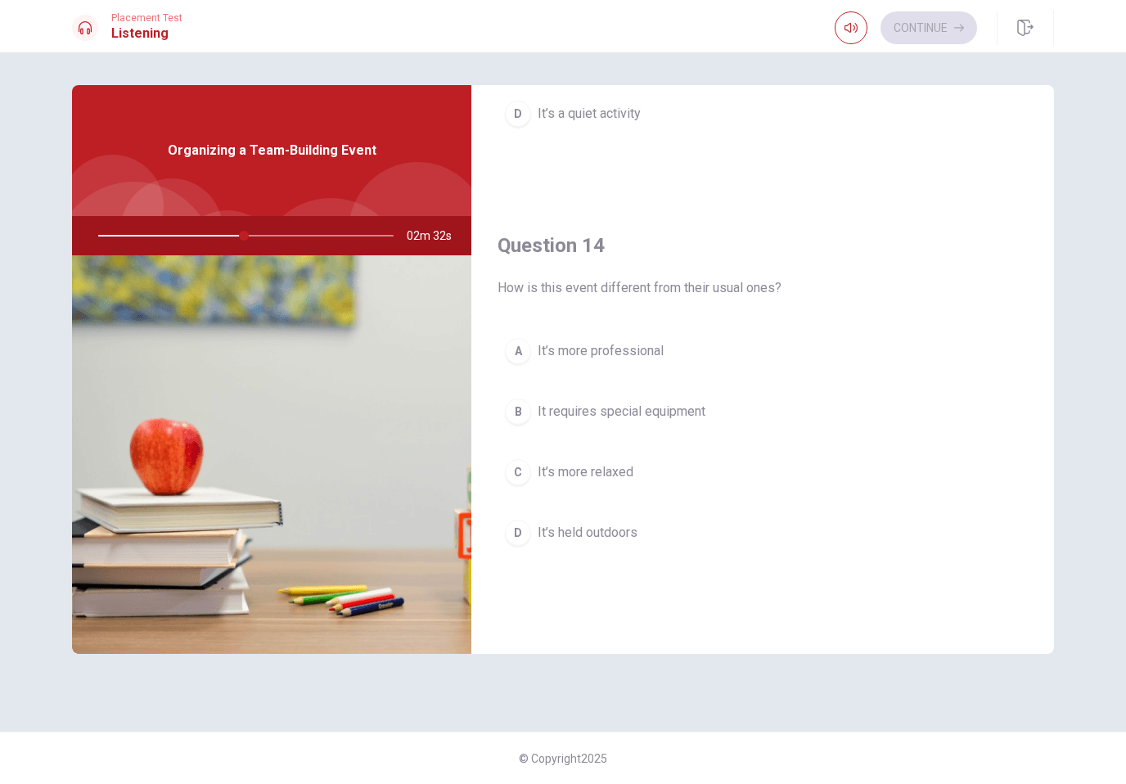
click at [700, 550] on button "D It’s held outdoors" at bounding box center [763, 532] width 530 height 41
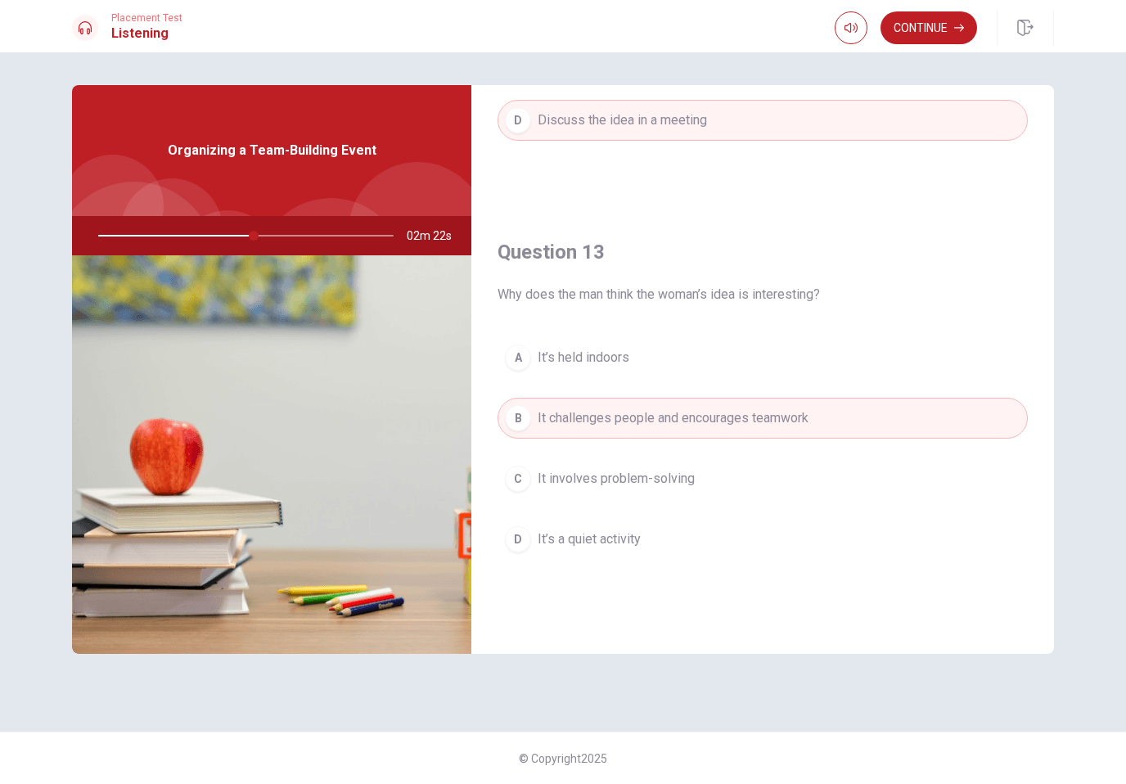
scroll to position [692, 0]
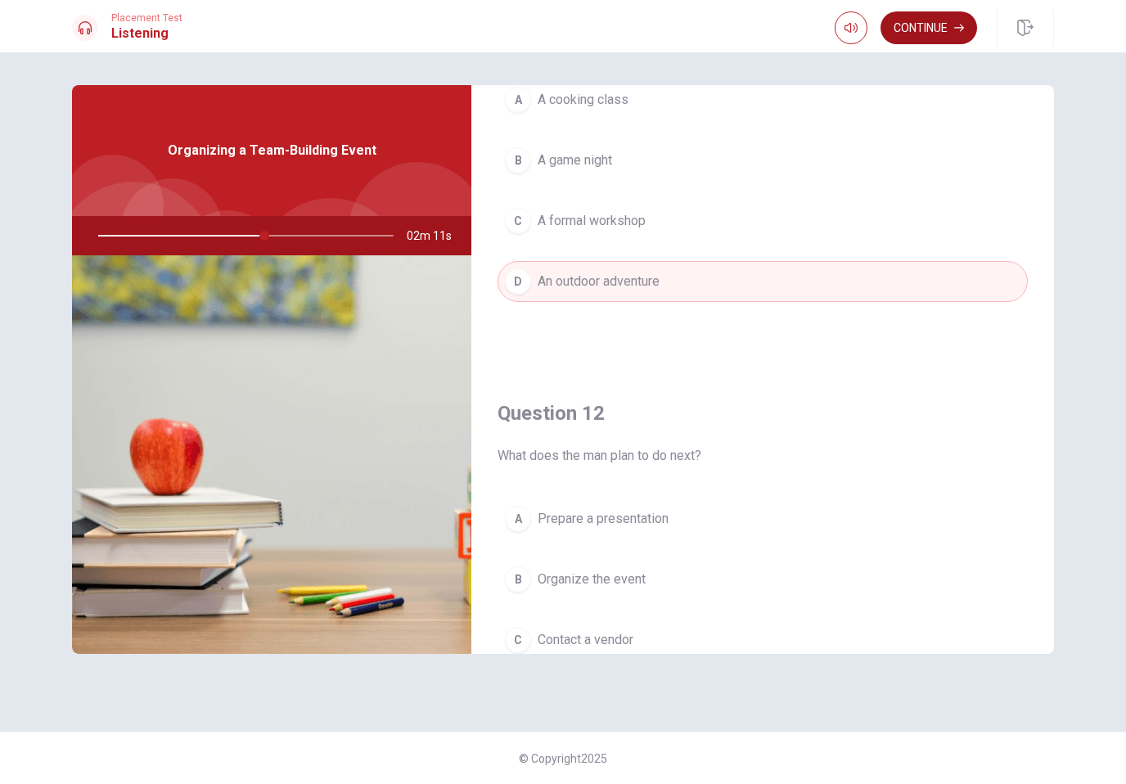
click at [939, 17] on button "Continue" at bounding box center [929, 27] width 97 height 33
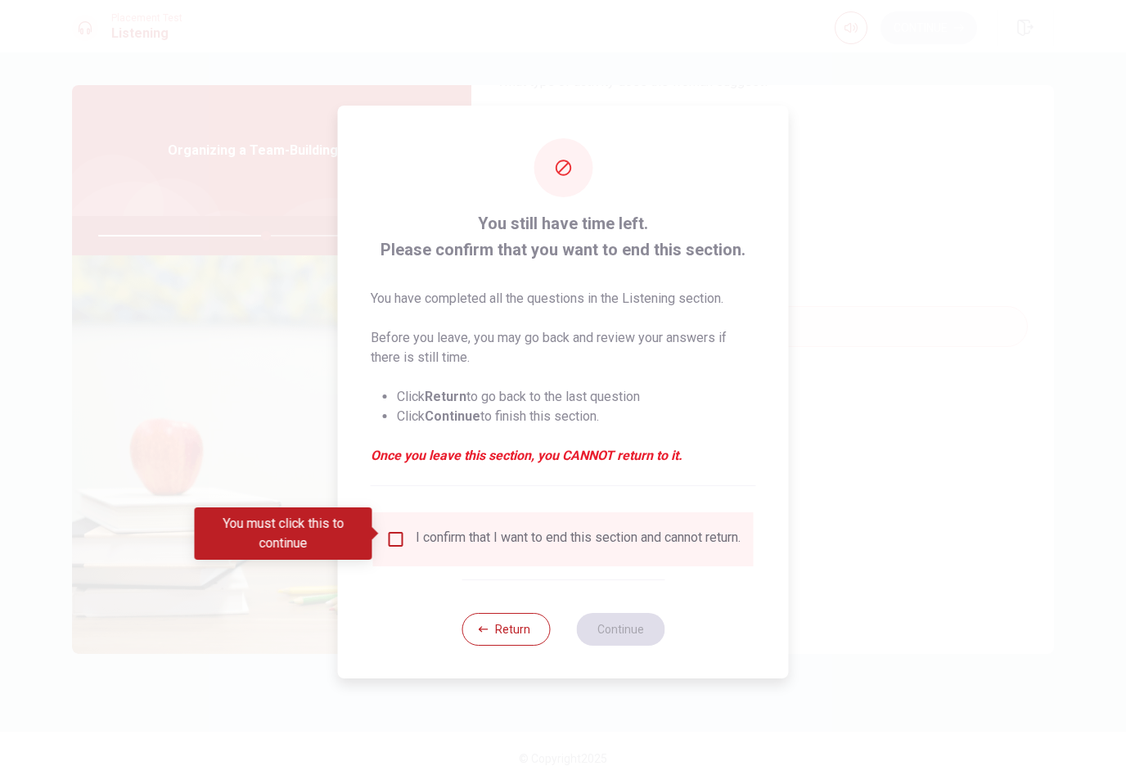
click at [938, 17] on div at bounding box center [563, 392] width 1126 height 784
click at [398, 542] on input "You must click this to continue" at bounding box center [396, 539] width 20 height 20
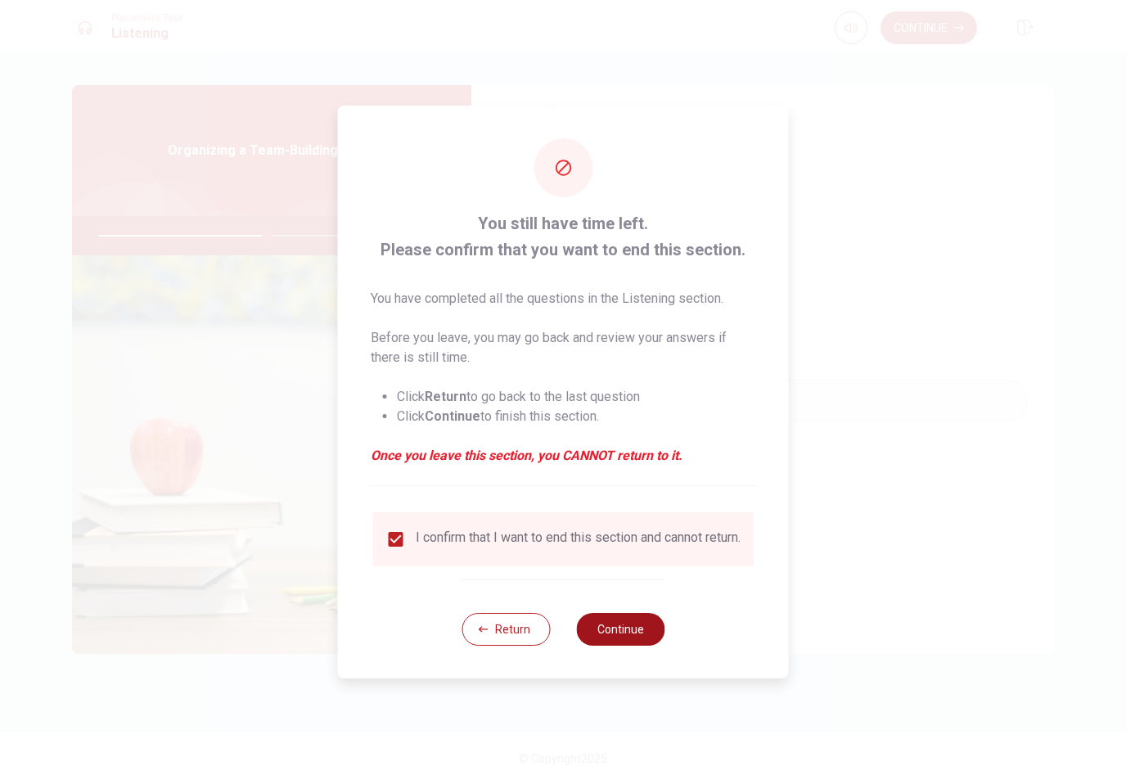
click at [616, 633] on button "Continue" at bounding box center [620, 629] width 88 height 33
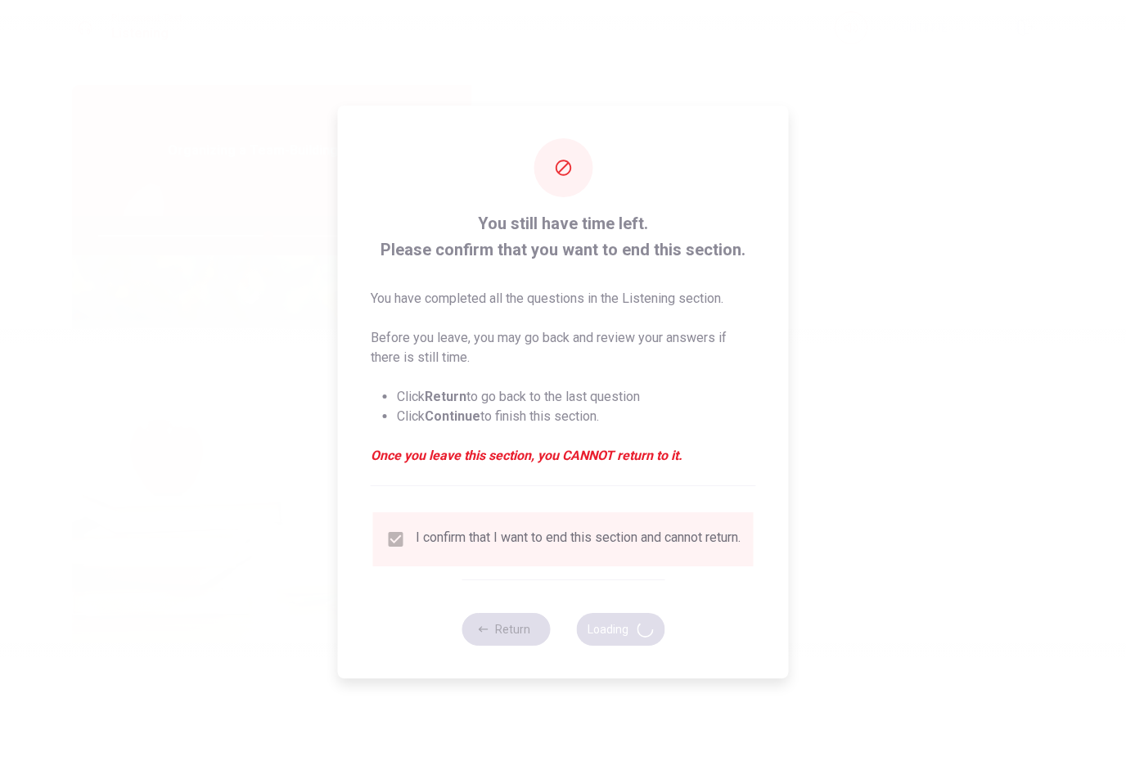
type input "58"
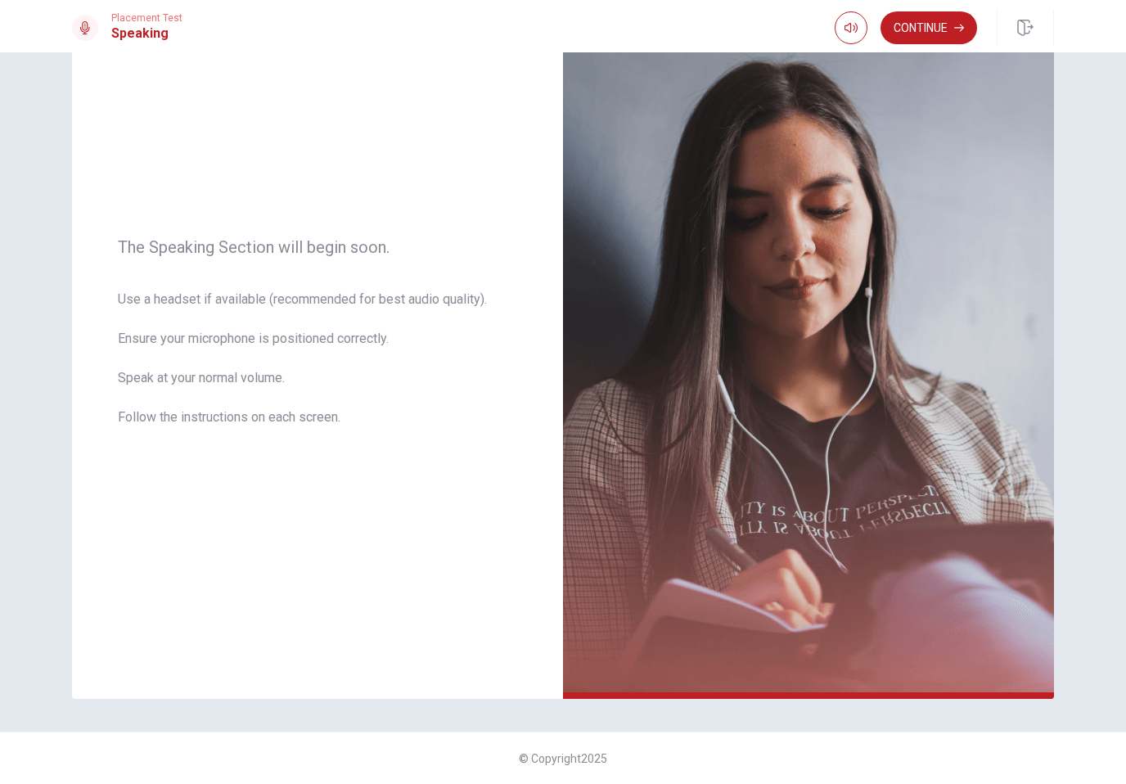
scroll to position [100, 0]
click at [915, 31] on button "Continue" at bounding box center [929, 27] width 97 height 33
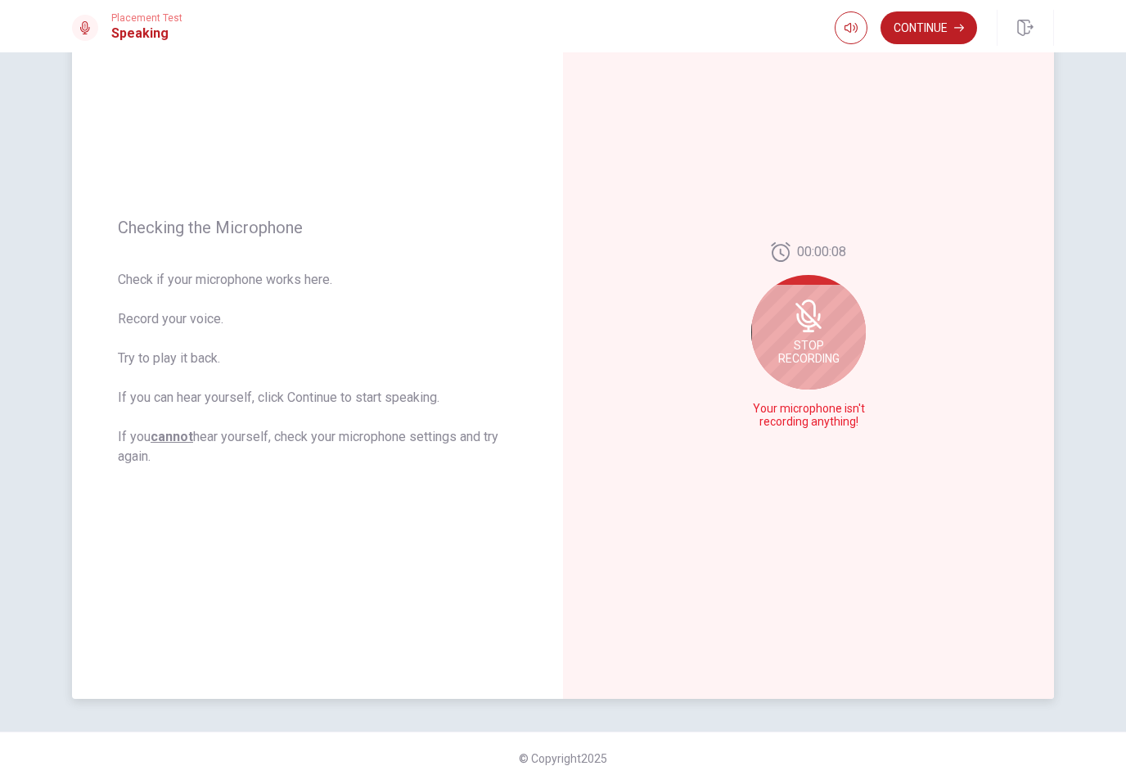
click at [822, 373] on div "Stop Recording" at bounding box center [808, 332] width 115 height 115
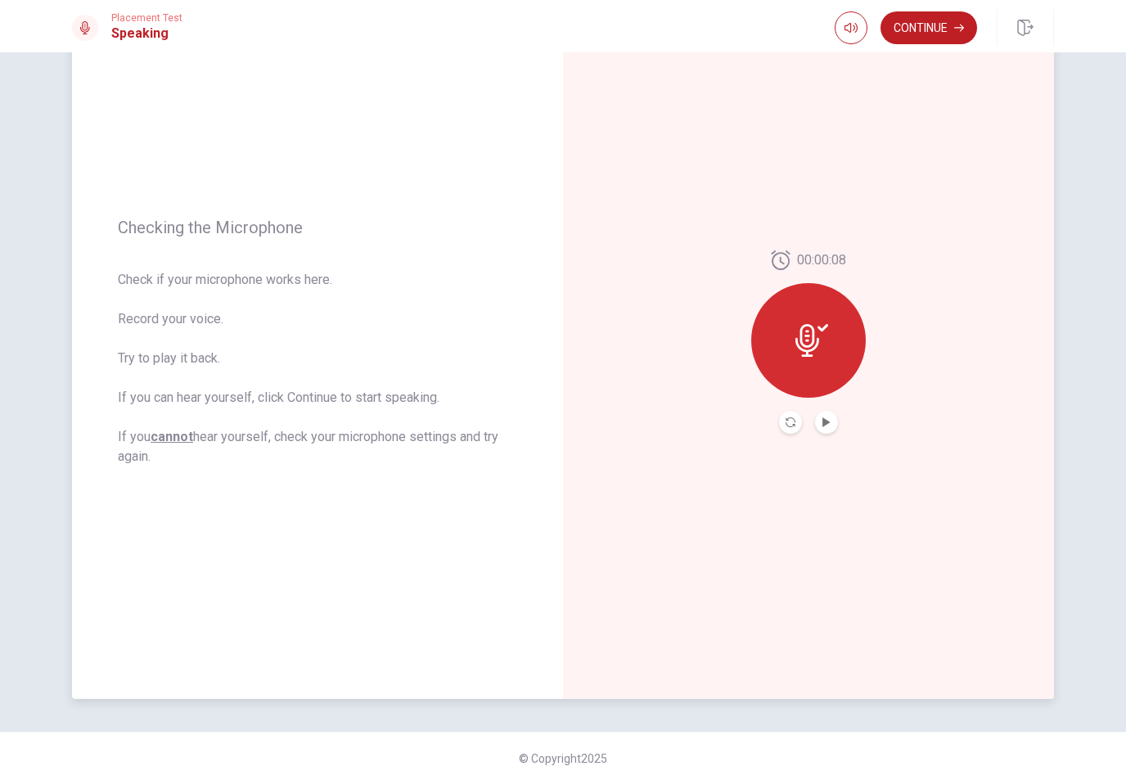
click at [831, 349] on div at bounding box center [808, 340] width 115 height 115
click at [831, 426] on icon "Play Audio" at bounding box center [827, 422] width 10 height 10
click at [836, 421] on button "Pause Audio" at bounding box center [826, 422] width 23 height 23
click at [934, 53] on div "00:00:08" at bounding box center [808, 342] width 491 height 714
click at [945, 43] on button "Continue" at bounding box center [929, 27] width 97 height 33
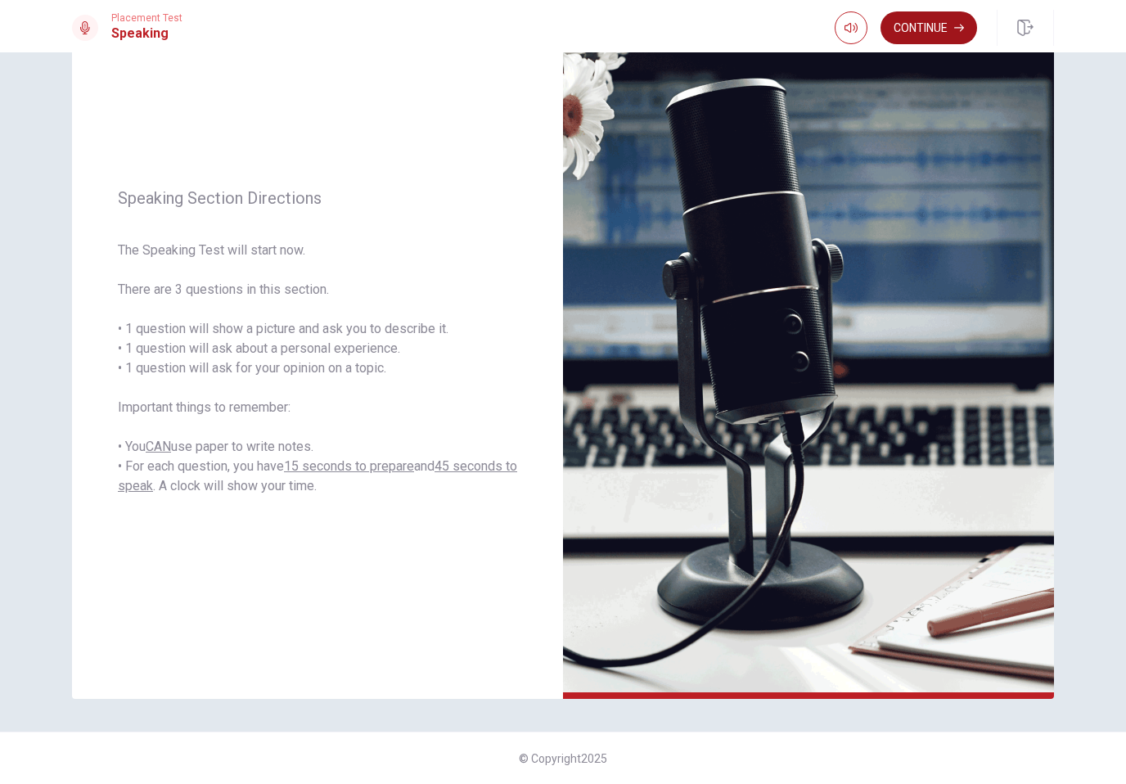
click at [938, 31] on button "Continue" at bounding box center [929, 27] width 97 height 33
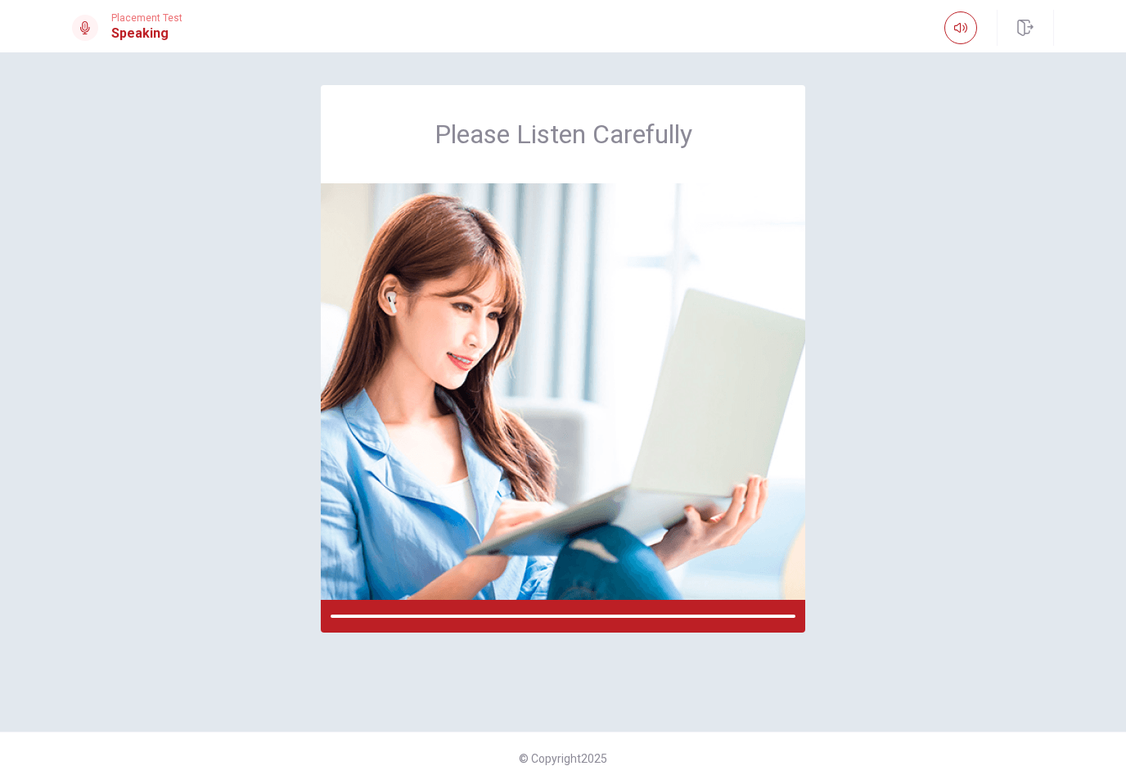
scroll to position [0, 0]
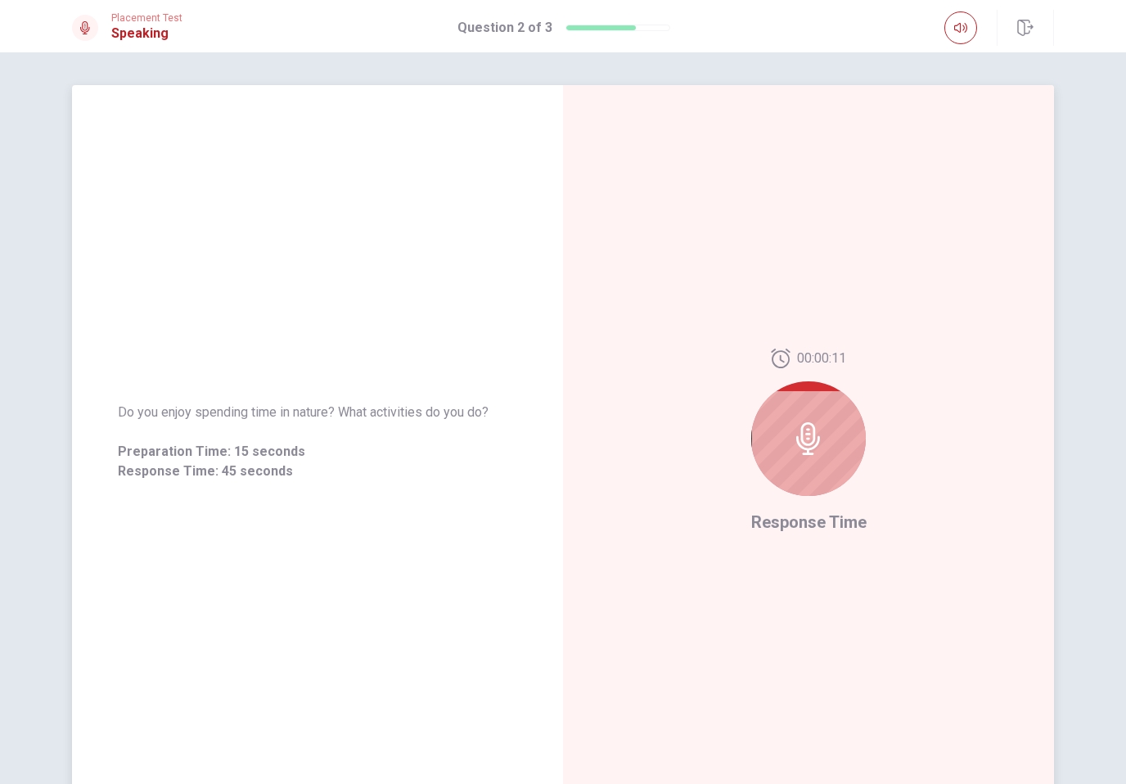
click at [824, 481] on div at bounding box center [808, 438] width 115 height 115
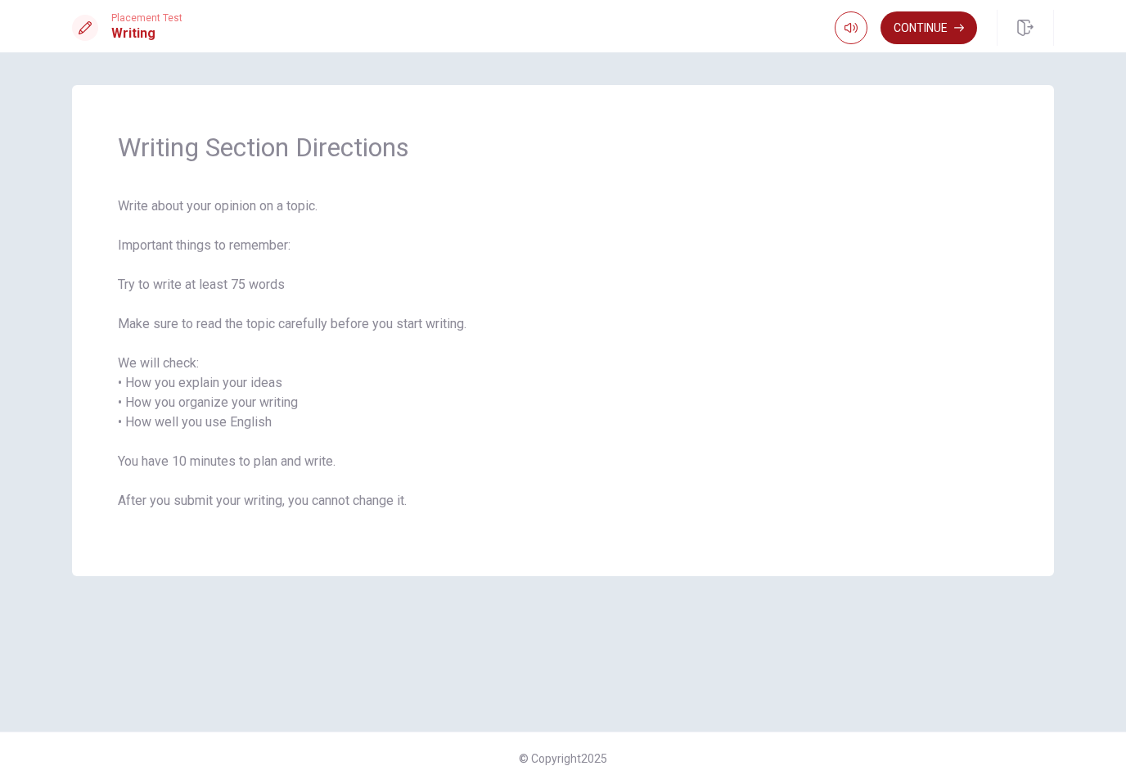
click at [929, 36] on button "Continue" at bounding box center [929, 27] width 97 height 33
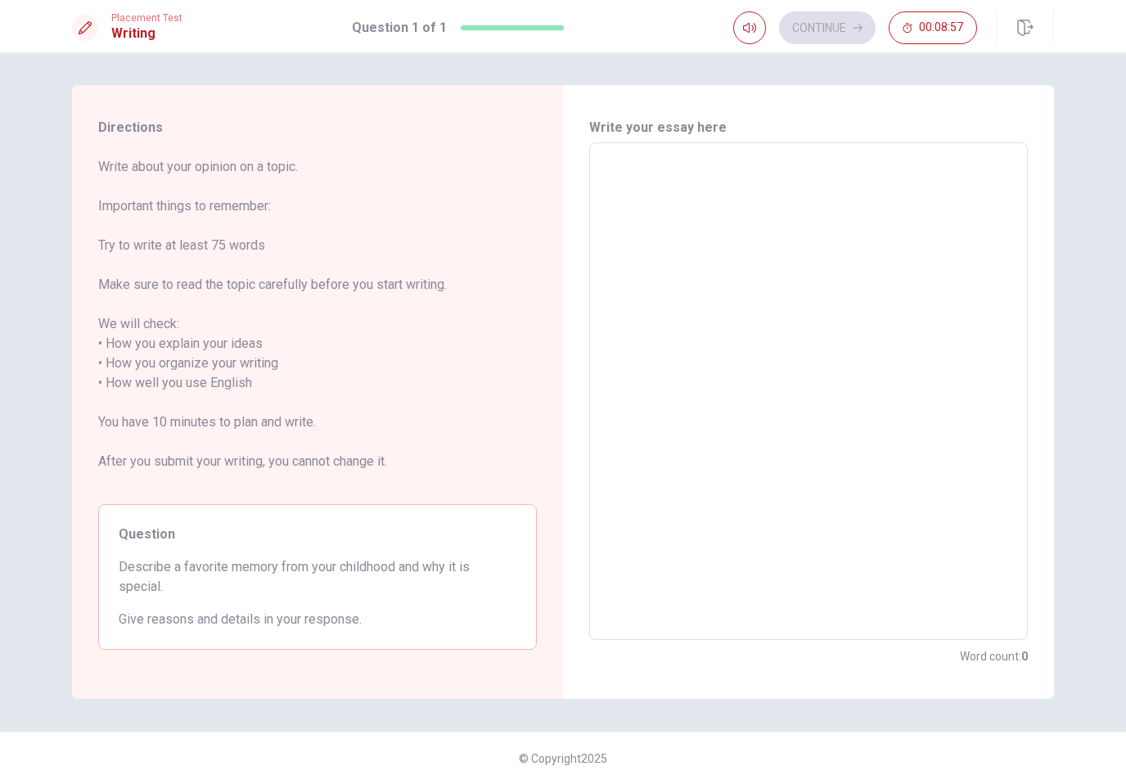
click at [804, 340] on textarea at bounding box center [809, 391] width 416 height 471
type textarea "O"
type textarea "x"
type textarea "On"
type textarea "x"
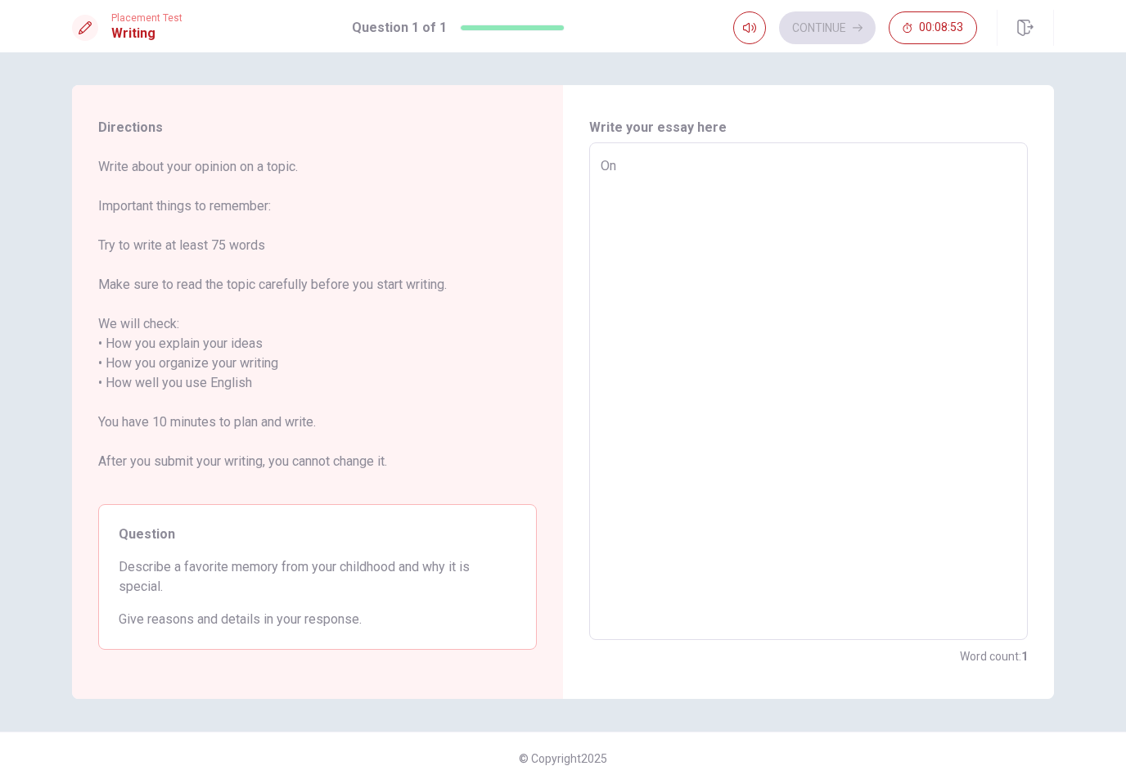
type textarea "One"
type textarea "x"
type textarea "One"
type textarea "x"
type textarea "One o"
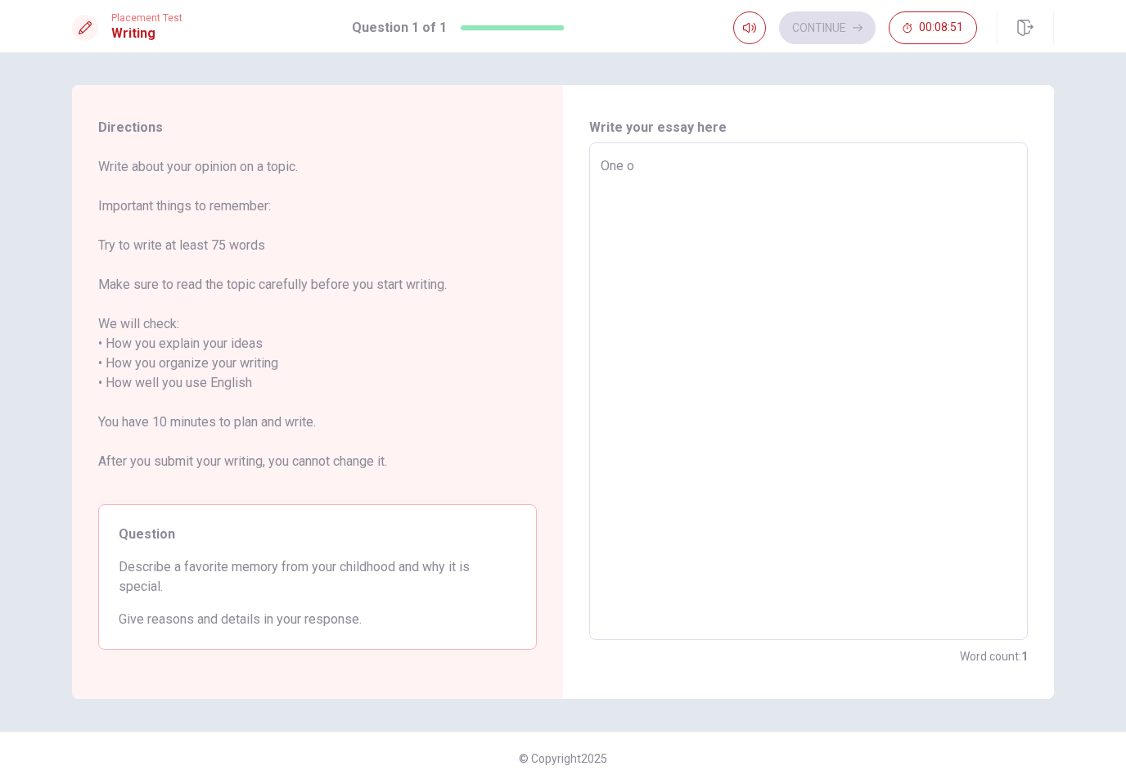
type textarea "x"
type textarea "One of"
type textarea "x"
type textarea "One of"
type textarea "x"
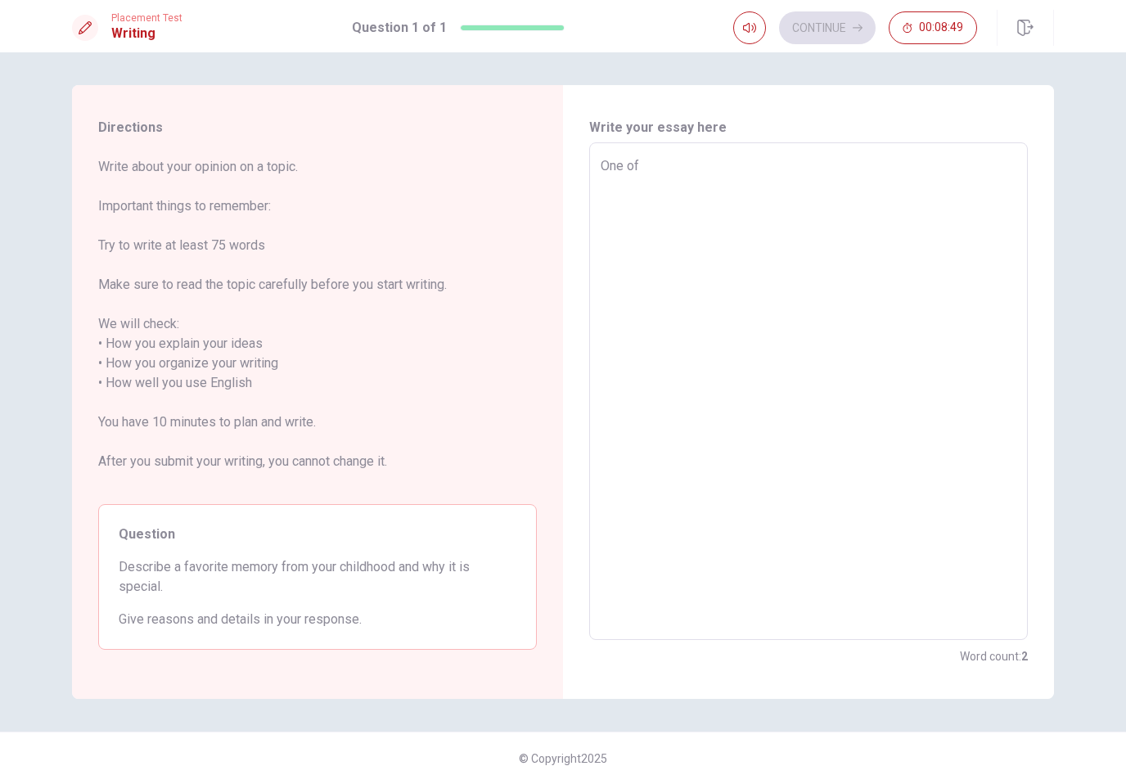
type textarea "One of m"
type textarea "x"
type textarea "One of my"
type textarea "x"
type textarea "One of my"
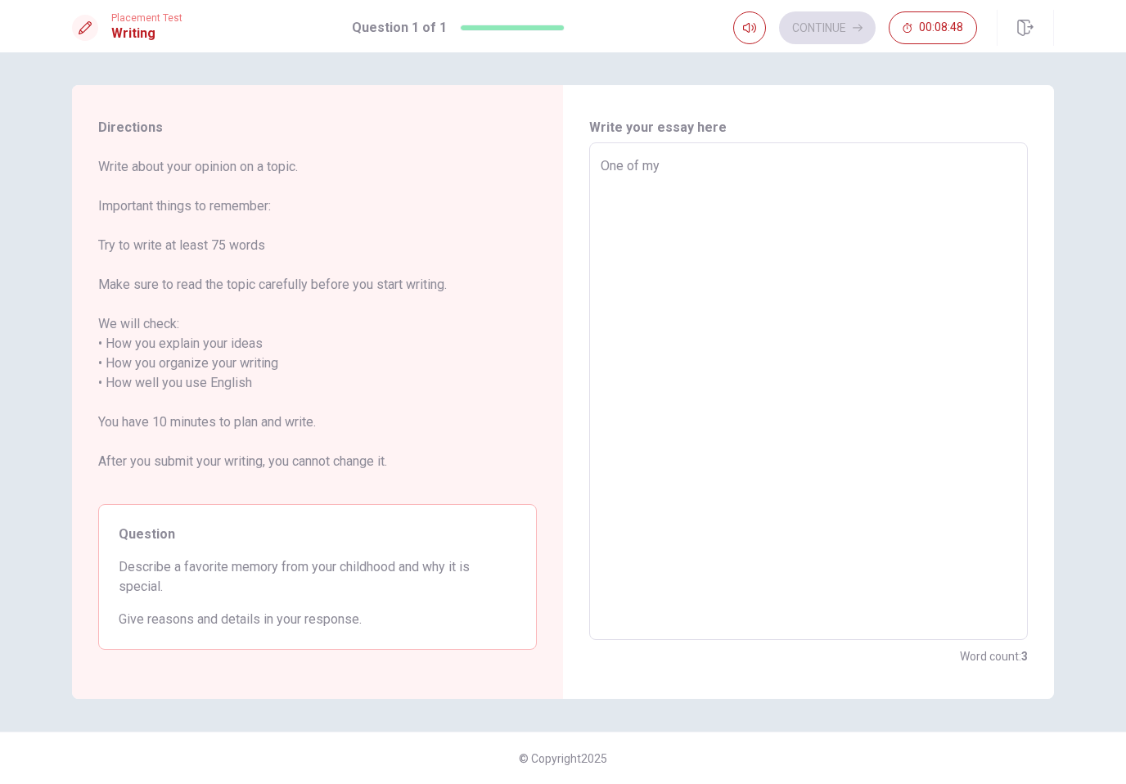
type textarea "x"
type textarea "One of my f"
type textarea "x"
type textarea "One of my fa"
type textarea "x"
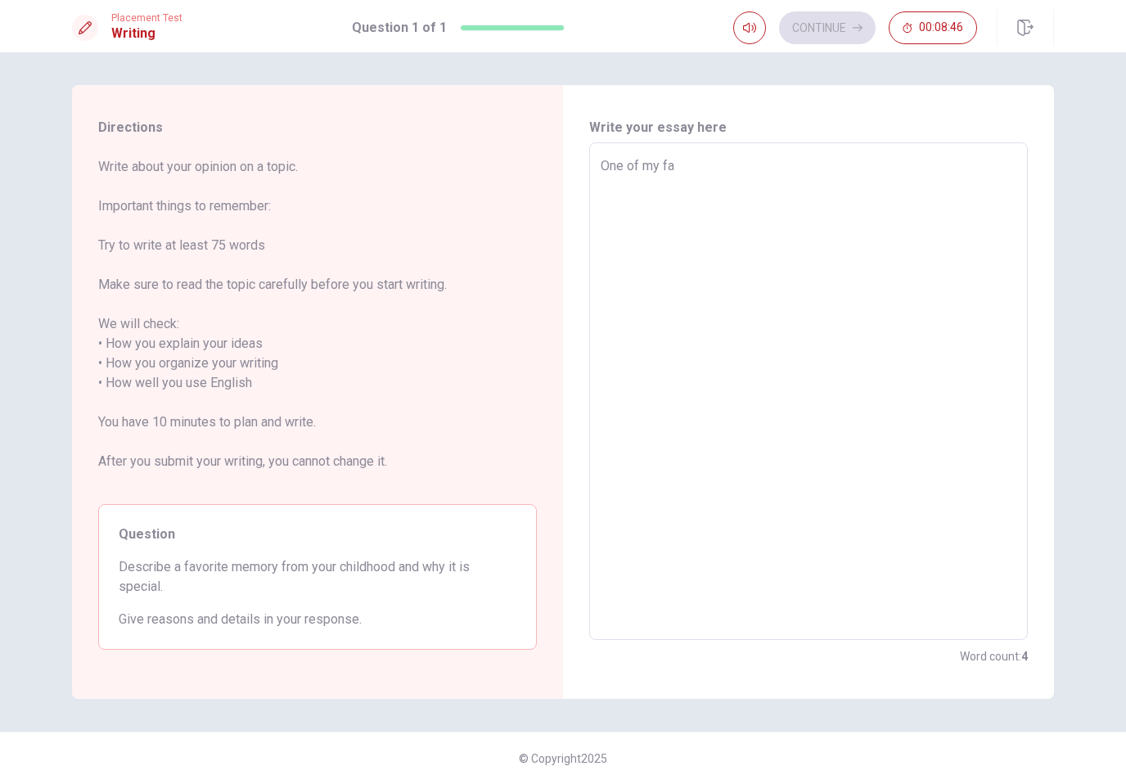
type textarea "One of my fav"
type textarea "x"
type textarea "One of my favo"
type textarea "x"
type textarea "One of my favor"
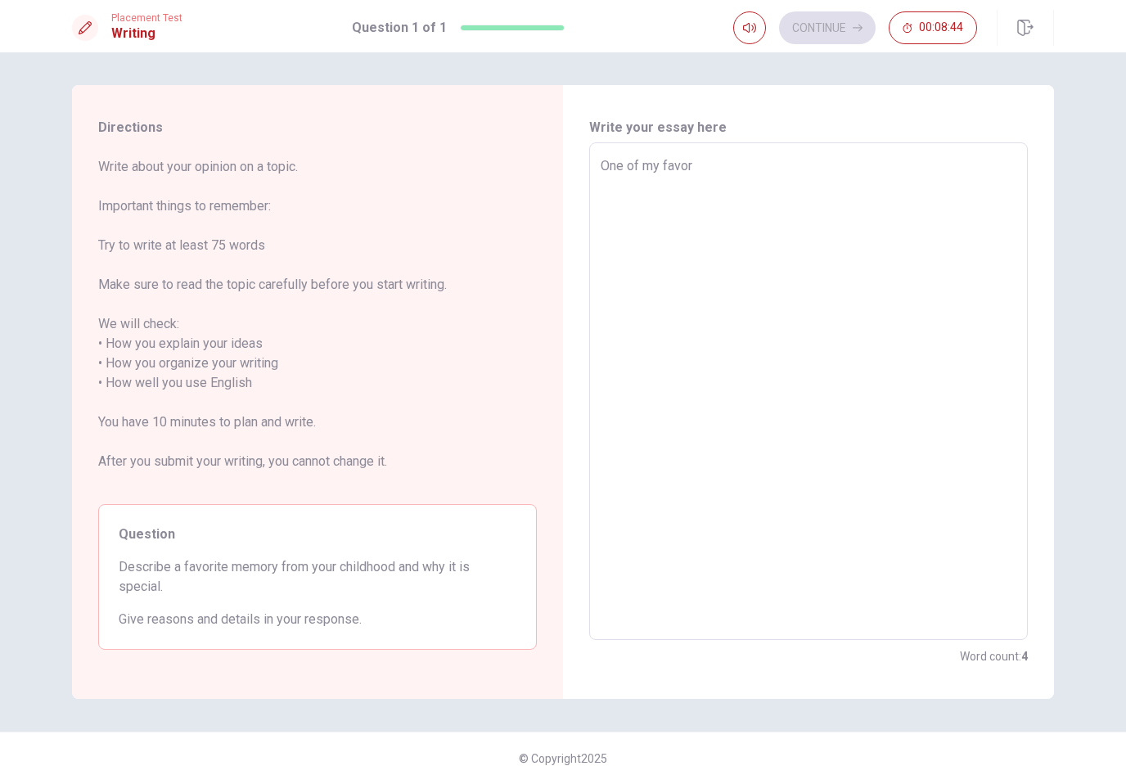
type textarea "x"
type textarea "One of my favori"
type textarea "x"
type textarea "One of my favorit"
type textarea "x"
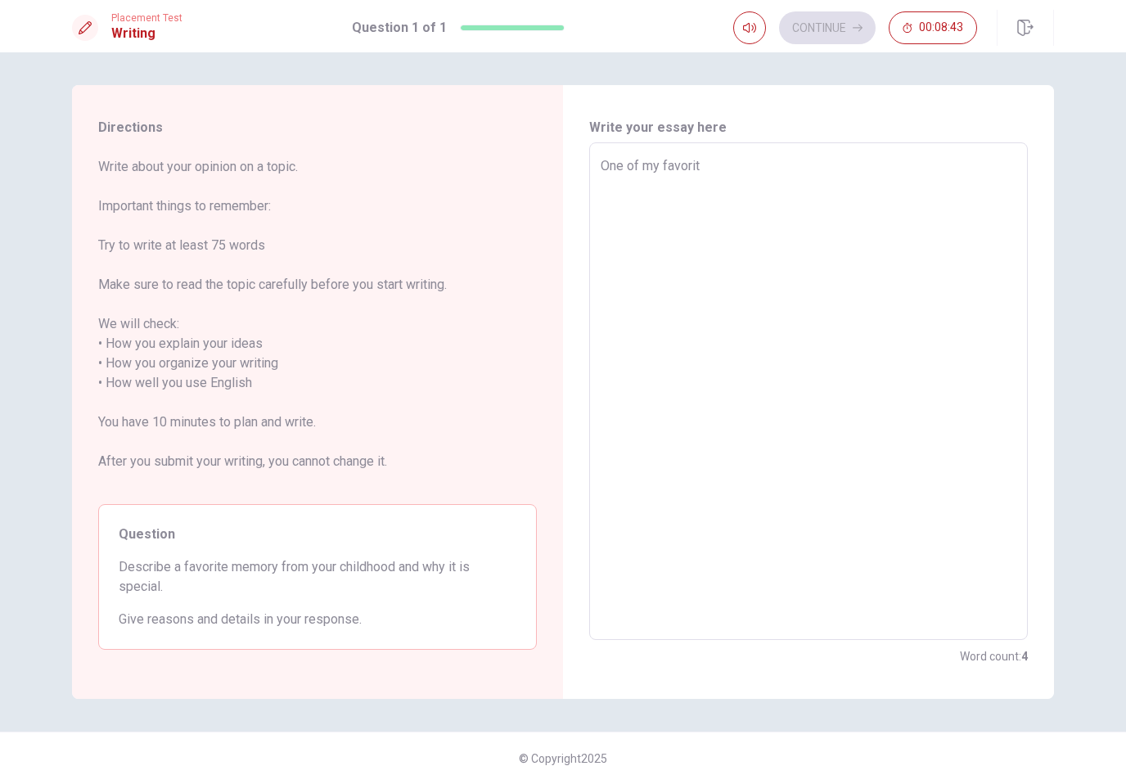
type textarea "One of my favorite"
type textarea "x"
type textarea "One of my favorite"
type textarea "x"
type textarea "One of my favorite m"
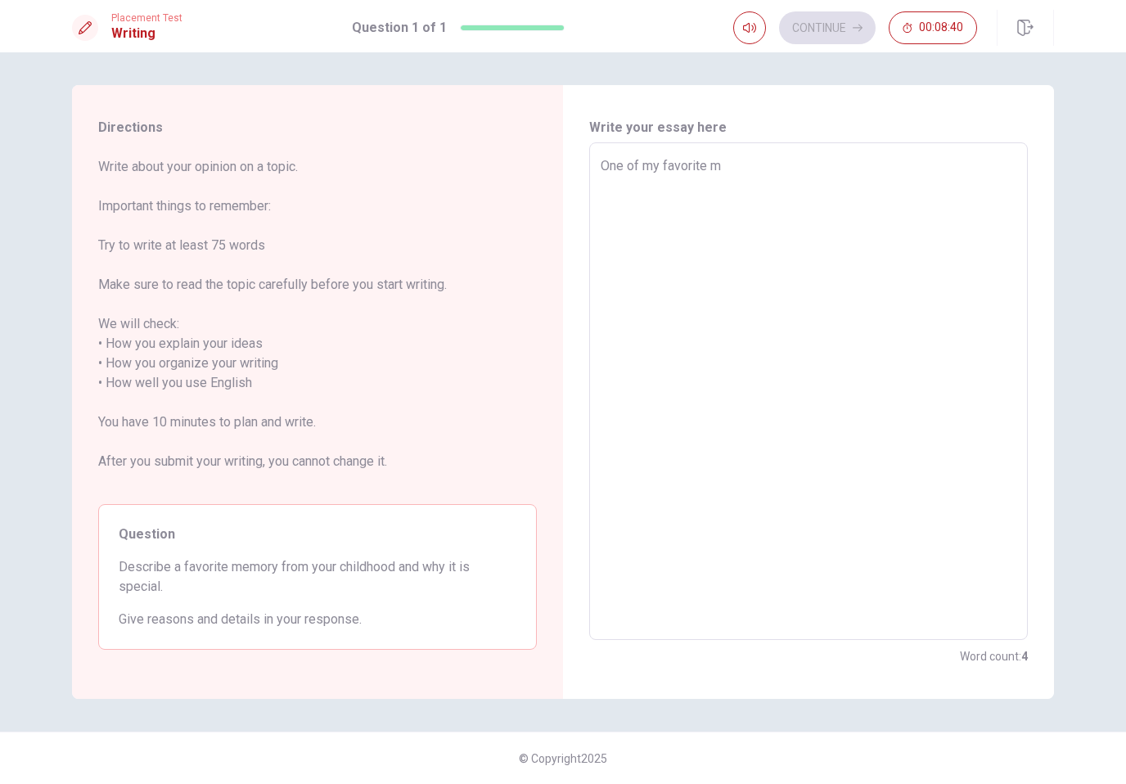
type textarea "x"
type textarea "One of my favorite me"
type textarea "x"
type textarea "One of my favorite mem"
type textarea "x"
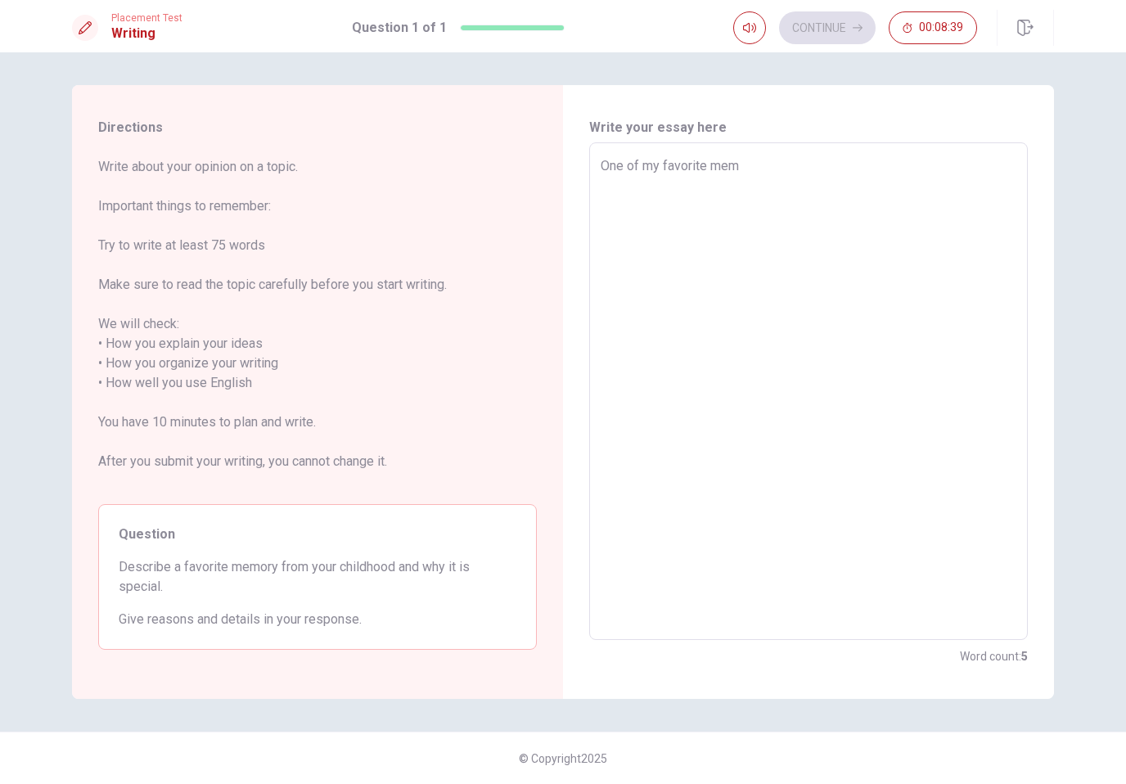
type textarea "One of my favorite memo"
type textarea "x"
type textarea "One of my favorite memor"
type textarea "x"
type textarea "One of my favorite memori"
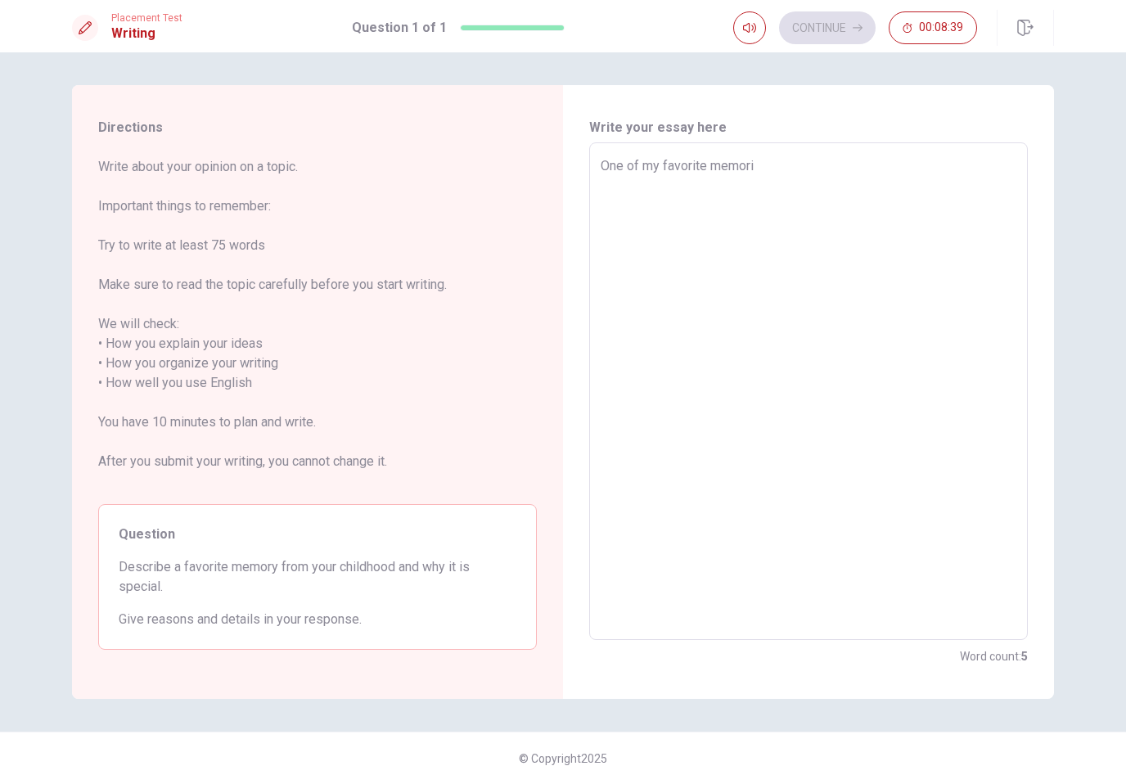
type textarea "x"
type textarea "One of my favorite memorie"
type textarea "x"
type textarea "One of my favorite memories"
type textarea "x"
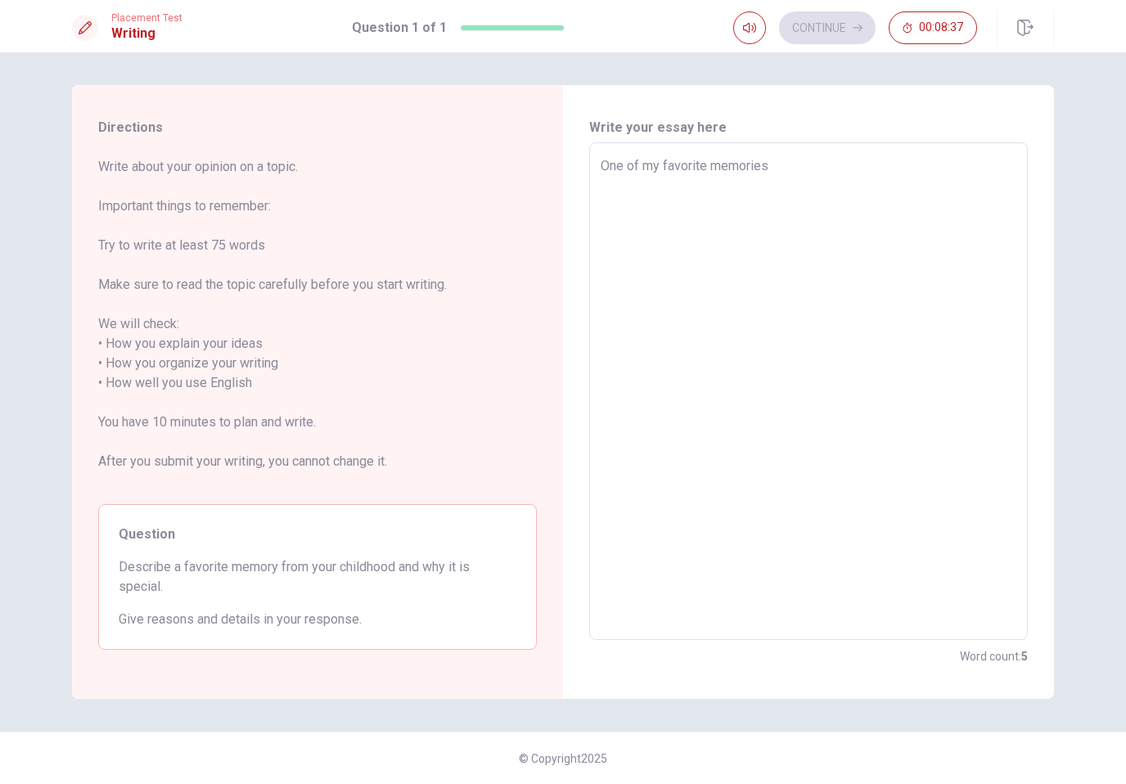
type textarea "One of my favorite memories"
type textarea "x"
type textarea "One of my favorite memories f"
type textarea "x"
type textarea "One of my favorite memories fr"
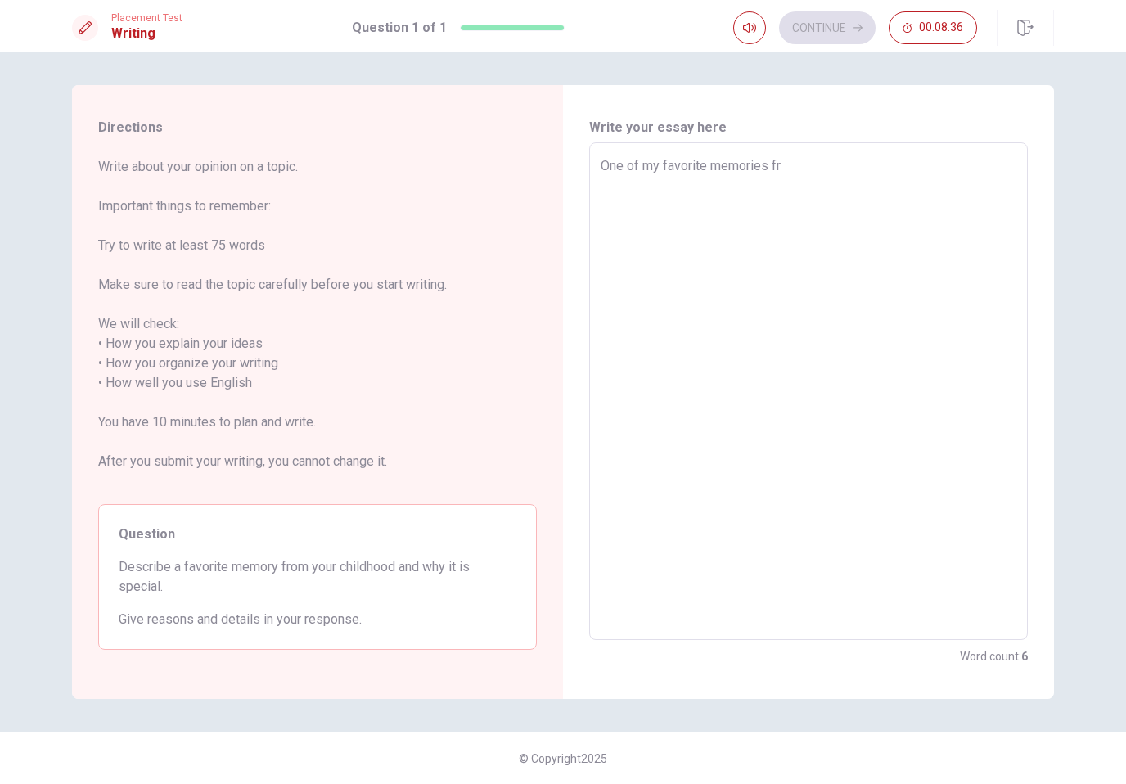
type textarea "x"
type textarea "One of my favorite memories fro"
type textarea "x"
type textarea "One of my favorite memories from"
type textarea "x"
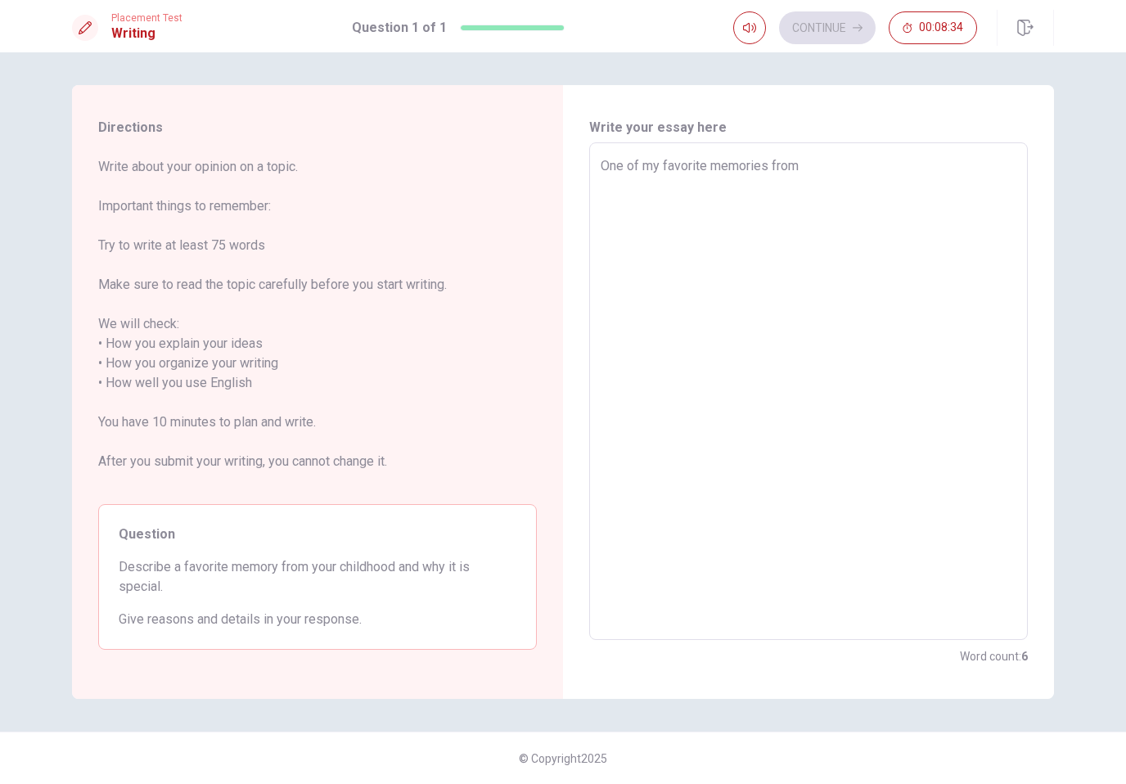
type textarea "One of my favorite memories from"
type textarea "x"
type textarea "One of my favorite memories from c"
type textarea "x"
type textarea "One of my favorite memories from ch"
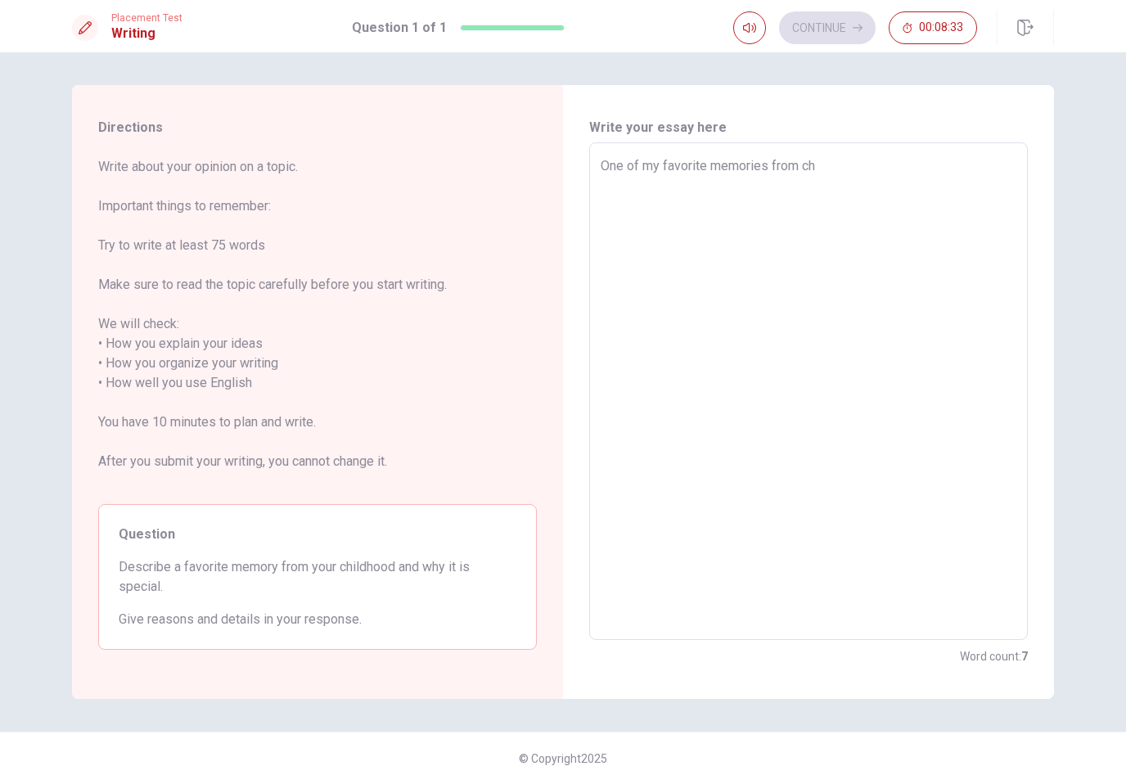
type textarea "x"
type textarea "One of my favorite memories from chi"
type textarea "x"
type textarea "One of my favorite memories from chil"
type textarea "x"
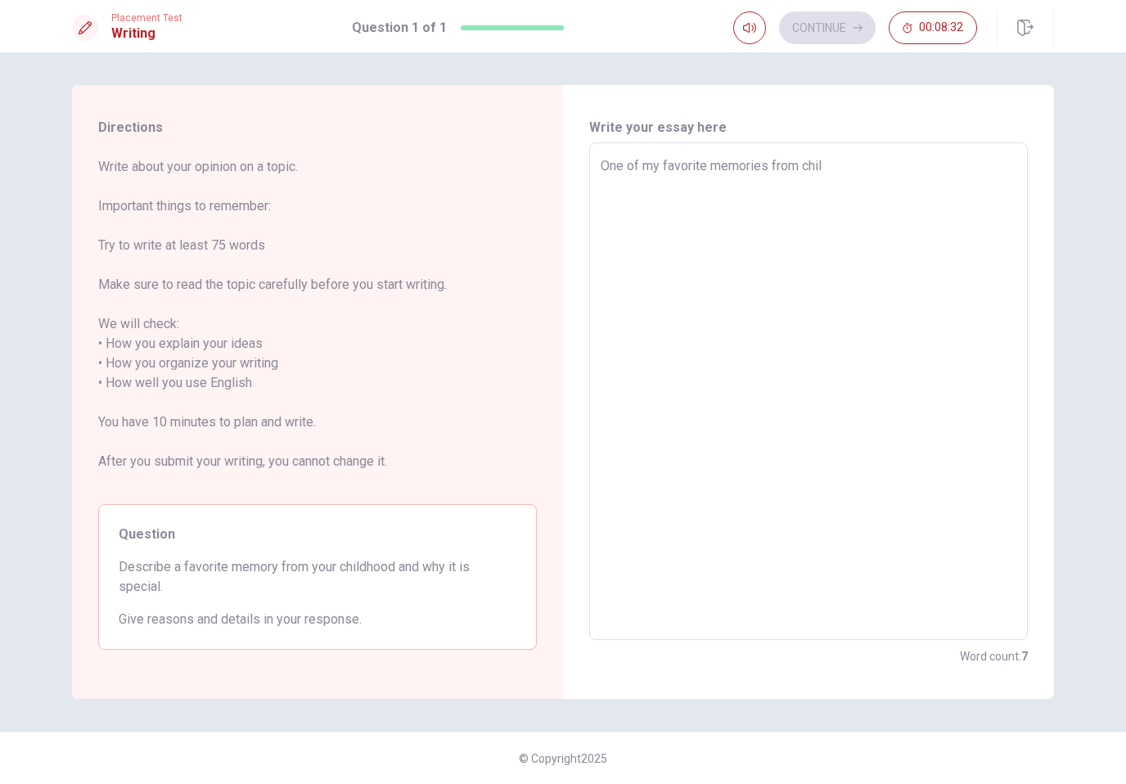
type textarea "One of my favorite memories from child"
type textarea "x"
type textarea "One of my favorite memories from childh"
type textarea "x"
type textarea "One of my favorite memories from [PERSON_NAME]"
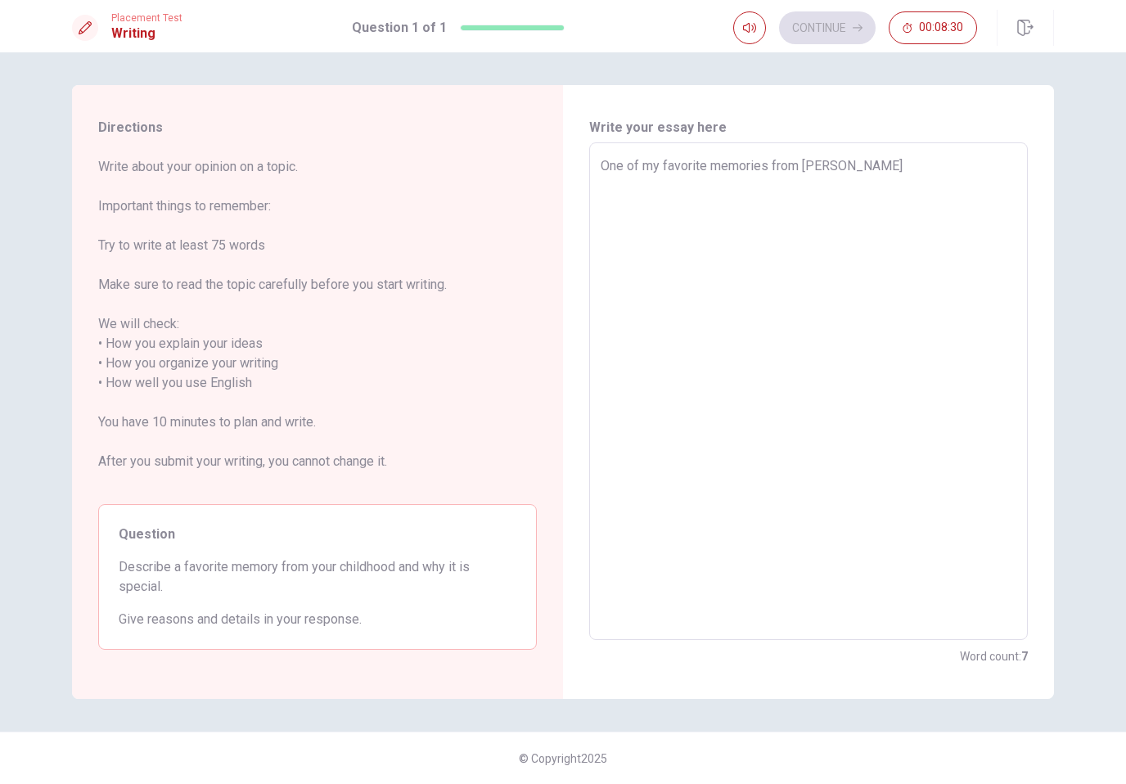
type textarea "x"
type textarea "One of my favorite memories from childhoo"
type textarea "x"
type textarea "One of my favorite memories from childhood"
type textarea "x"
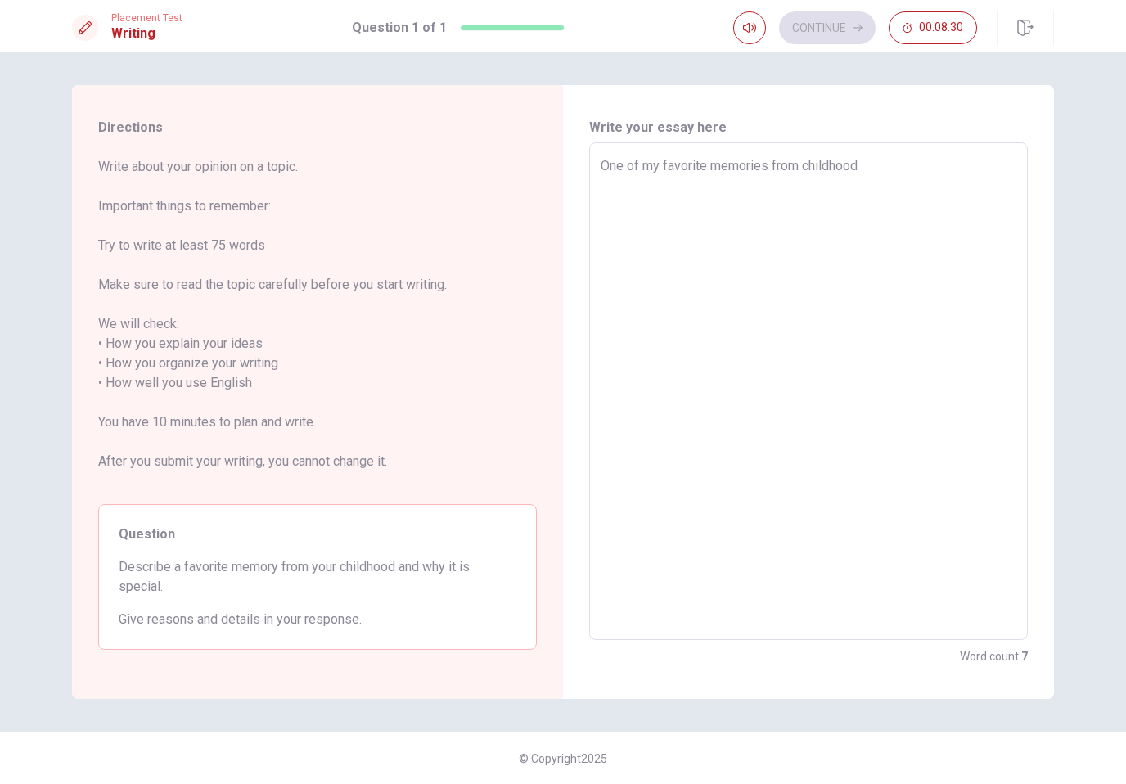
type textarea "One of my favorite memories from childhood"
type textarea "x"
type textarea "One of my favorite memories from childhood n"
type textarea "x"
type textarea "One of my favorite memories from childhood"
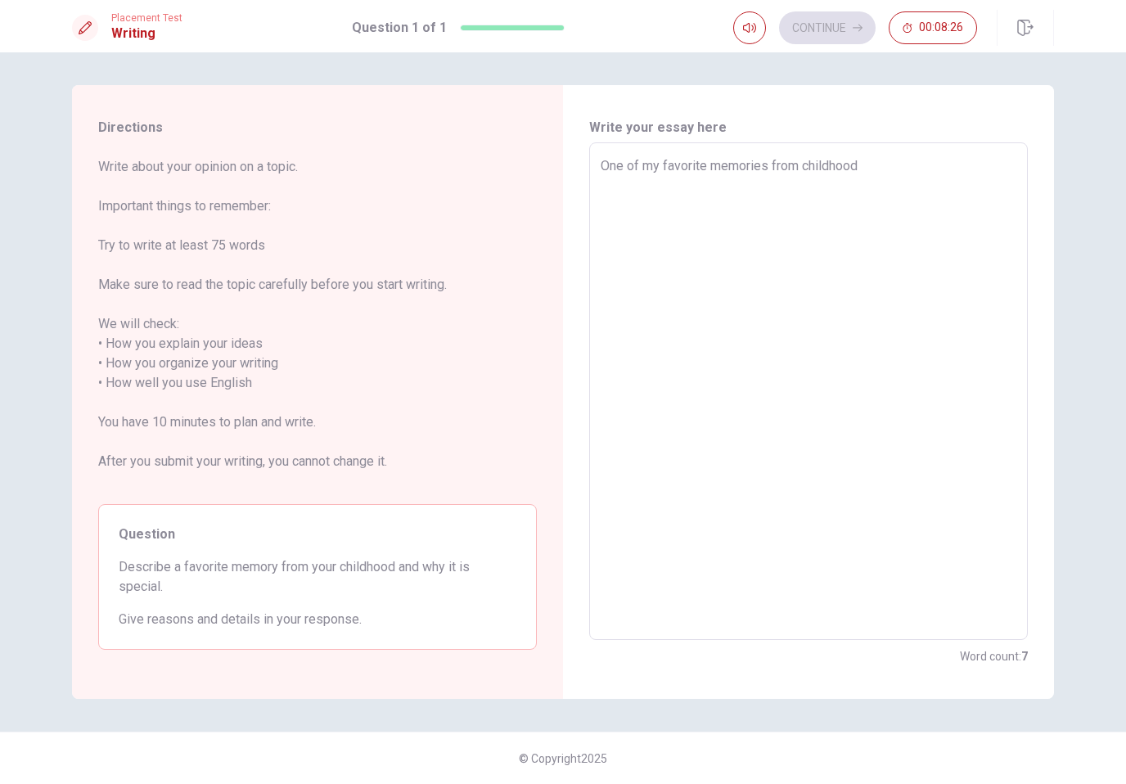
type textarea "x"
type textarea "One of my favorite memories from childhood i"
type textarea "x"
type textarea "One of my favorite memories from childhood is"
type textarea "x"
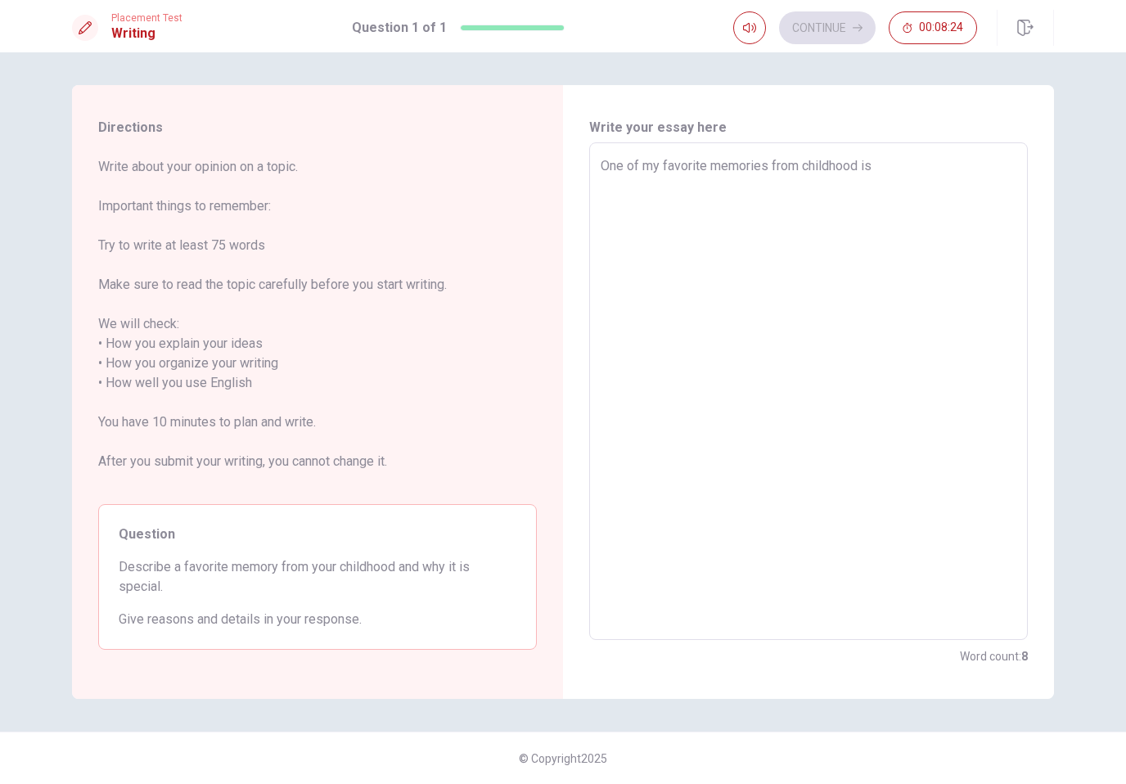
type textarea "One of my favorite memories from childhood is"
type textarea "x"
type textarea "One of my favorite memories from childhood is w"
type textarea "x"
type textarea "One of my favorite memories from childhood is wh"
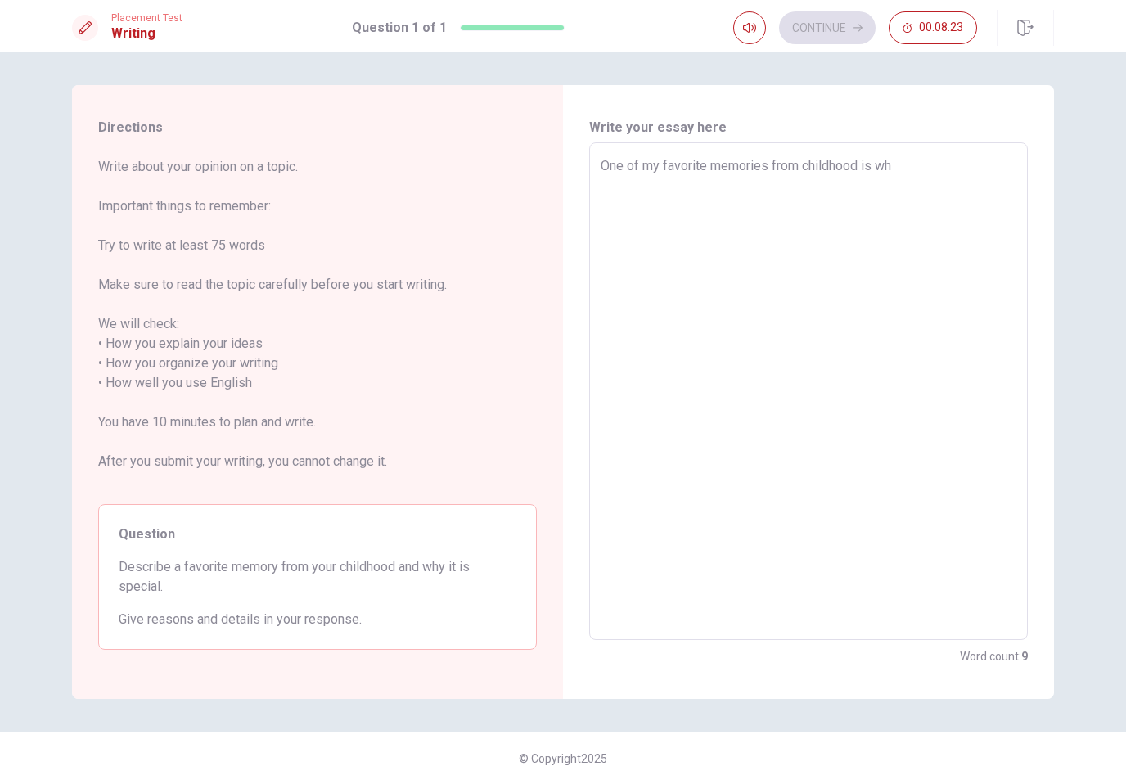
type textarea "x"
type textarea "One of my favorite memories from childhood is whe"
type textarea "x"
type textarea "One of my favorite memories from childhood is when"
type textarea "x"
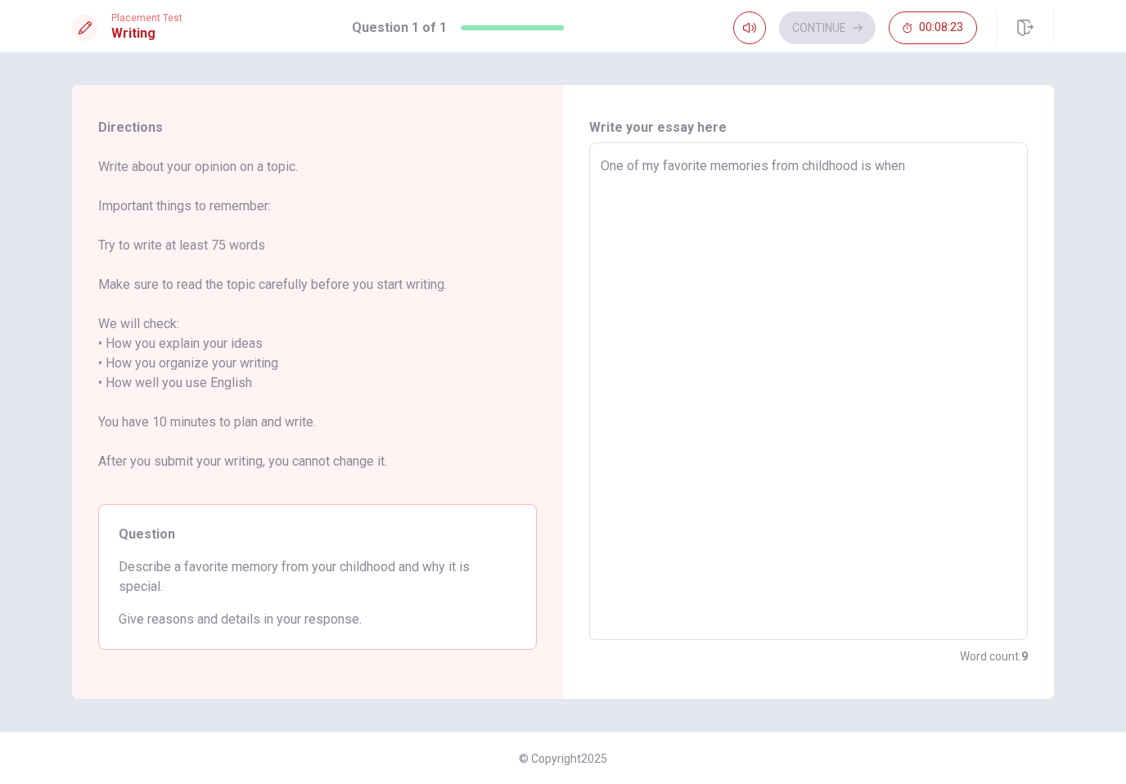
type textarea "One of my favorite memories from childhood is when"
type textarea "x"
type textarea "One of my favorite memories from childhood is when m"
type textarea "x"
type textarea "One of my favorite memories from childhood is when my"
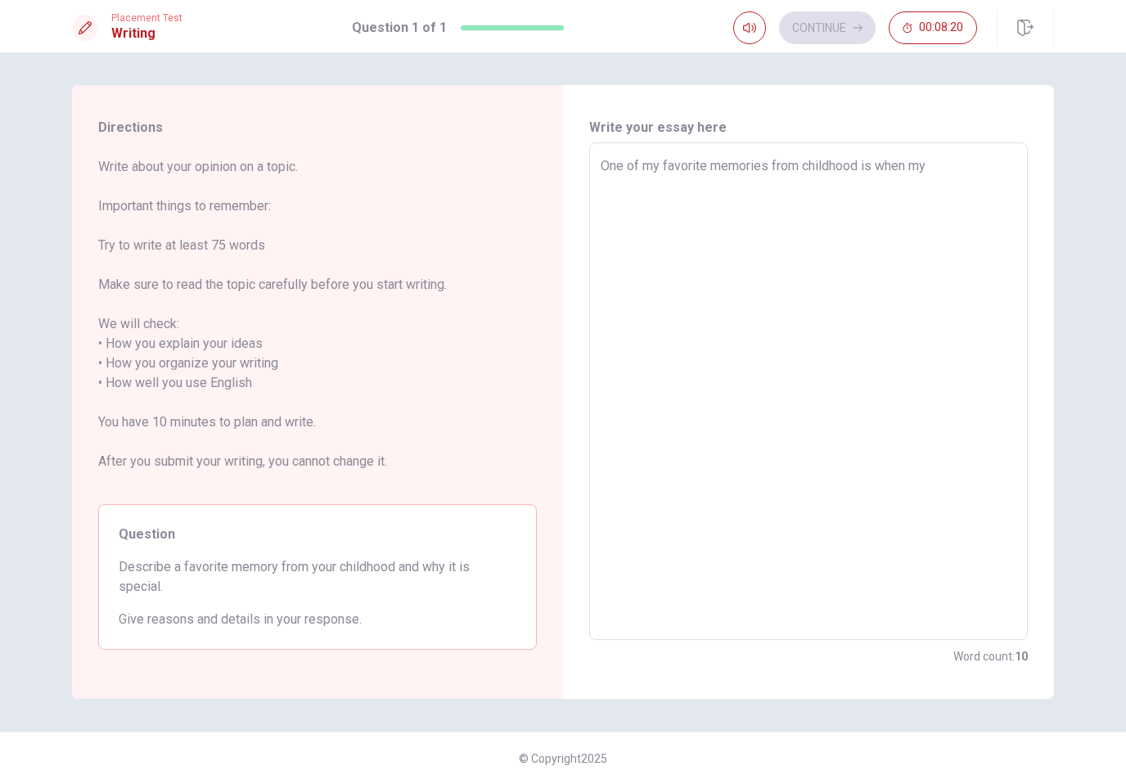
type textarea "x"
type textarea "One of my favorite memories from childhood is when my"
type textarea "x"
type textarea "One of my favorite memories from childhood is when my f"
type textarea "x"
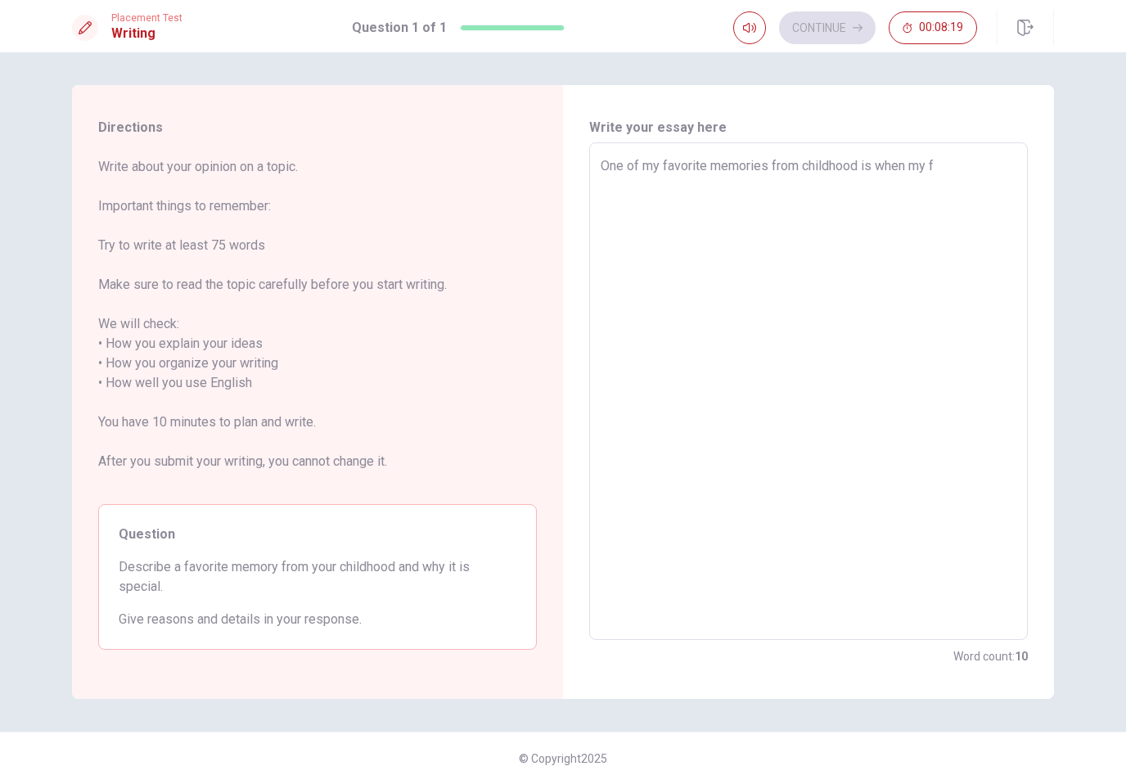
type textarea "One of my favorite memories from childhood is when my fa"
type textarea "x"
type textarea "One of my favorite memories from childhood is when my fam"
type textarea "x"
type textarea "One of my favorite memories from childhood is when my fami"
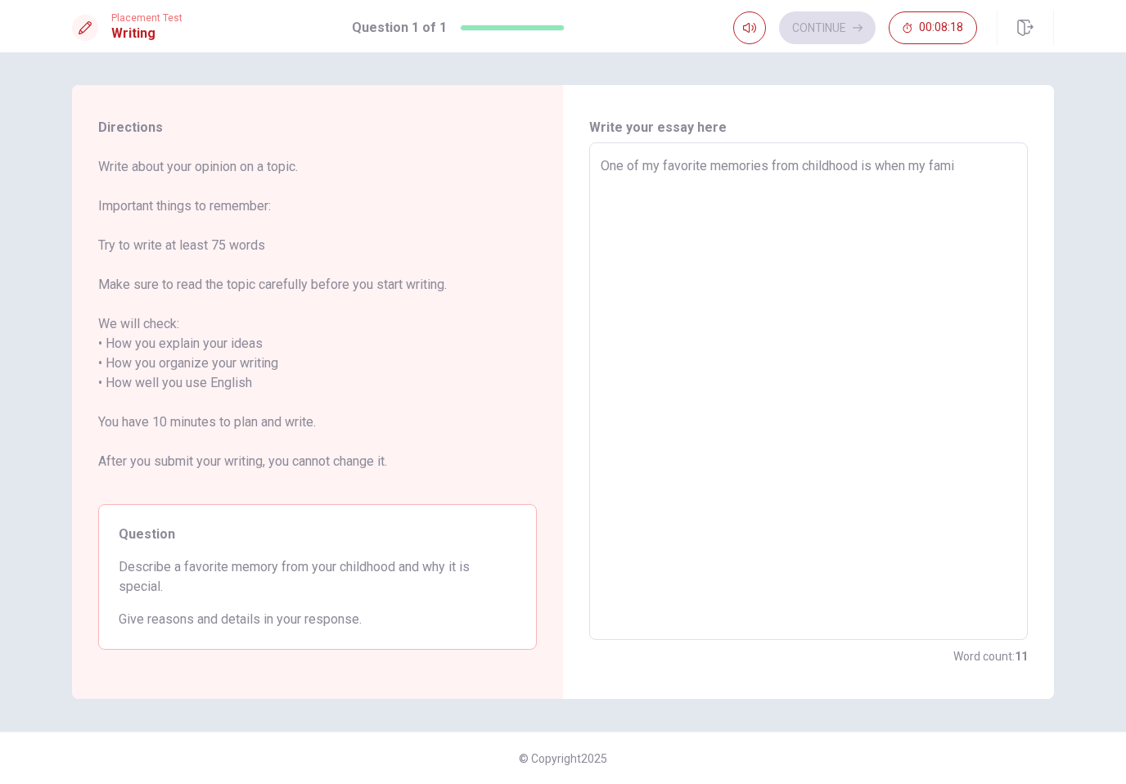
type textarea "x"
type textarea "One of my favorite memories from childhood is when my famil"
type textarea "x"
type textarea "One of my favorite memories from childhood is when my family"
type textarea "x"
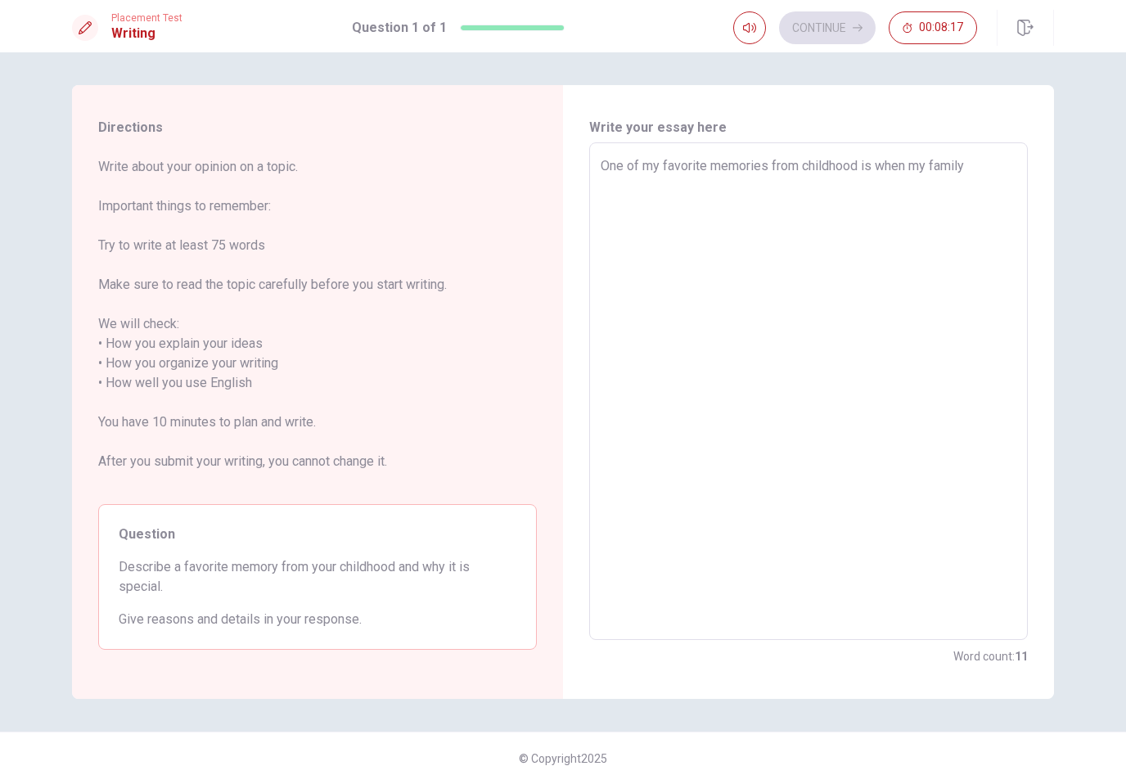
type textarea "One of my favorite memories from childhood is when my family"
type textarea "x"
type textarea "One of my favorite memories from childhood is when my family w"
type textarea "x"
type textarea "One of my favorite memories from childhood is when my family we"
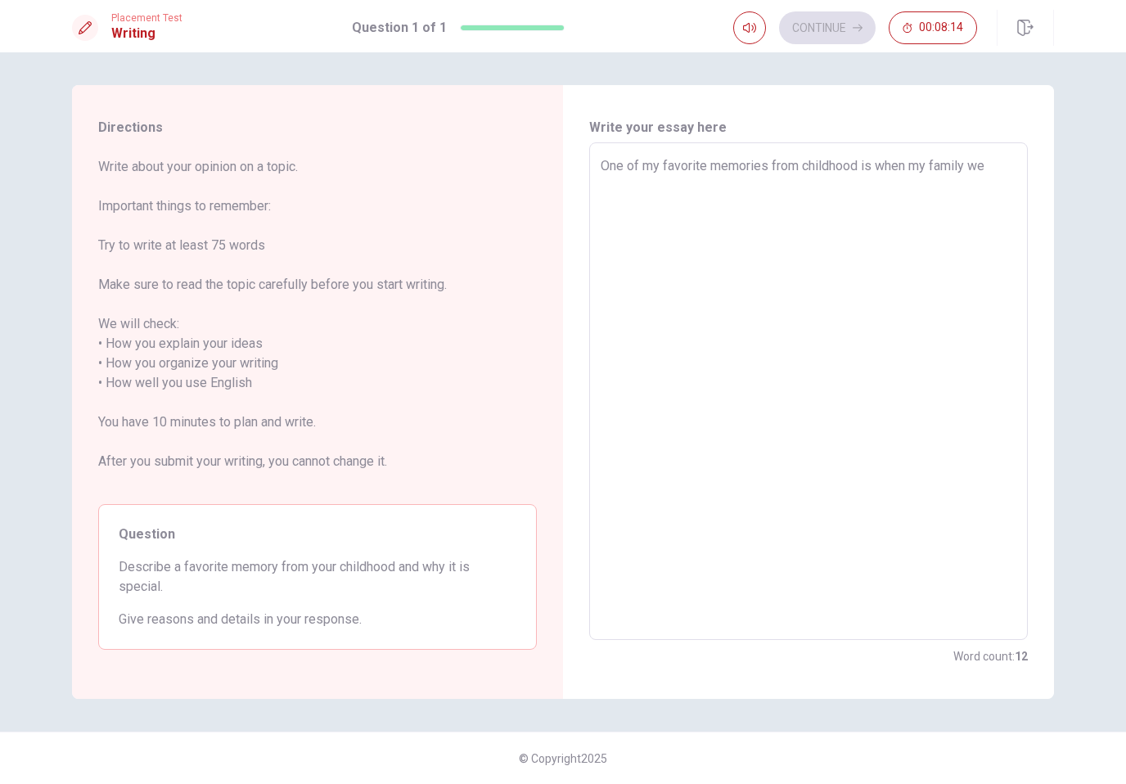
type textarea "x"
type textarea "One of my favorite memories from childhood is when my family wen"
type textarea "x"
type textarea "One of my favorite memories from childhood is when my family went"
type textarea "x"
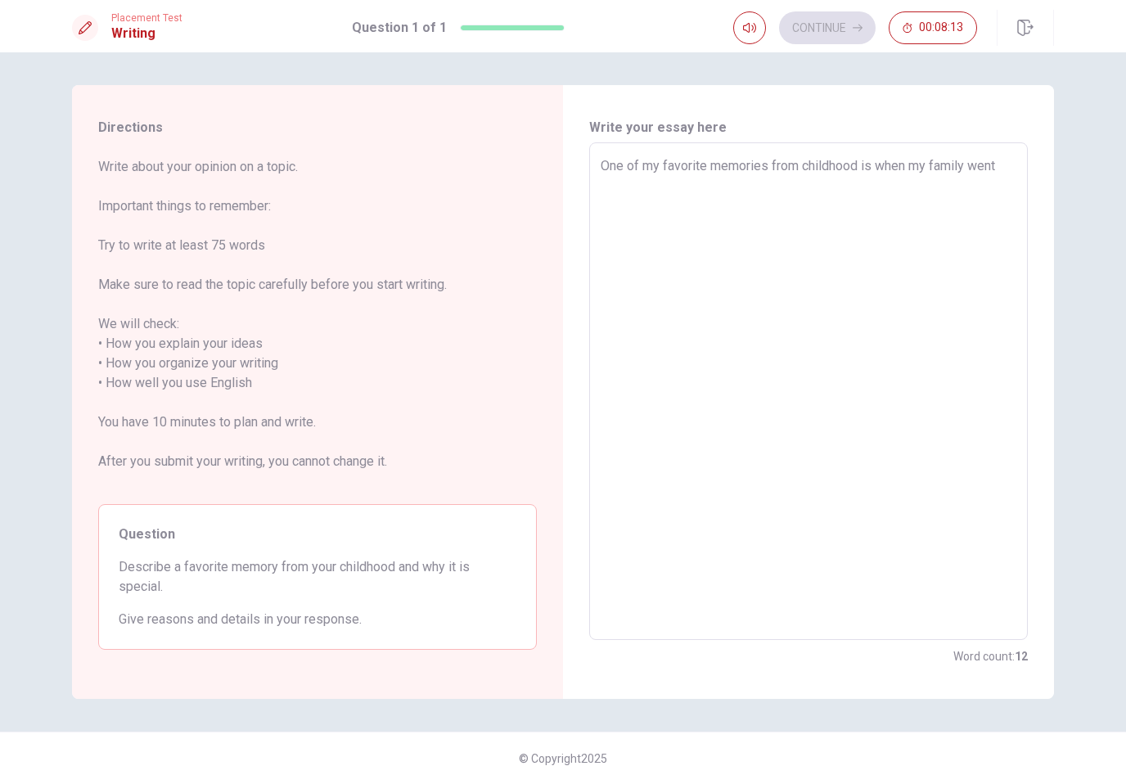
type textarea "One of my favorite memories from childhood is when my family went"
type textarea "x"
type textarea "One of my favorite memories from childhood is when my family went o"
type textarea "x"
type textarea "One of my favorite memories from childhood is when my family went on"
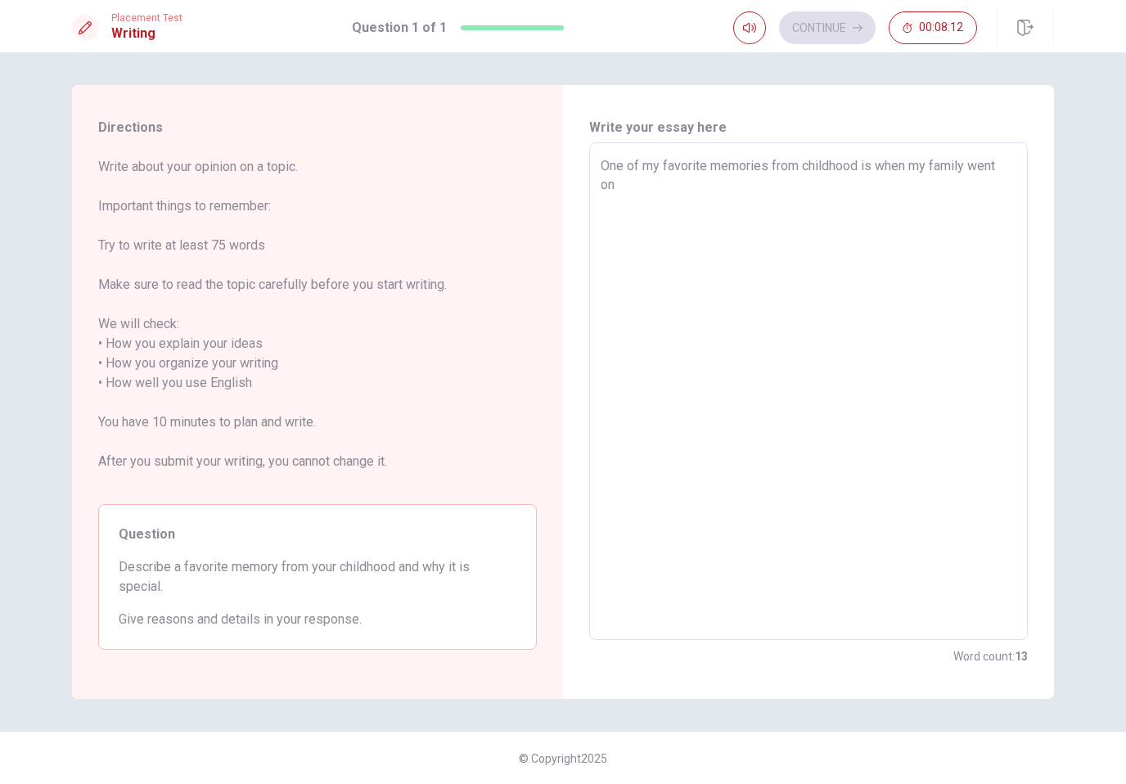
type textarea "x"
type textarea "One of my favorite memories from childhood is when my family went on"
type textarea "x"
type textarea "One of my favorite memories from childhood is when my family went on a"
type textarea "x"
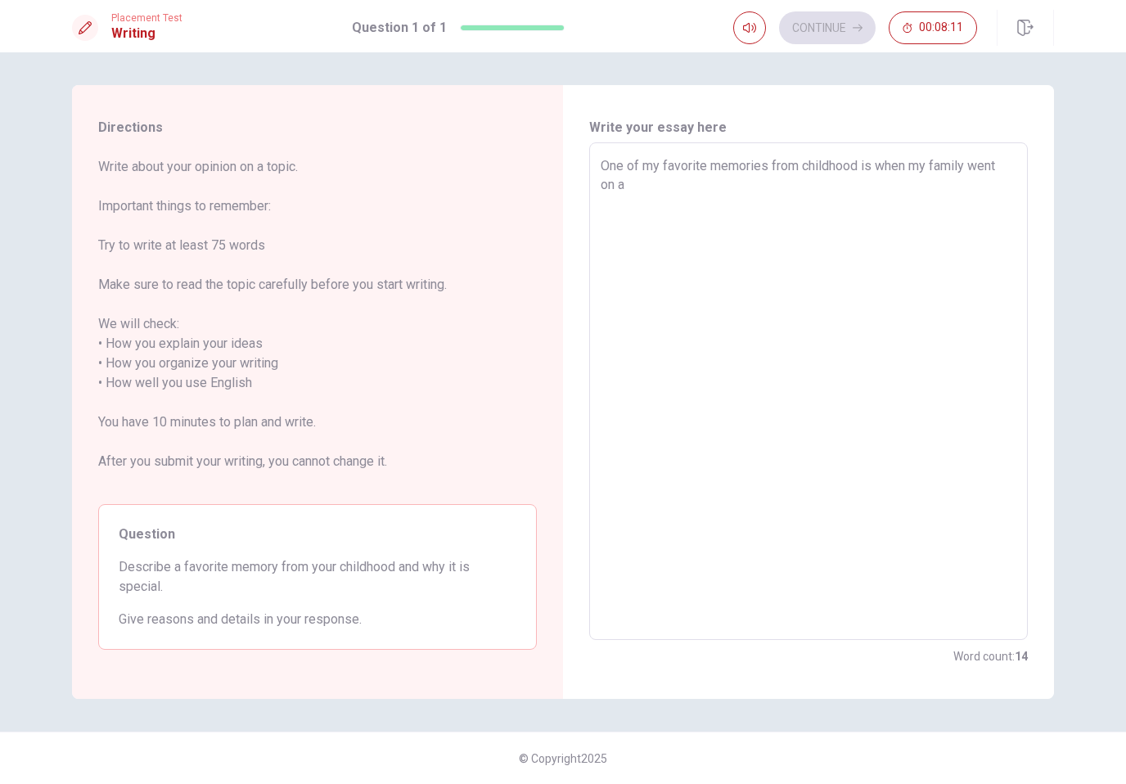
type textarea "One of my favorite memories from childhood is when my family went on a"
type textarea "x"
type textarea "One of my favorite memories from childhood is when my family went on a p"
type textarea "x"
type textarea "One of my favorite memories from childhood is when my family went on a pi"
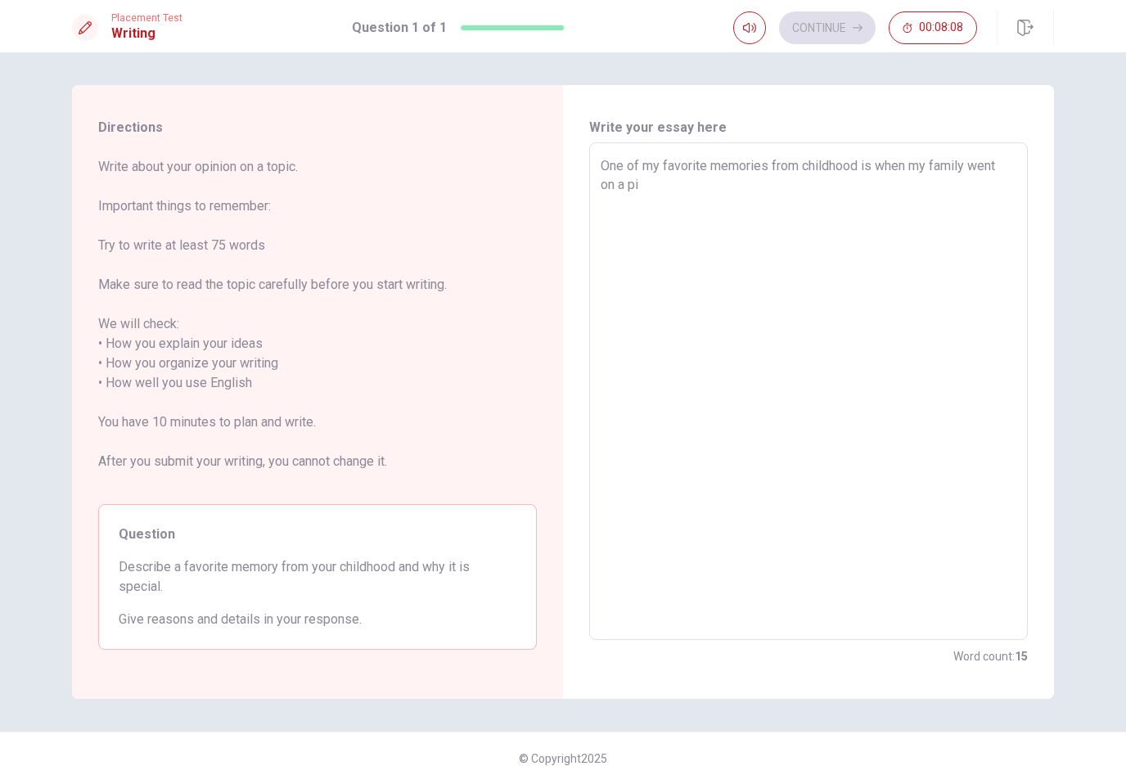
type textarea "x"
type textarea "One of my favorite memories from childhood is when my family went on a pic"
type textarea "x"
type textarea "One of my favorite memories from childhood is when my family went on a picn"
type textarea "x"
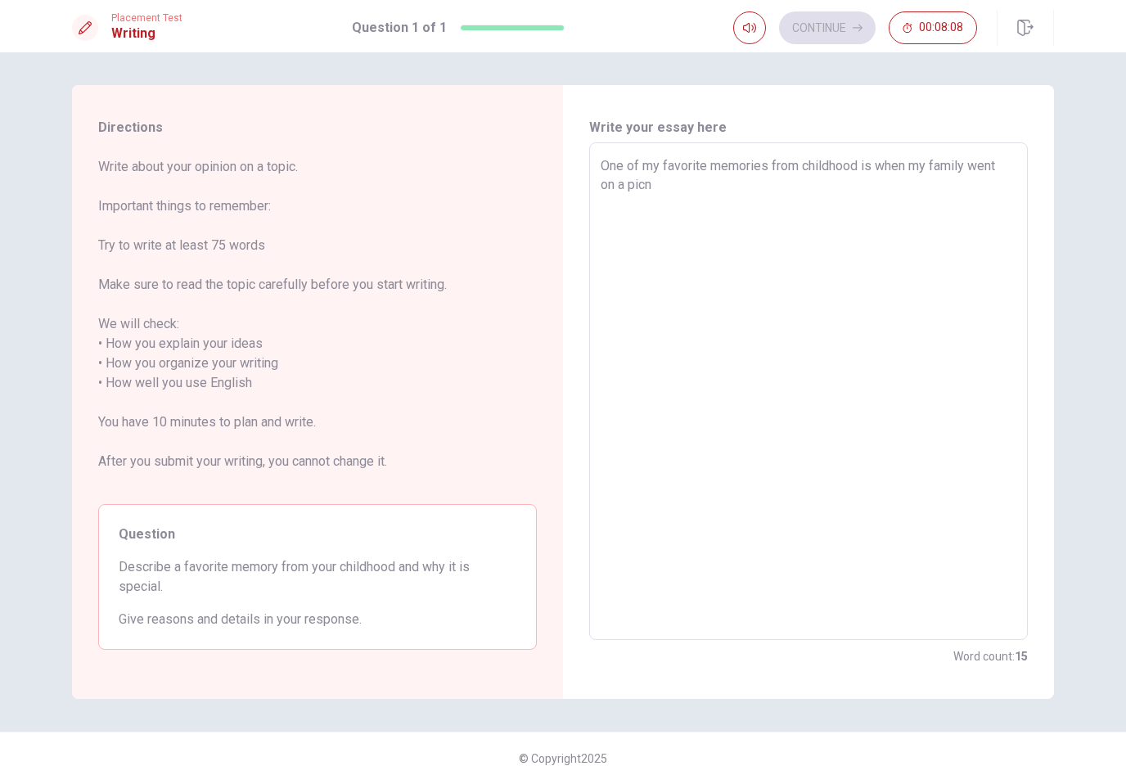
type textarea "One of my favorite memories from childhood is when my family went on a picni"
type textarea "x"
type textarea "One of my favorite memories from childhood is when my family went on a picnic"
type textarea "x"
type textarea "One of my favorite memories from childhood is when my family went on a picnic"
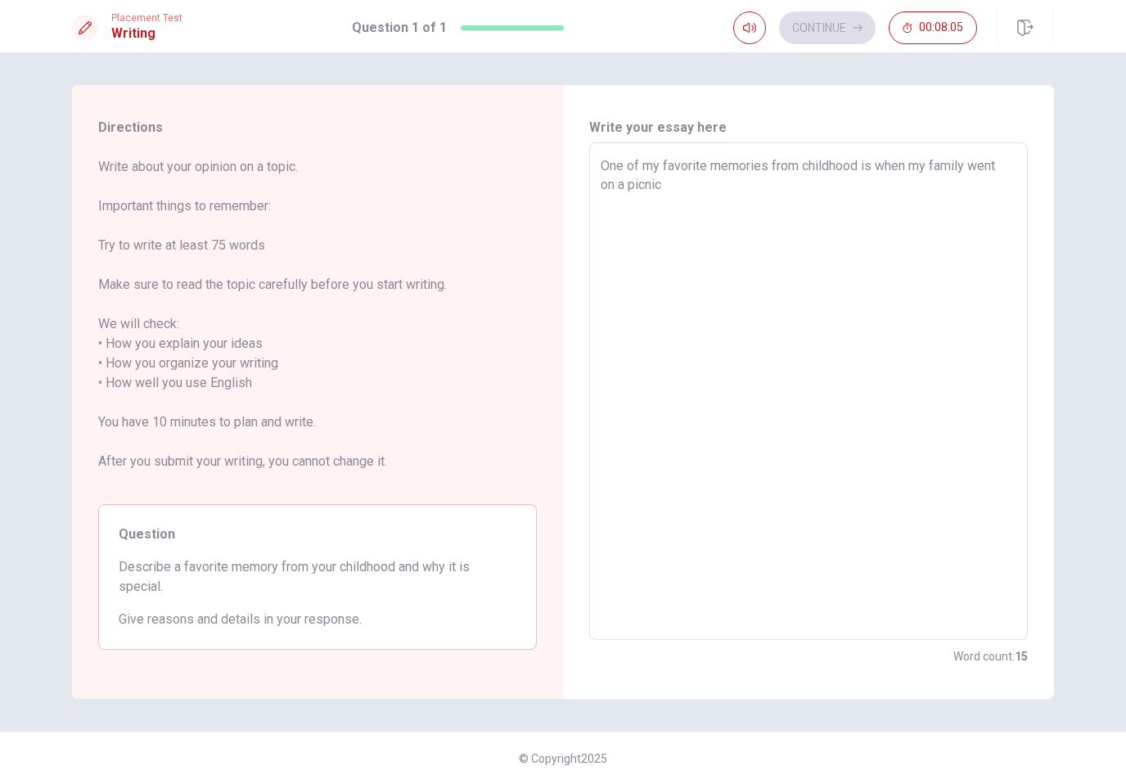
type textarea "x"
type textarea "One of my favorite memories from childhood is when my family went on a picnic b"
type textarea "x"
type textarea "One of my favorite memories from childhood is when my family went on a picnic by"
type textarea "x"
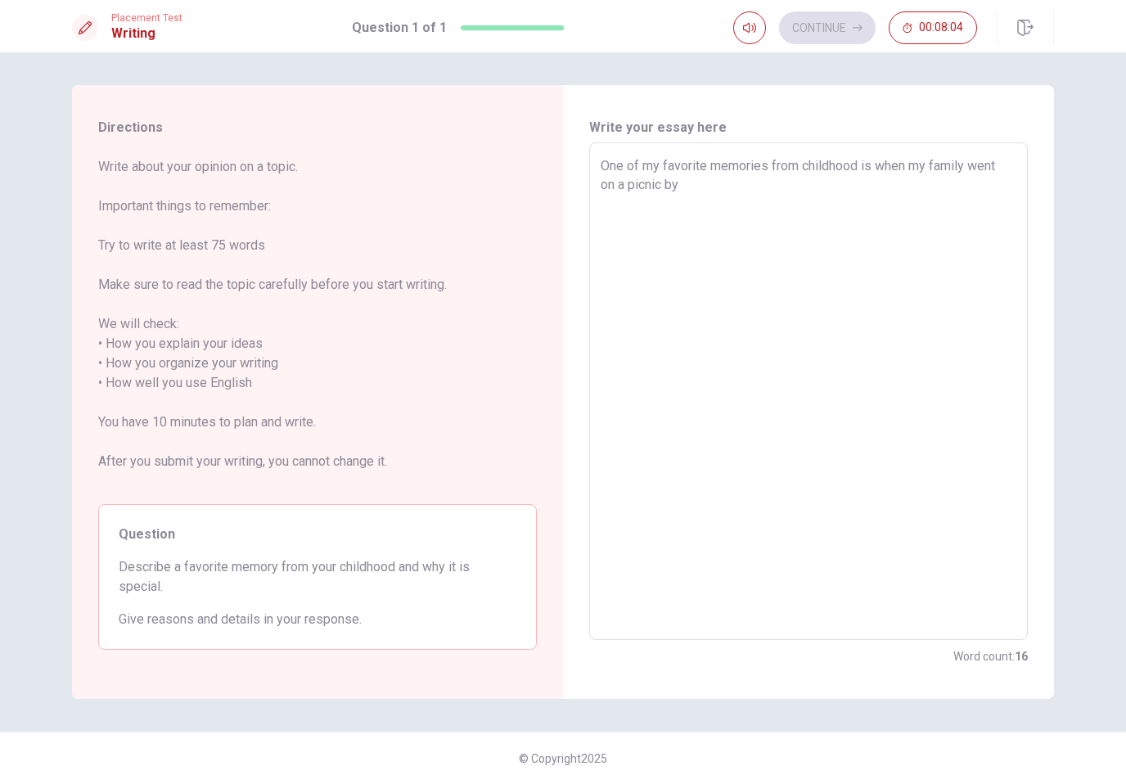
type textarea "One of my favorite memories from childhood is when my family went on a picnic by"
type textarea "x"
type textarea "One of my favorite memories from childhood is when my family went on a picnic b…"
type textarea "x"
type textarea "One of my favorite memories from childhood is when my family went on a picnic b…"
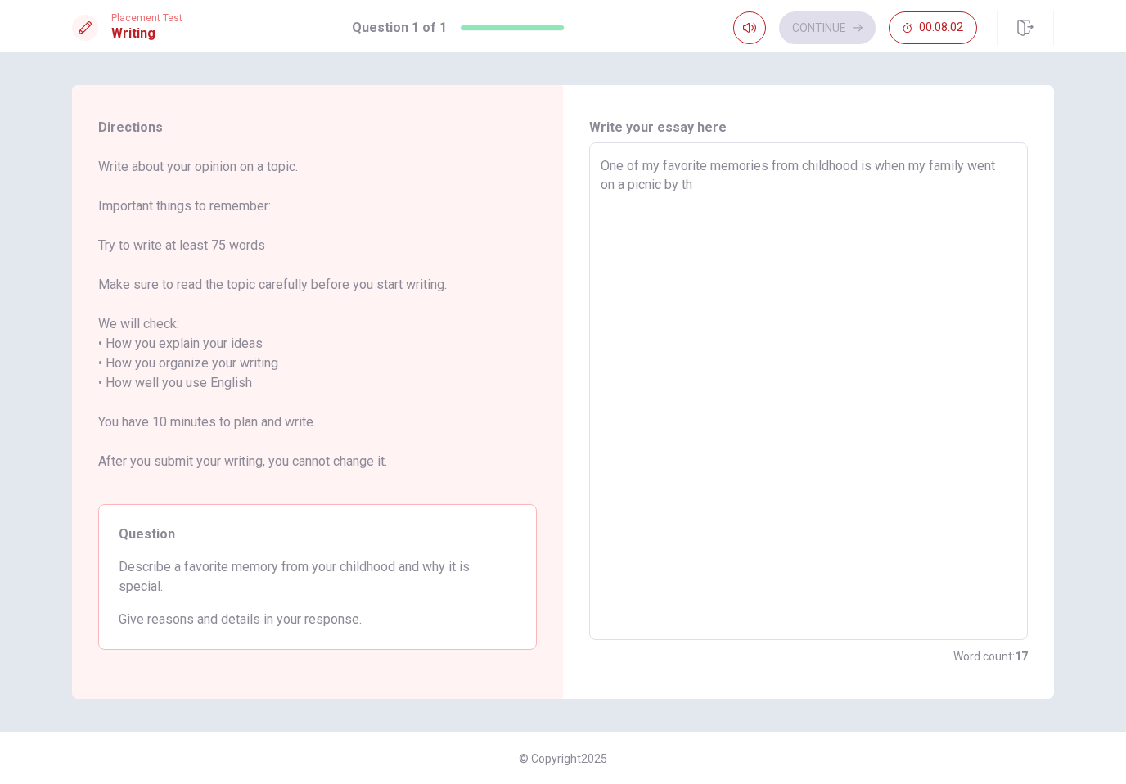
type textarea "x"
type textarea "One of my favorite memories from childhood is when my family went on a picnic b…"
type textarea "x"
type textarea "One of my favorite memories from childhood is when my family went on a picnic b…"
type textarea "x"
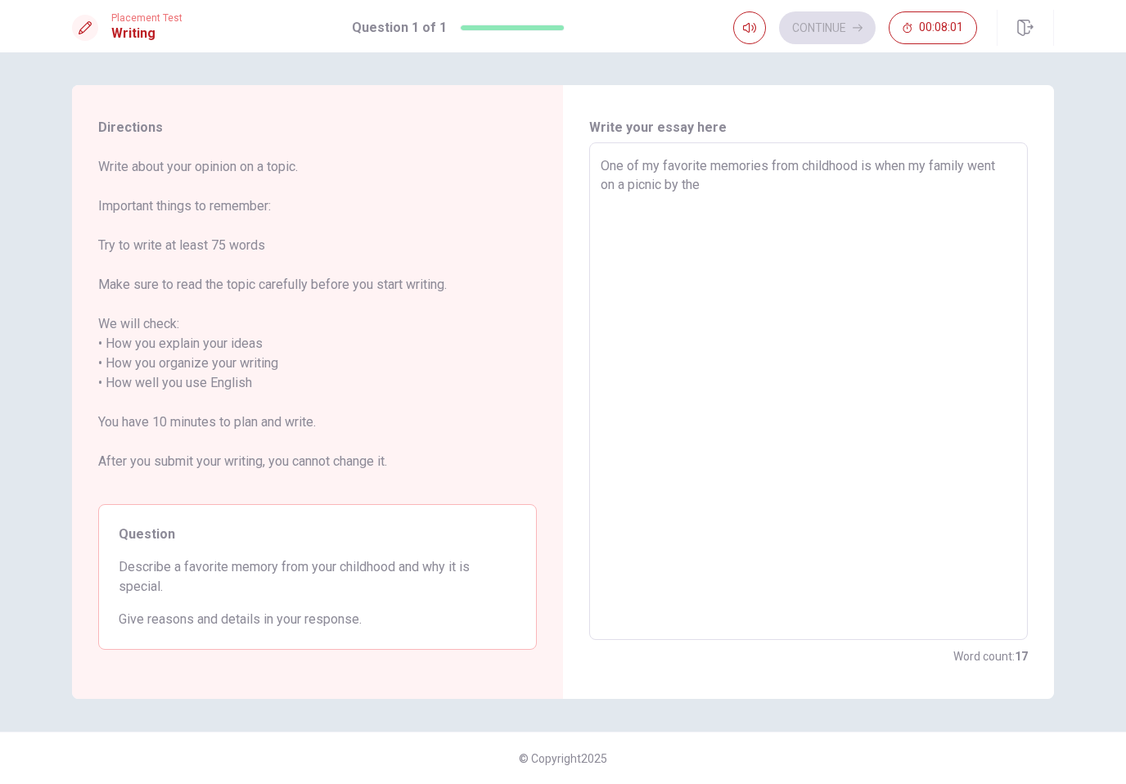
type textarea "One of my favorite memories from childhood is when my family went on a picnic b…"
type textarea "x"
type textarea "One of my favorite memories from childhood is when my family went on a picnic b…"
type textarea "x"
type textarea "One of my favorite memories from childhood is when my family went on a picnic b…"
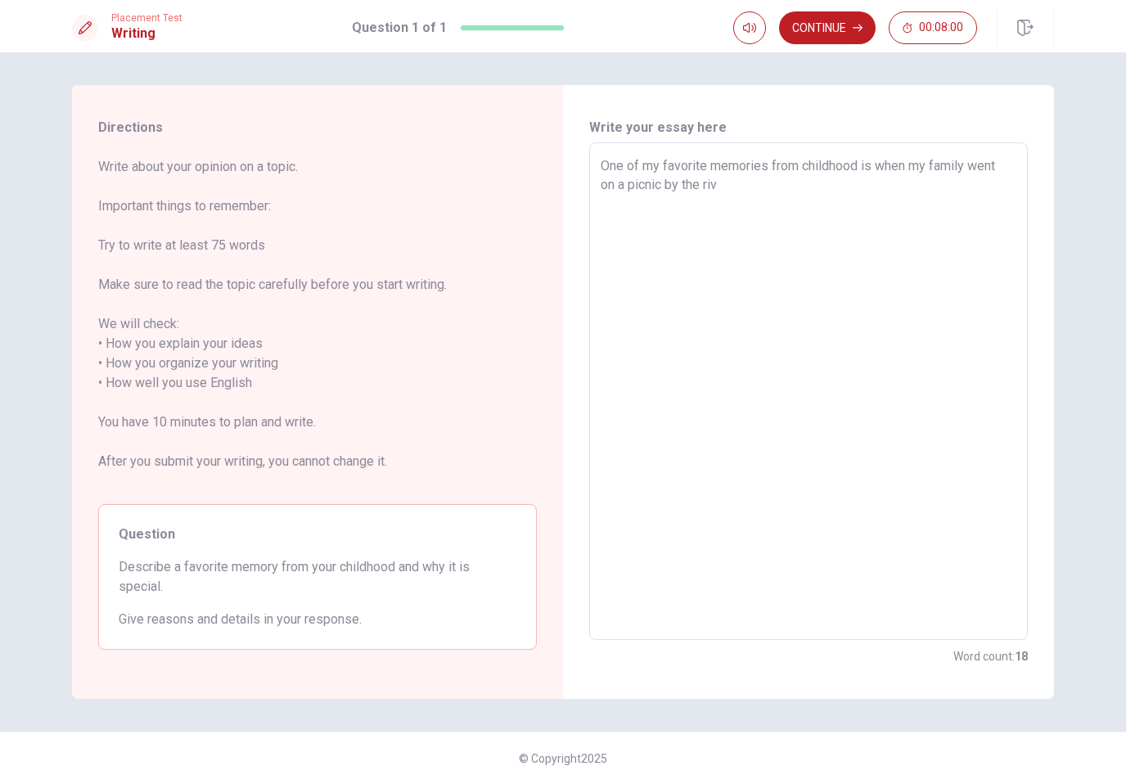
type textarea "x"
type textarea "One of my favorite memories from childhood is when my family went on a picnic b…"
type textarea "x"
type textarea "One of my favorite memories from childhood is when my family went on a picnic b…"
type textarea "x"
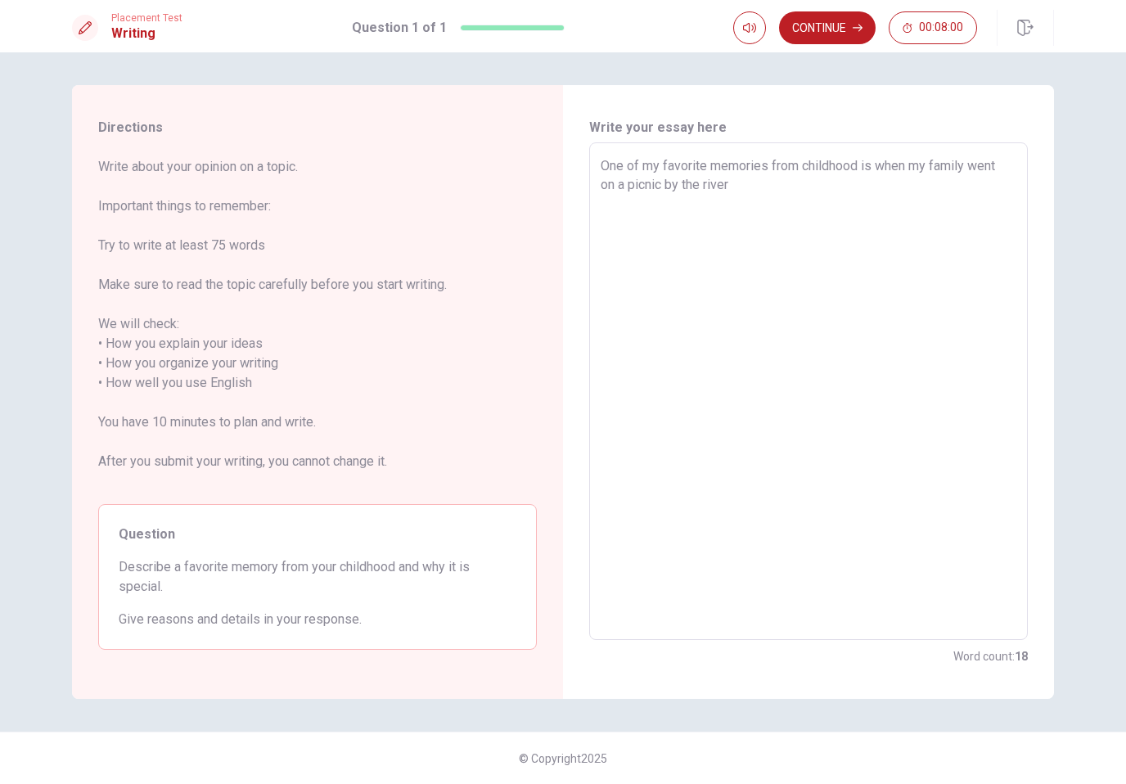
type textarea "One of my favorite memories from childhood is when my family went on a picnic b…"
type textarea "x"
type textarea "One of my favorite memories from childhood is when my family went on a picnic b…"
type textarea "x"
type textarea "One of my favorite memories from childhood is when my family went on a picnic b…"
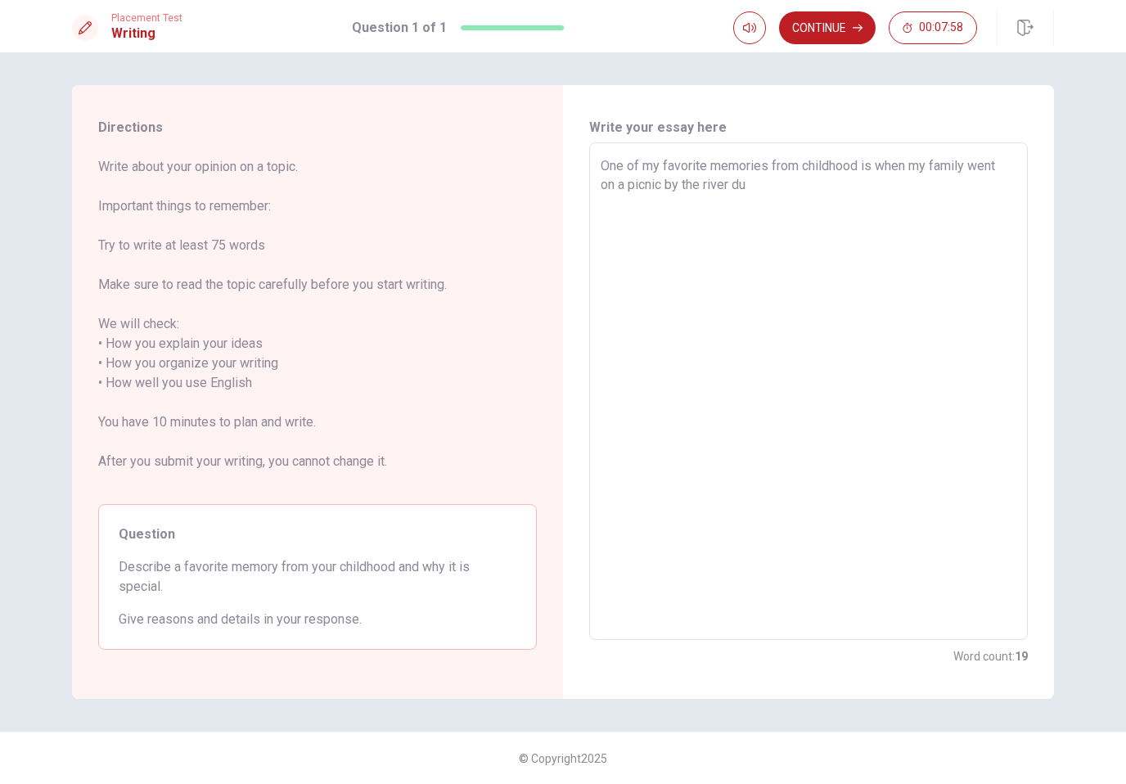
type textarea "x"
type textarea "One of my favorite memories from childhood is when my family went on a picnic b…"
type textarea "x"
type textarea "One of my favorite memories from childhood is when my family went on a picnic b…"
type textarea "x"
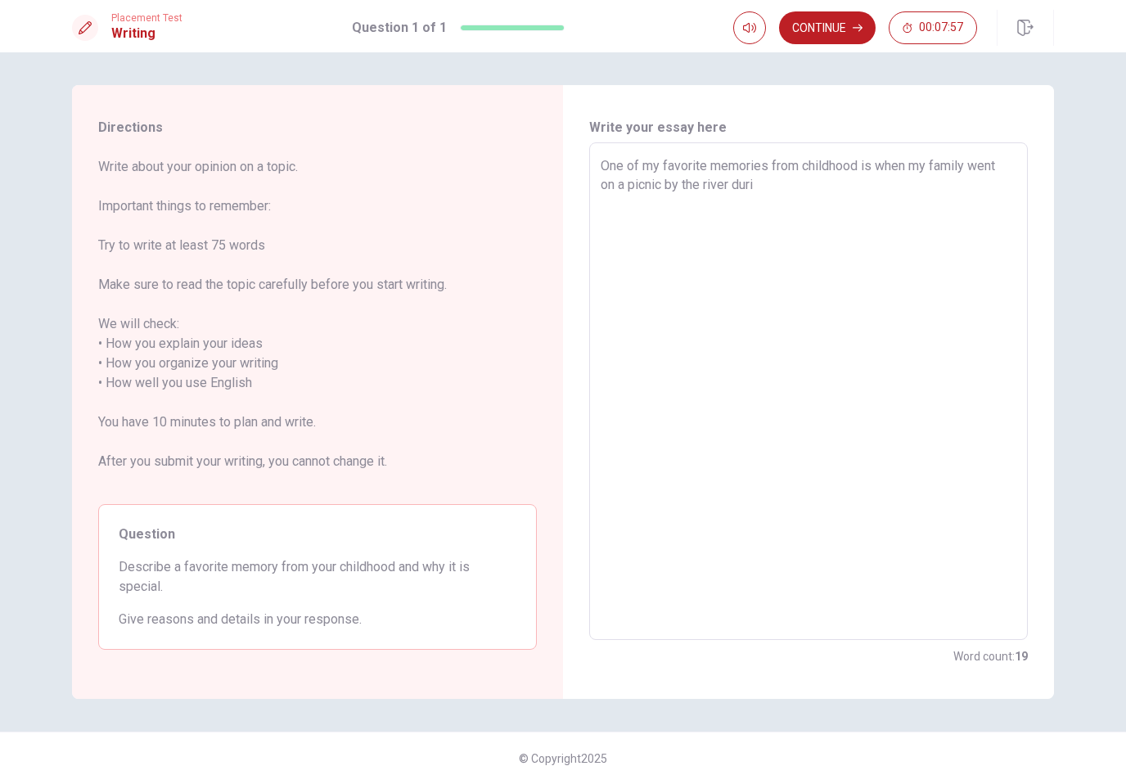
type textarea "One of my favorite memories from childhood is when my family went on a picnic b…"
type textarea "x"
type textarea "One of my favorite memories from childhood is when my family went on a picnic b…"
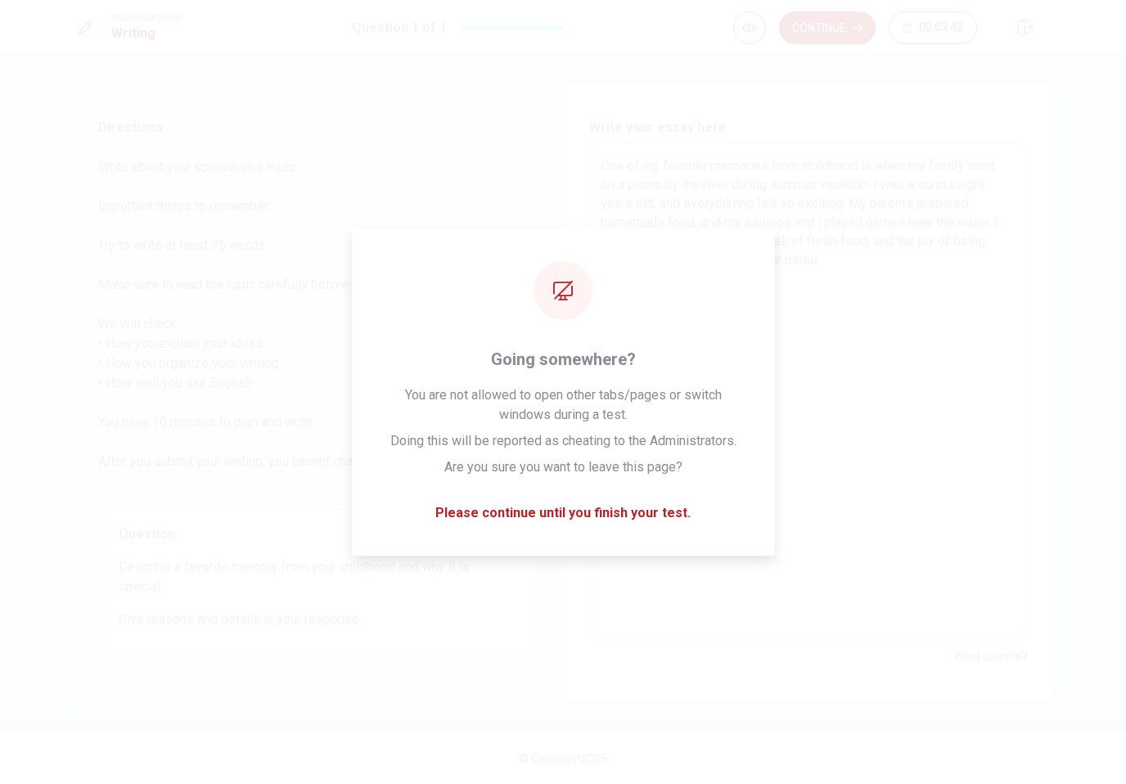
click at [651, 543] on textarea "One of my favorite memories from childhood is when my family went on a picnic b…" at bounding box center [809, 391] width 416 height 471
click at [497, 545] on div "Question Describe a favorite memory from your childhood and why it is special. …" at bounding box center [317, 577] width 439 height 146
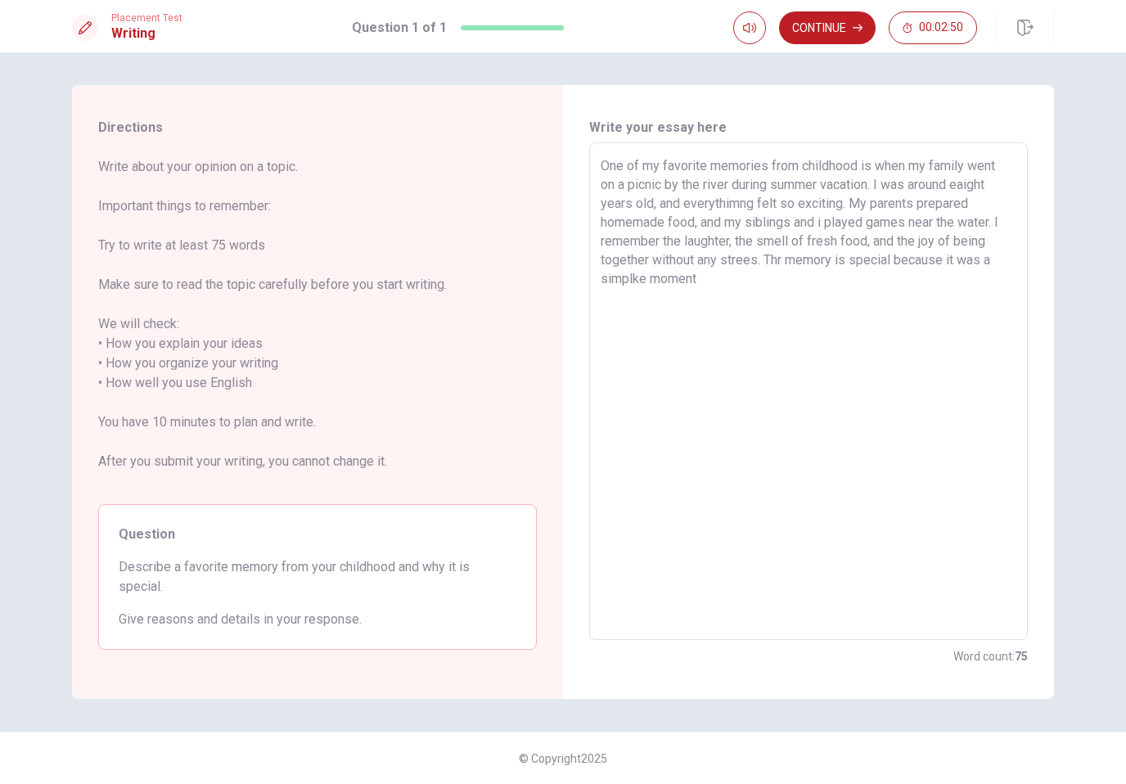
click at [448, 536] on span "Question" at bounding box center [318, 535] width 398 height 20
click at [741, 303] on textarea "One of my favorite memories from childhood is when my family went on a picnic b…" at bounding box center [809, 391] width 416 height 471
click at [834, 39] on button "Continue" at bounding box center [827, 27] width 97 height 33
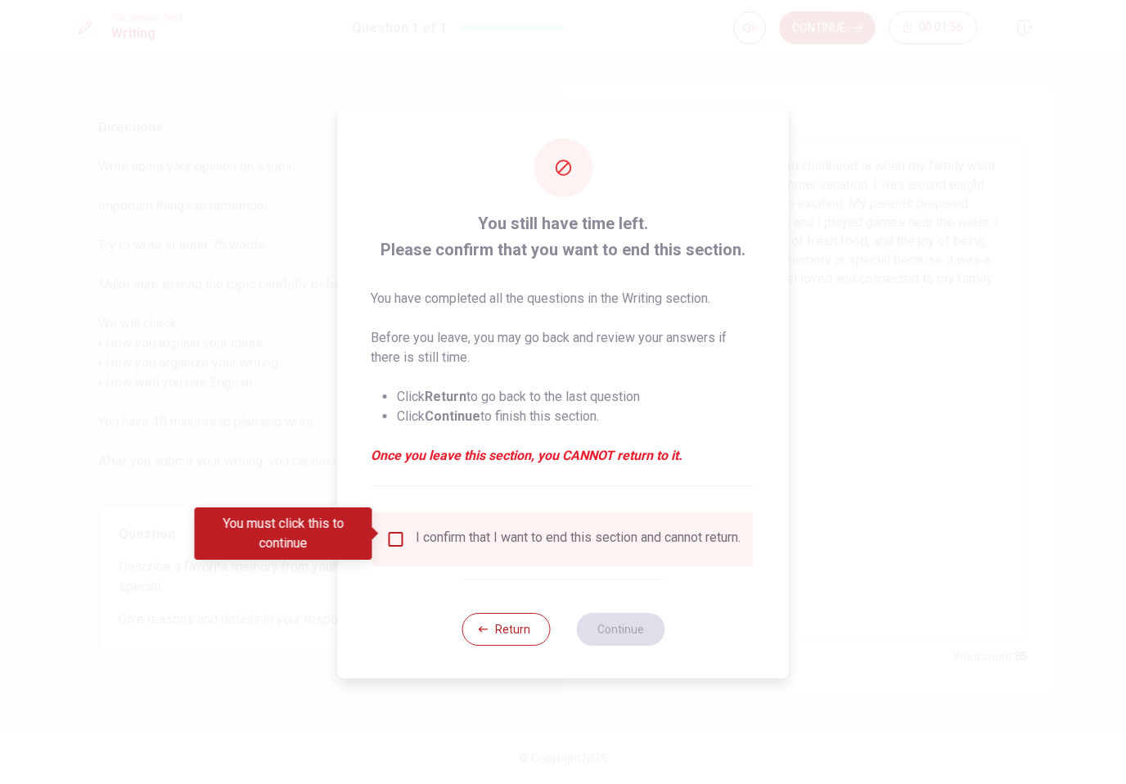
click at [389, 538] on input "You must click this to continue" at bounding box center [396, 539] width 20 height 20
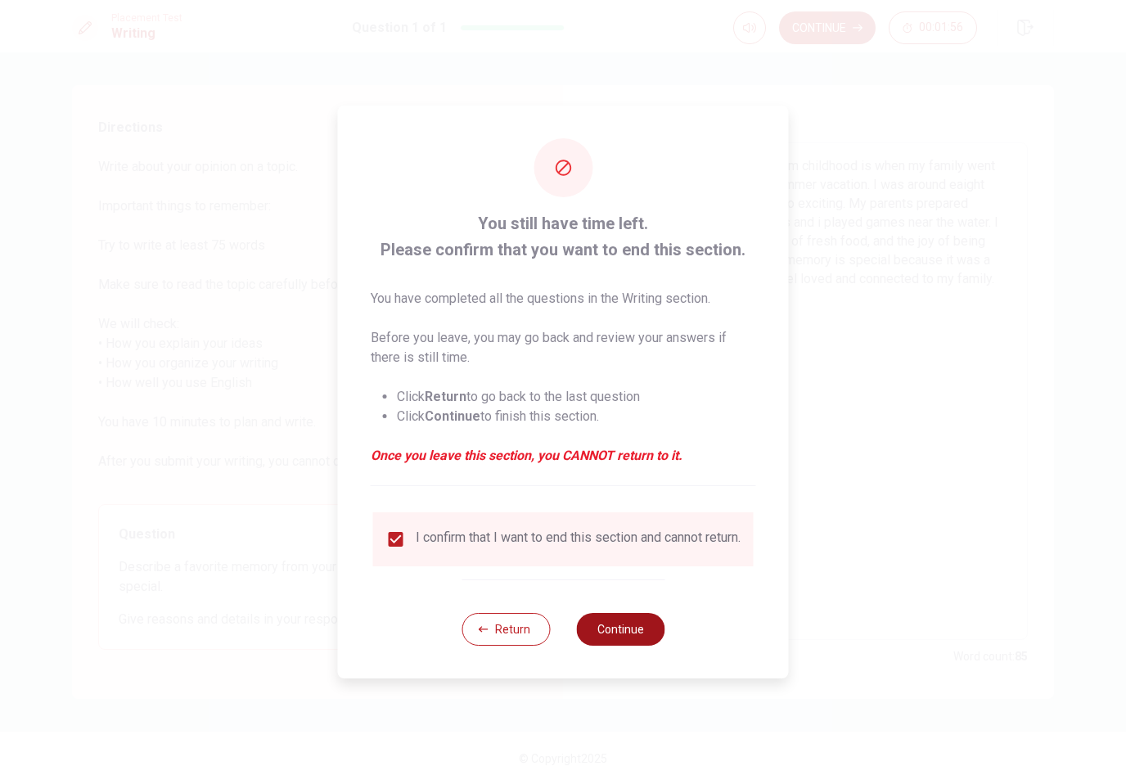
click at [617, 646] on button "Continue" at bounding box center [620, 629] width 88 height 33
